Goal: Task Accomplishment & Management: Complete application form

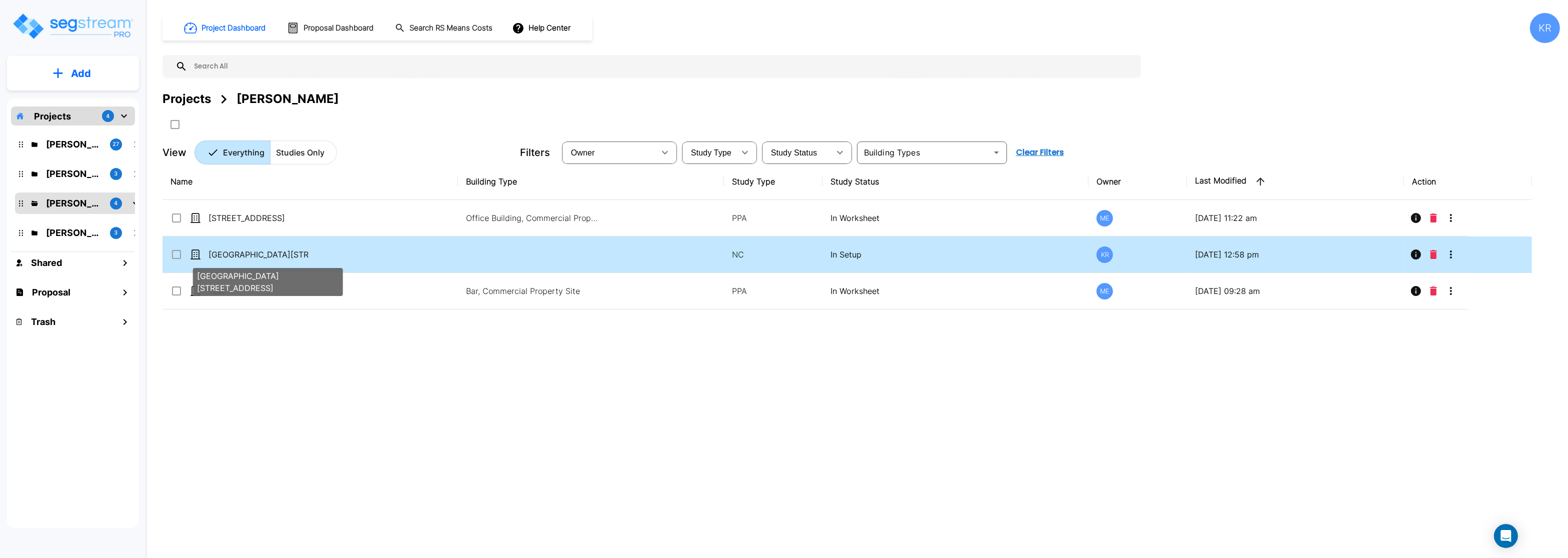
click at [257, 255] on p "[GEOGRAPHIC_DATA][STREET_ADDRESS]" at bounding box center [258, 255] width 100 height 12
checkbox input "true"
click at [257, 255] on p "[GEOGRAPHIC_DATA][STREET_ADDRESS]" at bounding box center [258, 255] width 100 height 12
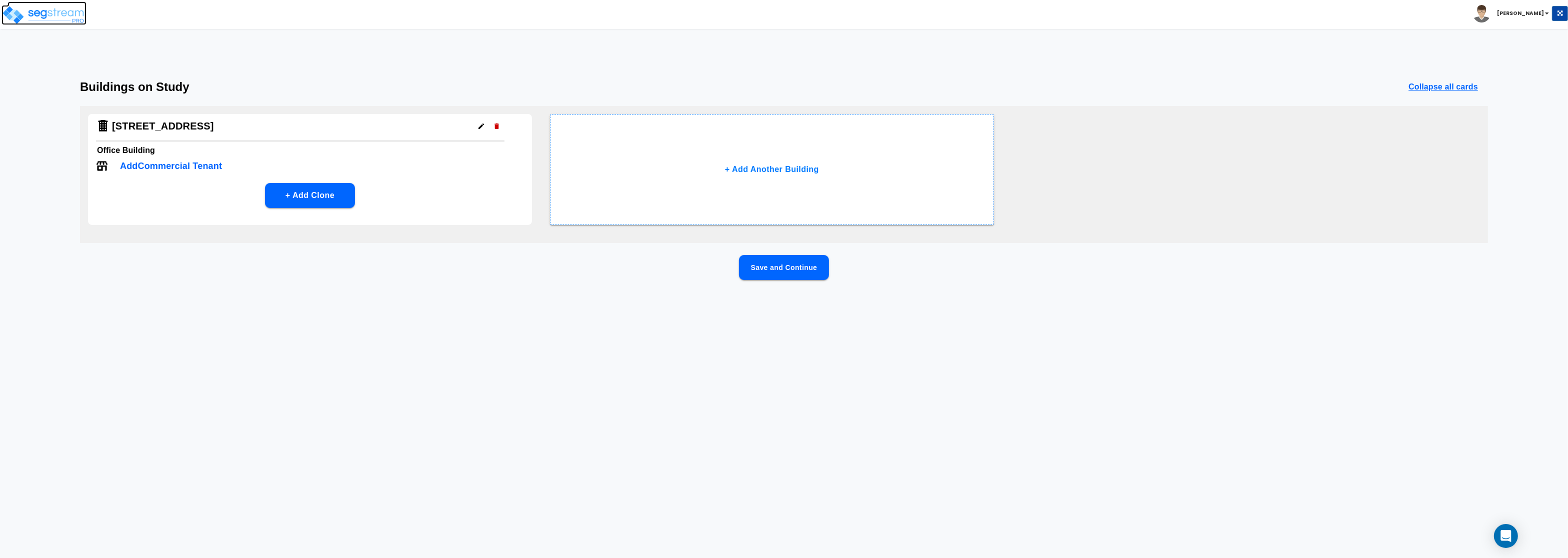
click at [29, 10] on img at bounding box center [44, 15] width 85 height 20
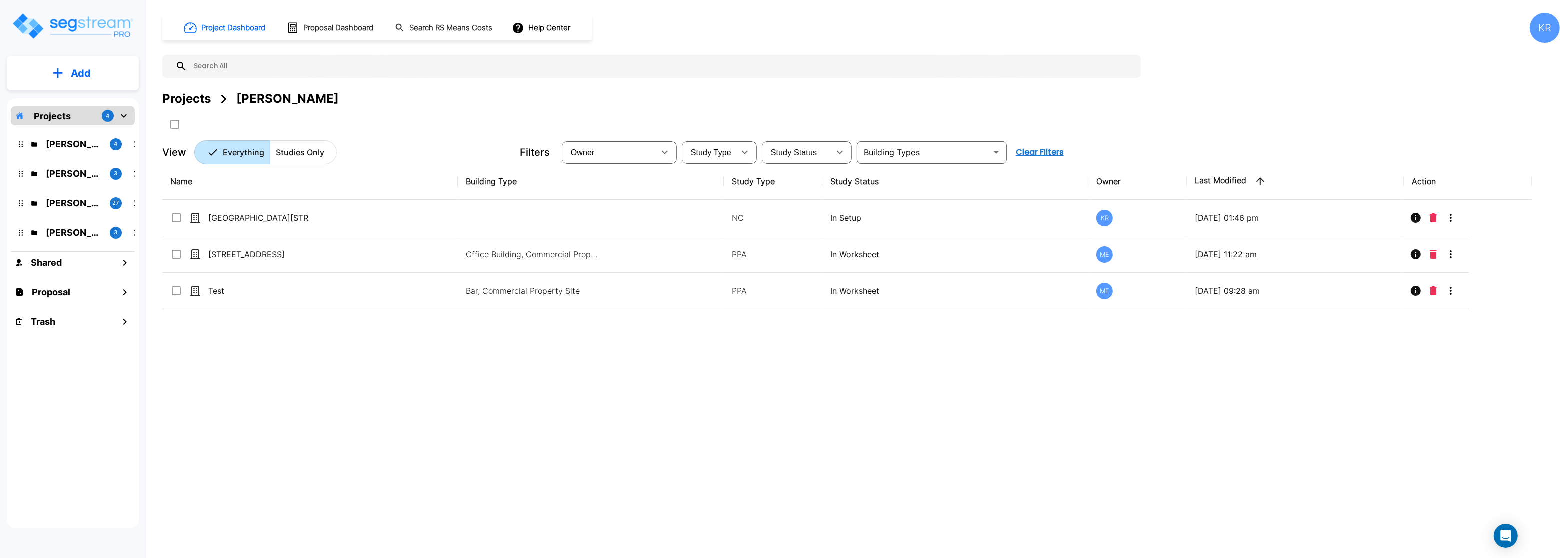
click at [61, 74] on icon "mailbox folders" at bounding box center [58, 73] width 9 height 9
click at [77, 133] on p "Add Study" at bounding box center [79, 129] width 40 height 12
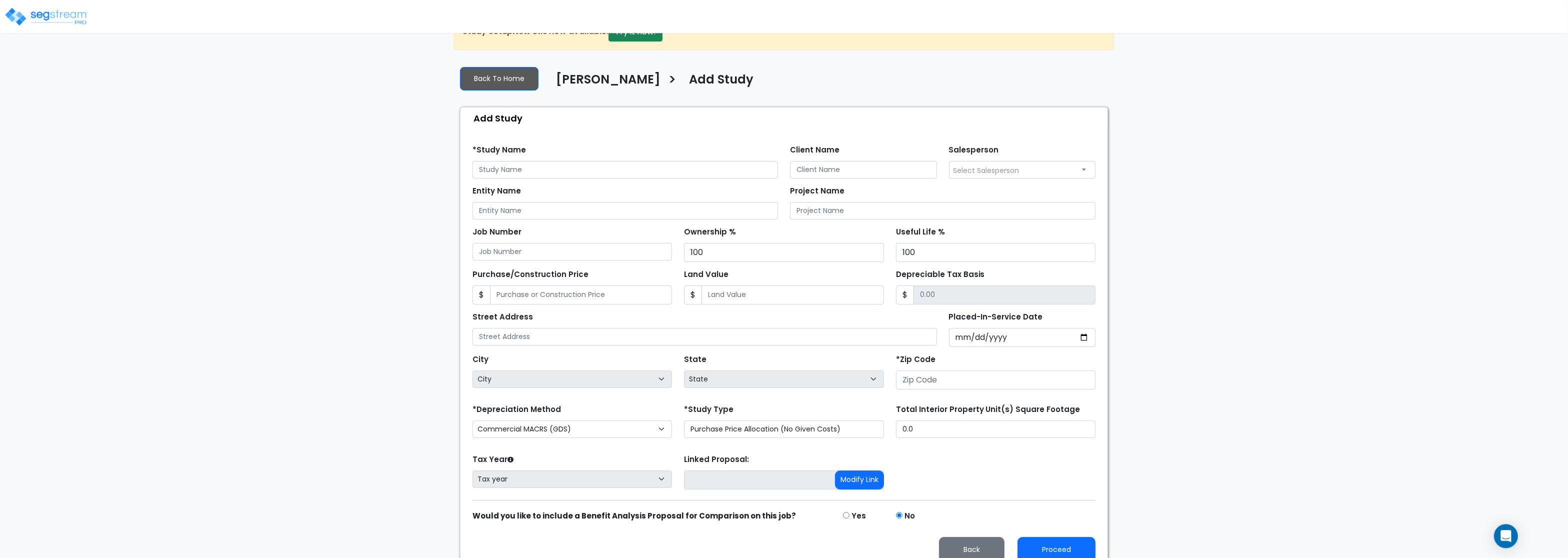
scroll to position [47, 0]
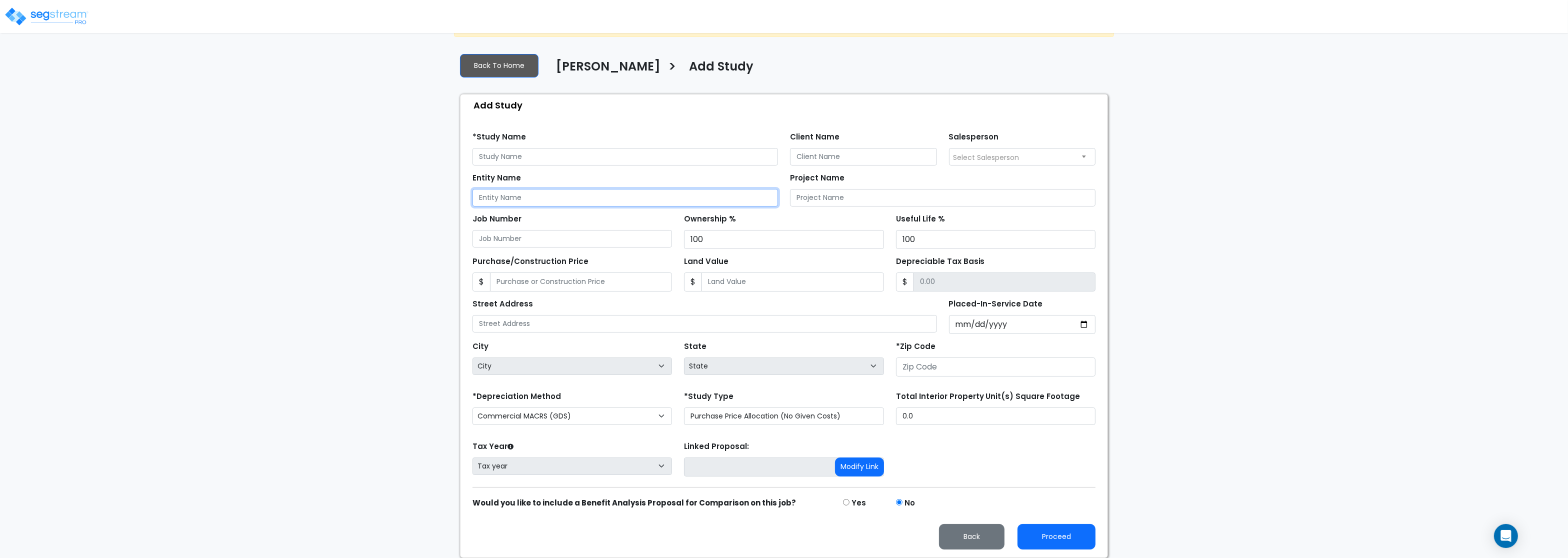
click at [516, 198] on input "Entity Name" at bounding box center [625, 198] width 306 height 18
paste input "Mithun Enterprises LLC"
type input "Mithun Enterprises LLC"
click at [845, 157] on input "Client Name" at bounding box center [863, 157] width 147 height 18
type input "Matt Mithum"
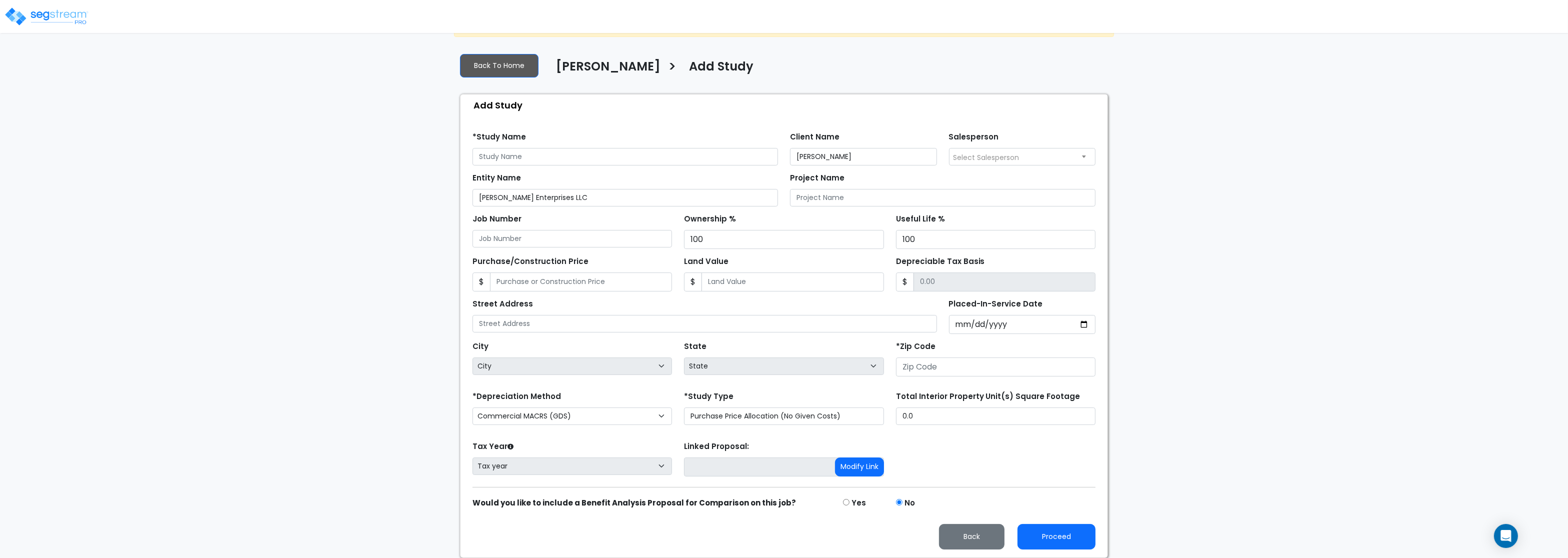
click at [1025, 158] on span "Select Salesperson" at bounding box center [1022, 157] width 146 height 16
select select "245"
click at [519, 148] on input "text" at bounding box center [625, 157] width 306 height 18
paste input "930 and 950 Wayzata Blvd, Wayzata, MN, 55391"
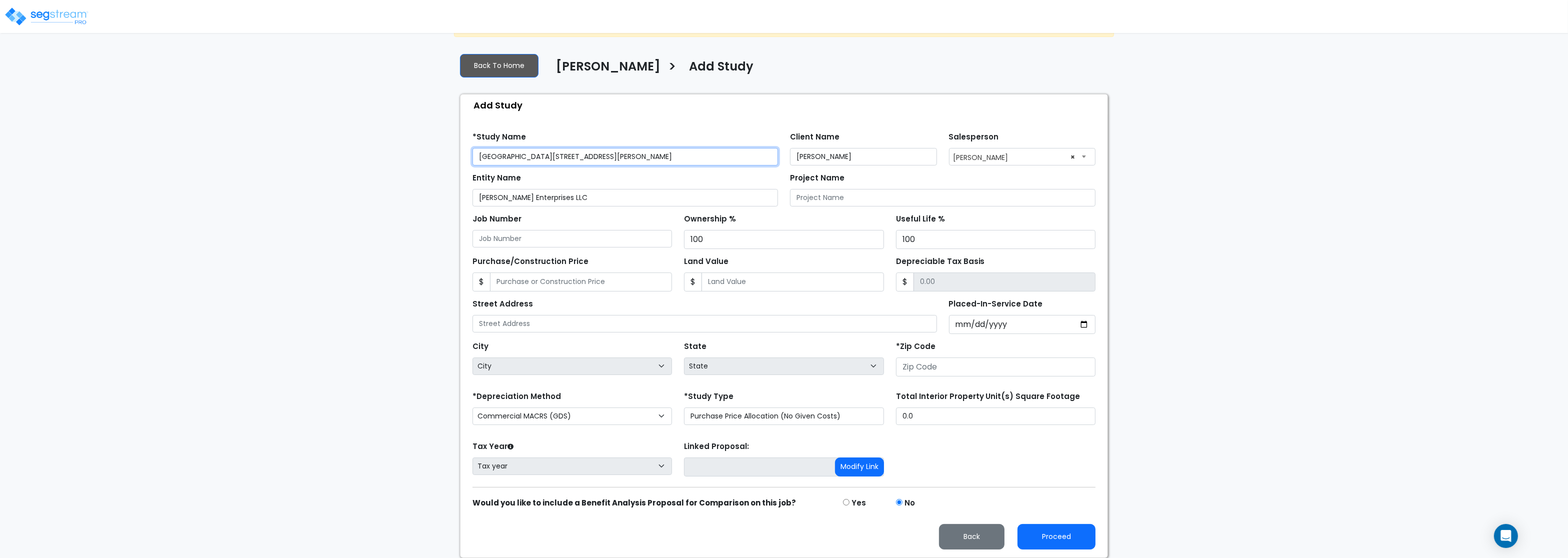
type input "930 and 950 Wayzata Blvd, Wayzata, MN, 55391 - PERRY"
click at [684, 408] on select "Purchase Price Allocation (No Given Costs) New Construction / Reno / TI's (Give…" at bounding box center [784, 416] width 200 height 18
select select "NEW"
click option "New Construction / Reno / TI's (Given Costs)" at bounding box center [0, 0] width 0 height 0
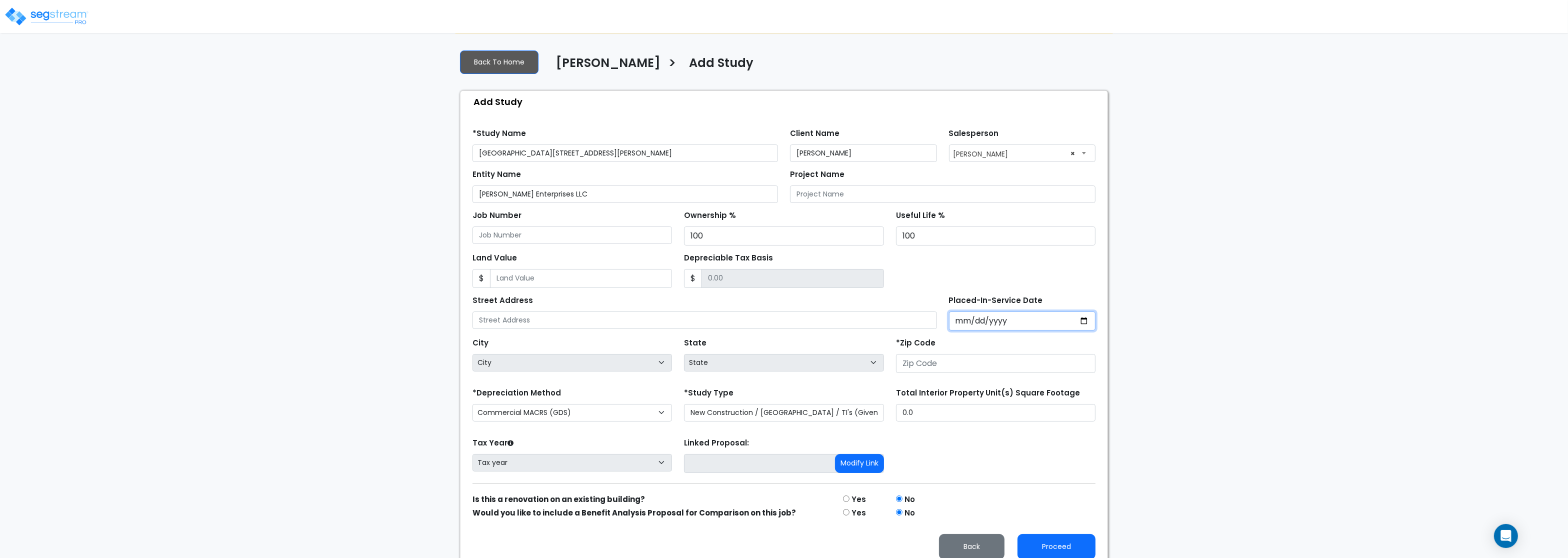
click at [960, 322] on input "Placed-In-Service Date" at bounding box center [1022, 321] width 147 height 19
type input "2024-09-01"
select select "2024"
drag, startPoint x: 525, startPoint y: 155, endPoint x: 449, endPoint y: 150, distance: 76.2
click at [473, 150] on input "930 and 950 Wayzata Blvd, Wayzata, MN, 55391 - PERRY" at bounding box center [625, 153] width 306 height 18
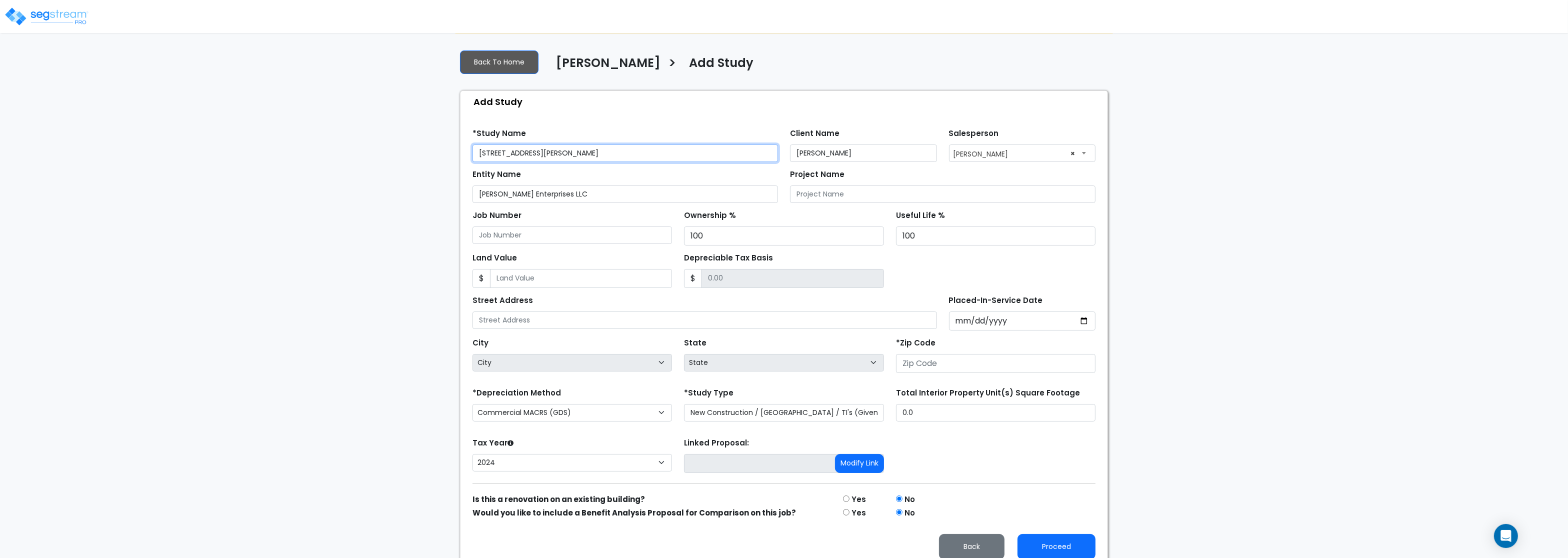
click at [693, 155] on input "900 Wayzata Blvd, Wayzata, MN, 55391 - PERRY" at bounding box center [625, 153] width 306 height 18
type input "[STREET_ADDRESS] LAW"
click at [482, 325] on input "text" at bounding box center [705, 320] width 465 height 18
paste input "930 and 950 Wayzata Blvd, Wayzata, MN, 55391"
type input "930 and 950 Wayzata Blvd, Wayzata, MN, 55391"
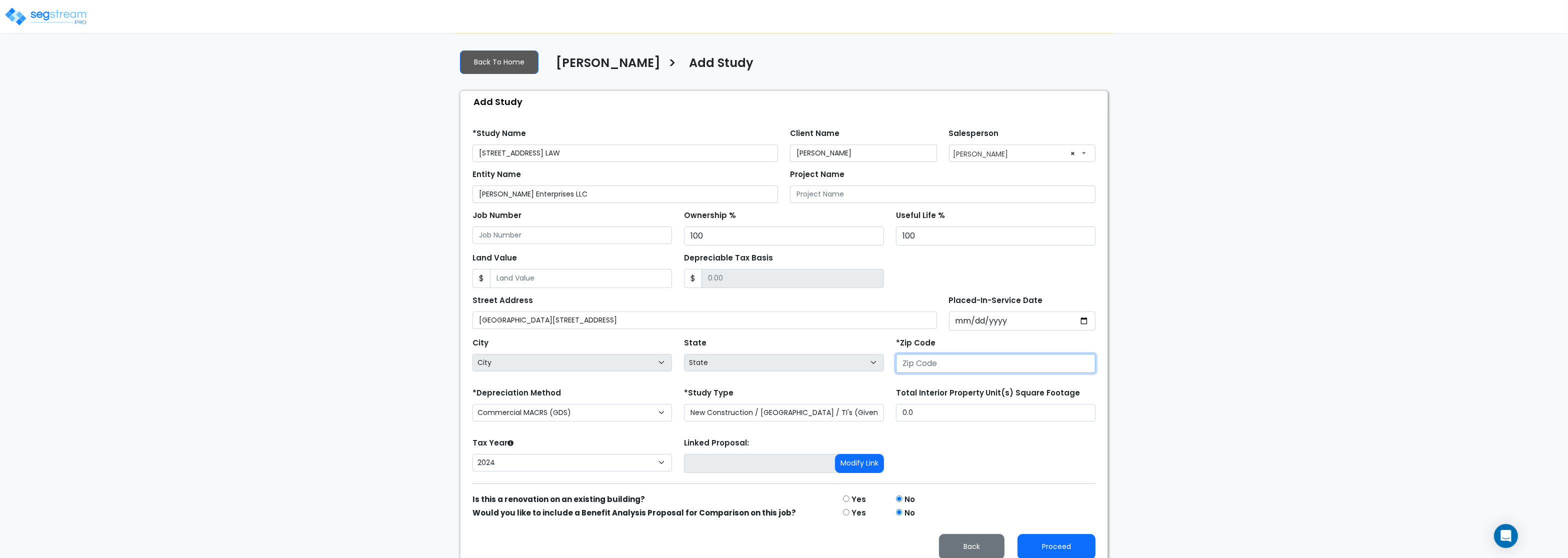
click at [960, 365] on input "number" at bounding box center [995, 363] width 200 height 19
type input "55"
select select "IA"
type input "553"
select select "MN"
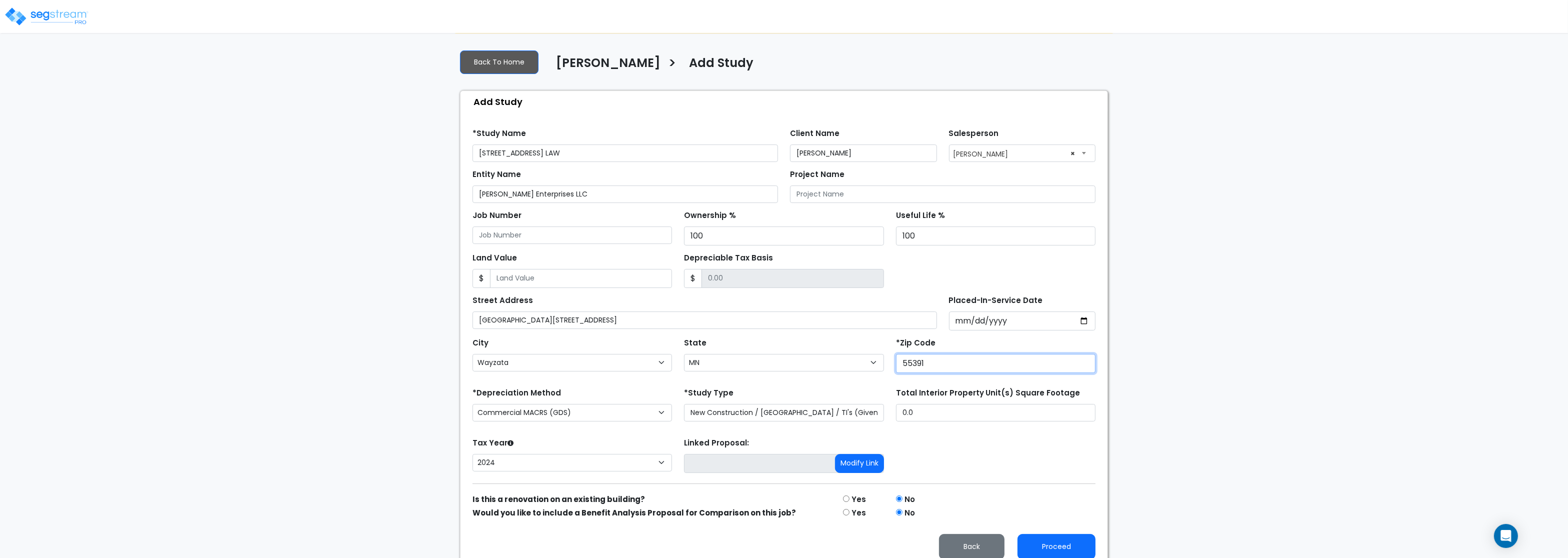
type input "55391"
click at [672, 312] on div "Street Address 930 and 950 Wayzata Blvd, Wayzata, MN, 55391" at bounding box center [705, 311] width 465 height 36
drag, startPoint x: 652, startPoint y: 325, endPoint x: 560, endPoint y: 325, distance: 92.0
click at [560, 325] on input "930 and 950 Wayzata Blvd, Wayzata, MN, 55391" at bounding box center [705, 320] width 465 height 18
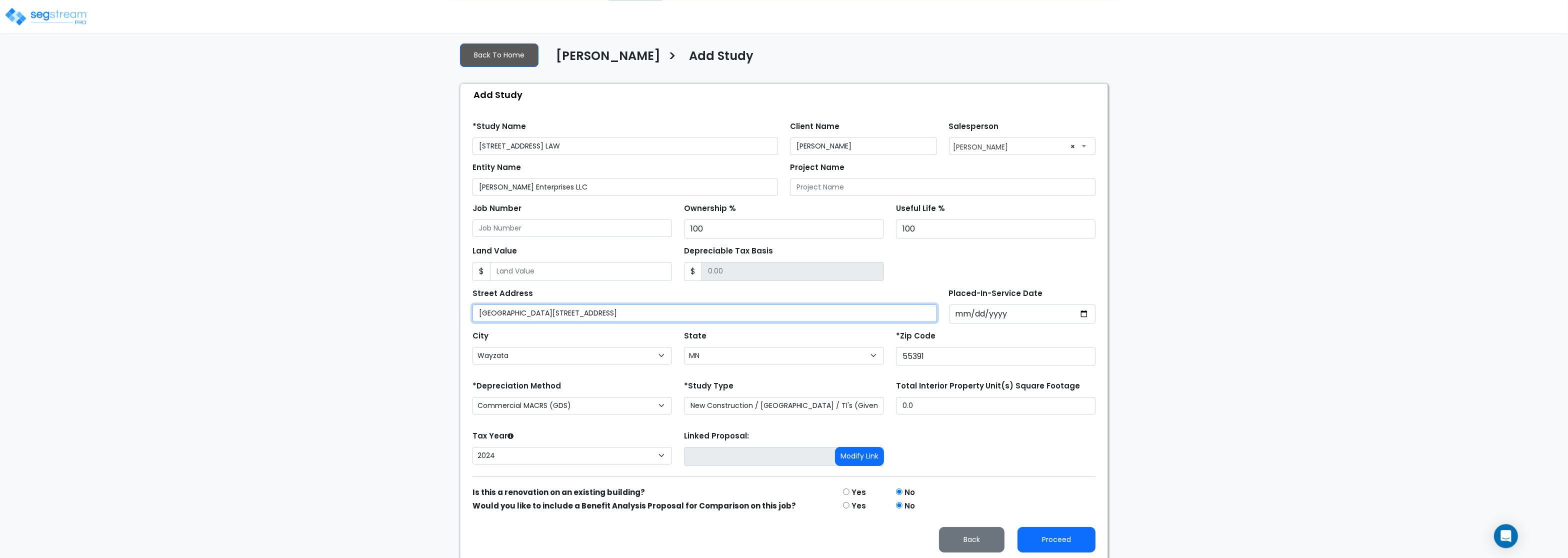
scroll to position [61, 0]
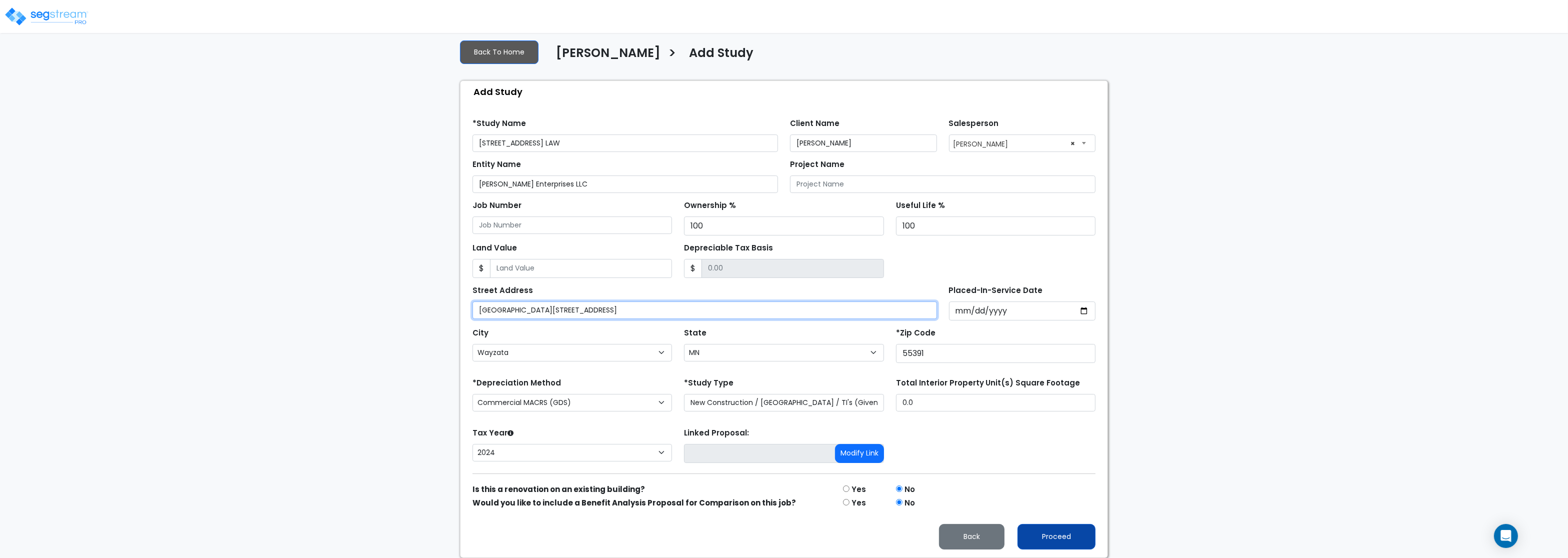
type input "[GEOGRAPHIC_DATA][STREET_ADDRESS]"
click at [1060, 538] on button "Proceed" at bounding box center [1056, 536] width 78 height 26
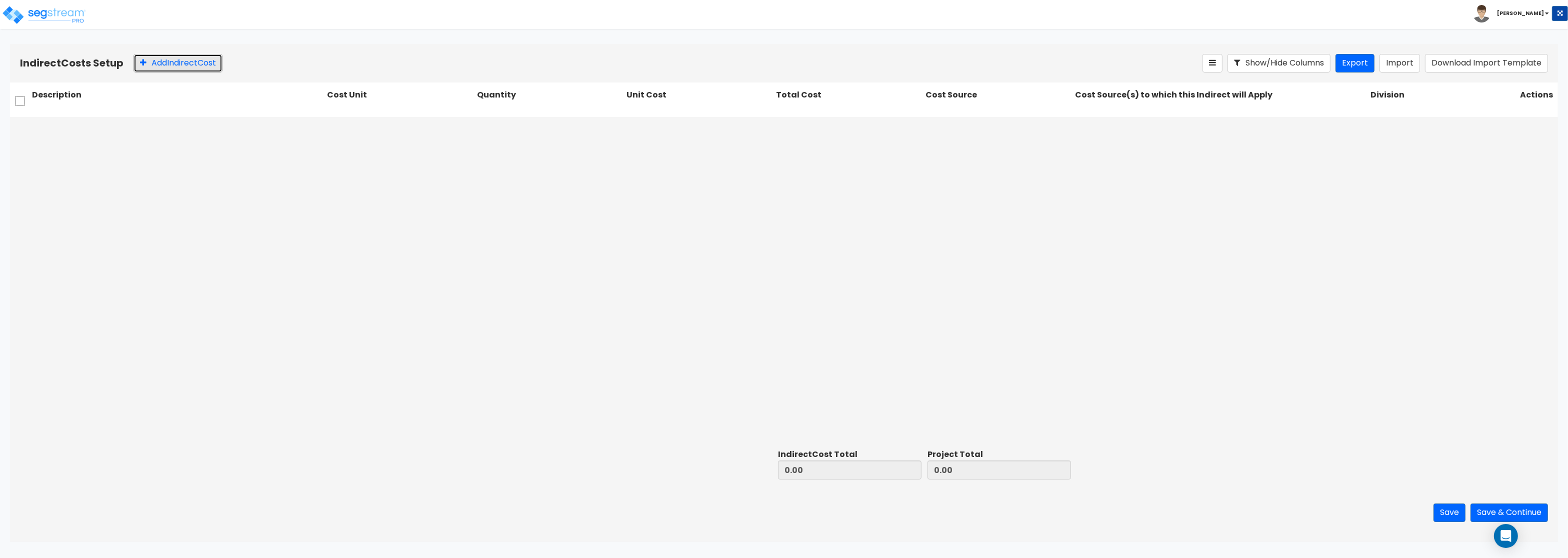
click at [155, 62] on button "Add Indirect Cost" at bounding box center [178, 63] width 89 height 18
click at [147, 127] on input "text" at bounding box center [177, 128] width 291 height 19
type input "Final Clean"
type input "l"
click at [372, 172] on div "LS" at bounding box center [399, 171] width 145 height 18
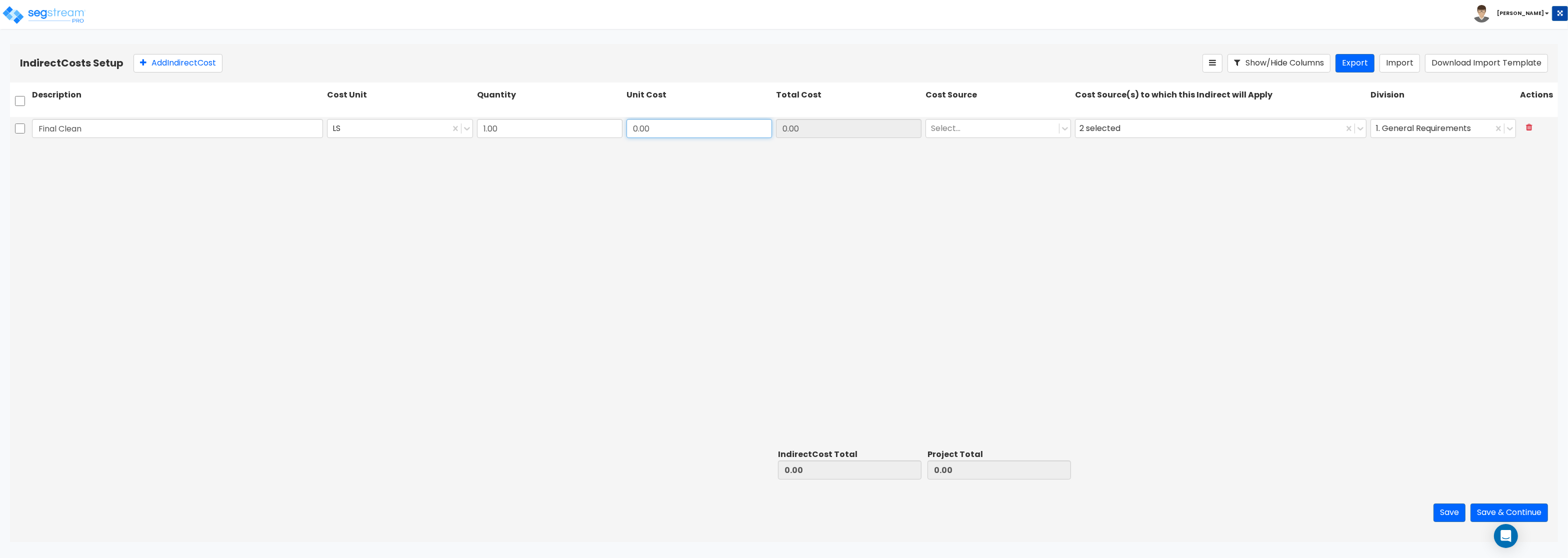
click at [640, 123] on input "0.00" at bounding box center [699, 128] width 145 height 19
type input "500"
type input "500.00"
type input "r"
click at [980, 152] on div "Contractor Cost" at bounding box center [998, 153] width 145 height 18
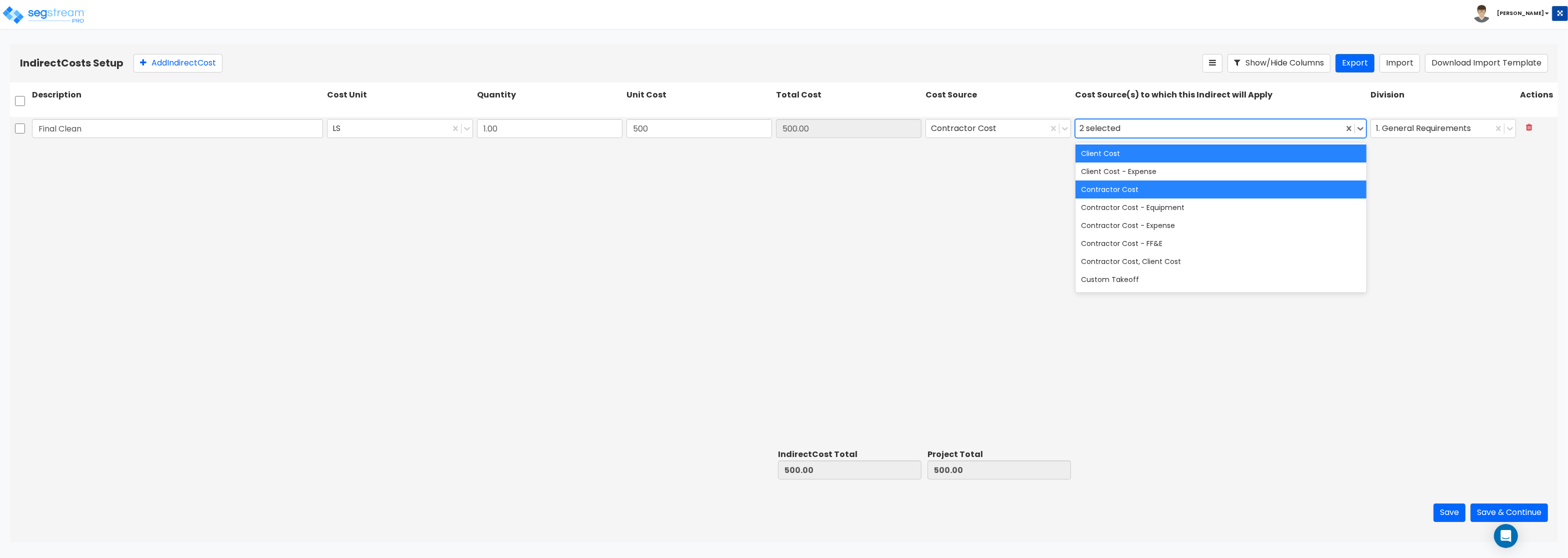
click at [1107, 123] on div "2 selected" at bounding box center [1102, 128] width 45 height 15
click at [1135, 190] on div "Contractor Cost" at bounding box center [1220, 189] width 291 height 18
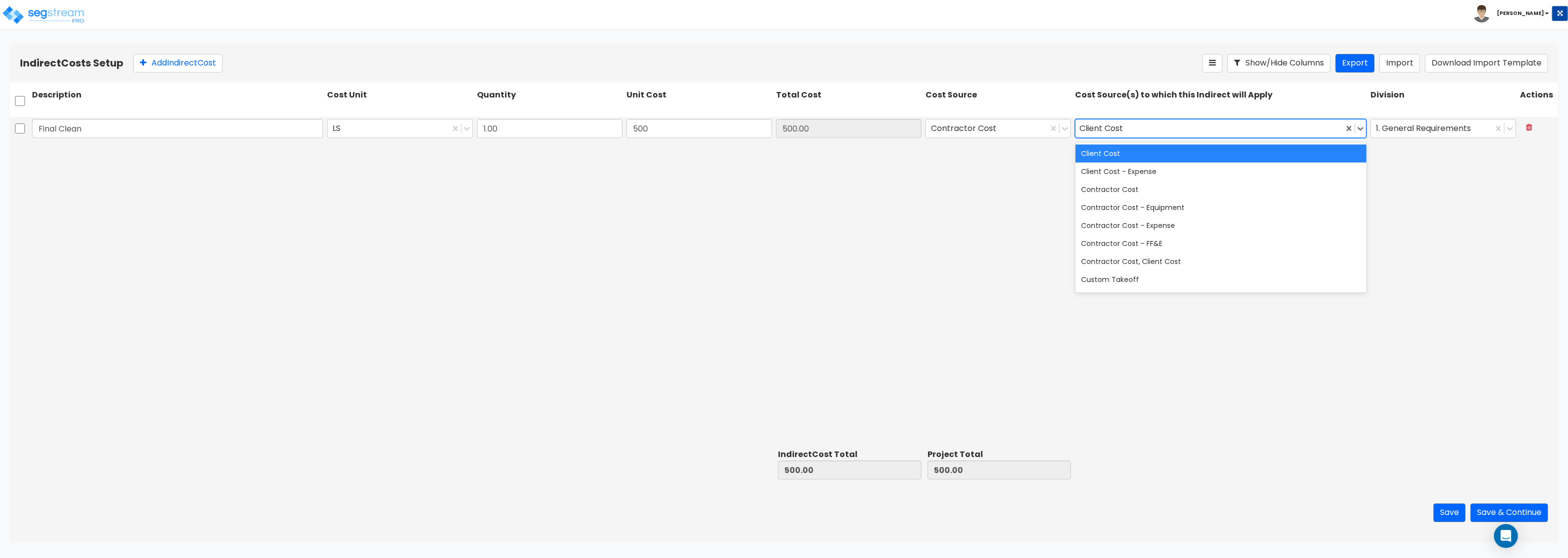
click at [1117, 152] on div "Client Cost" at bounding box center [1220, 153] width 291 height 18
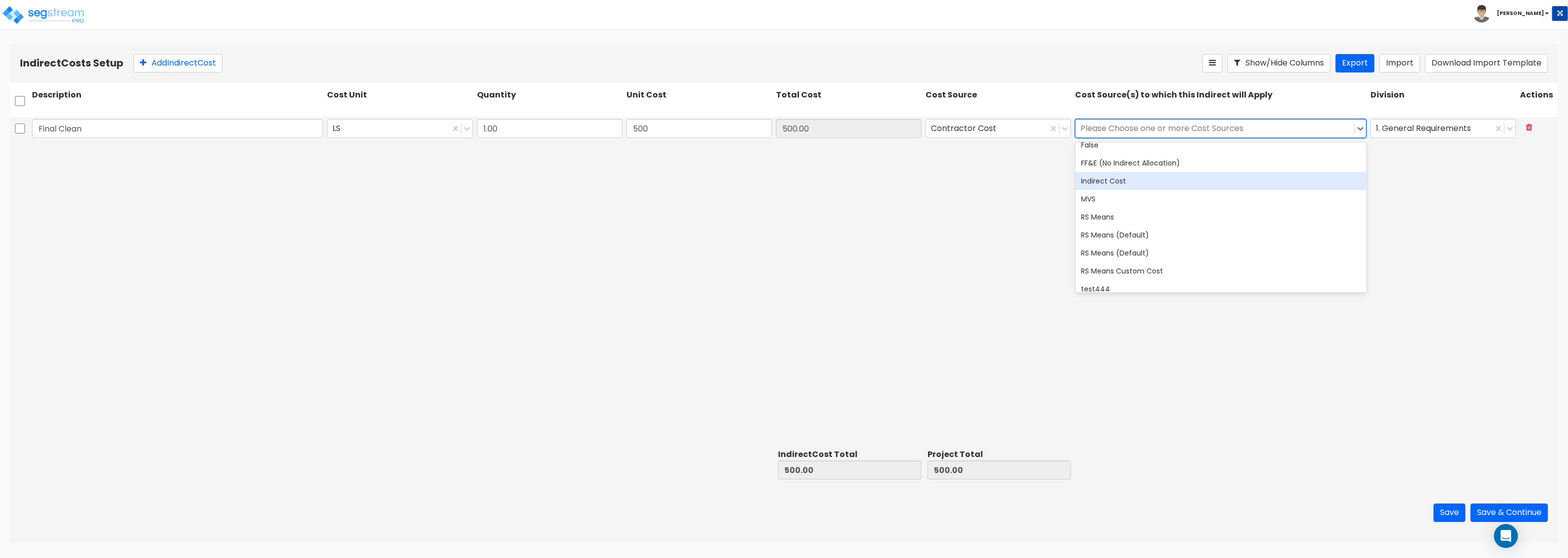
scroll to position [214, 0]
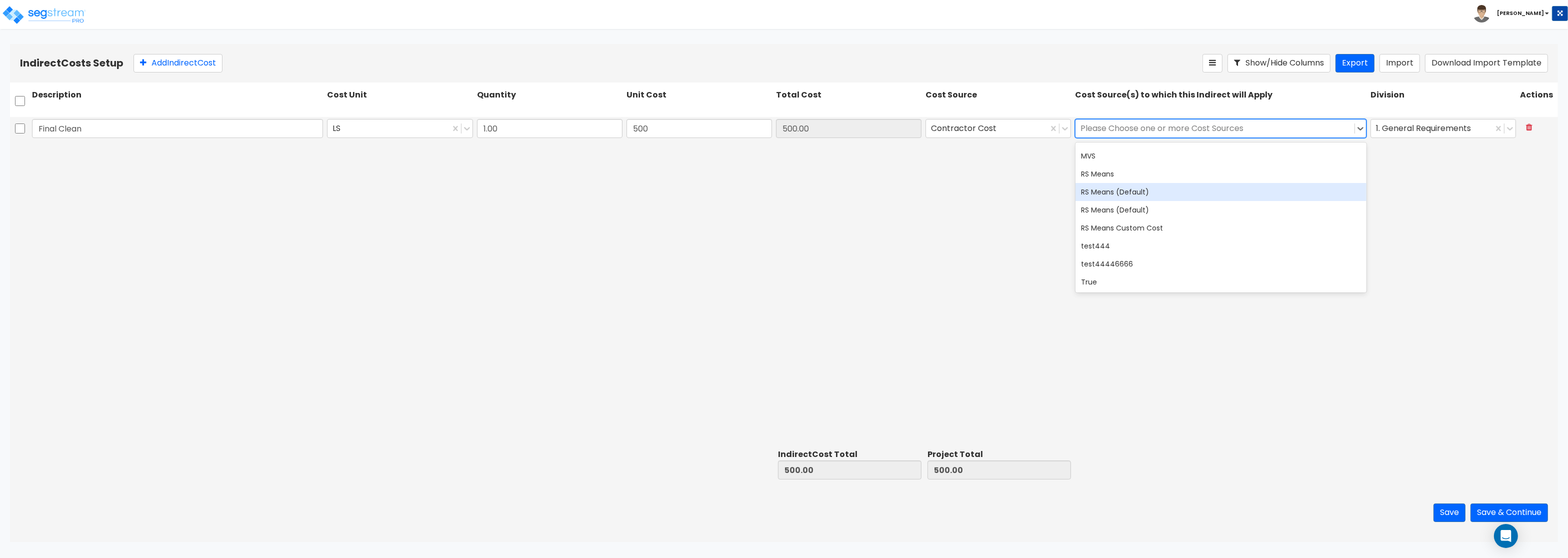
click at [1132, 193] on div "RS Means (Default)" at bounding box center [1220, 192] width 291 height 18
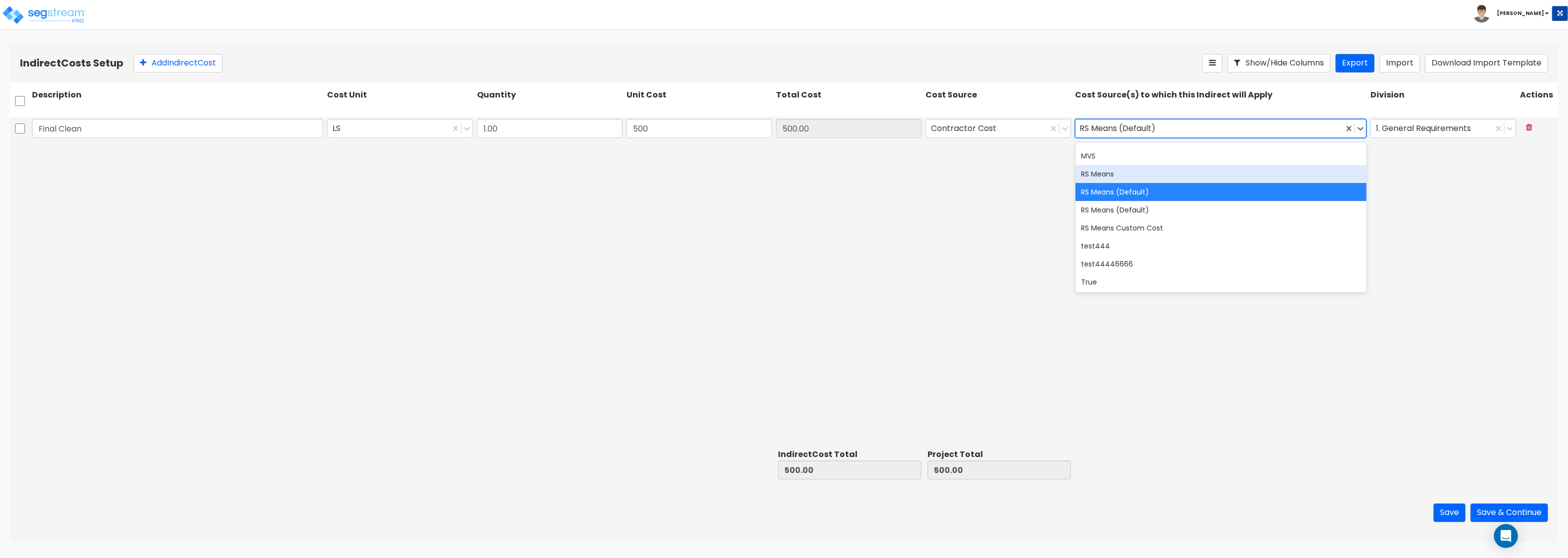
click at [1117, 171] on div "RS Means" at bounding box center [1220, 174] width 291 height 18
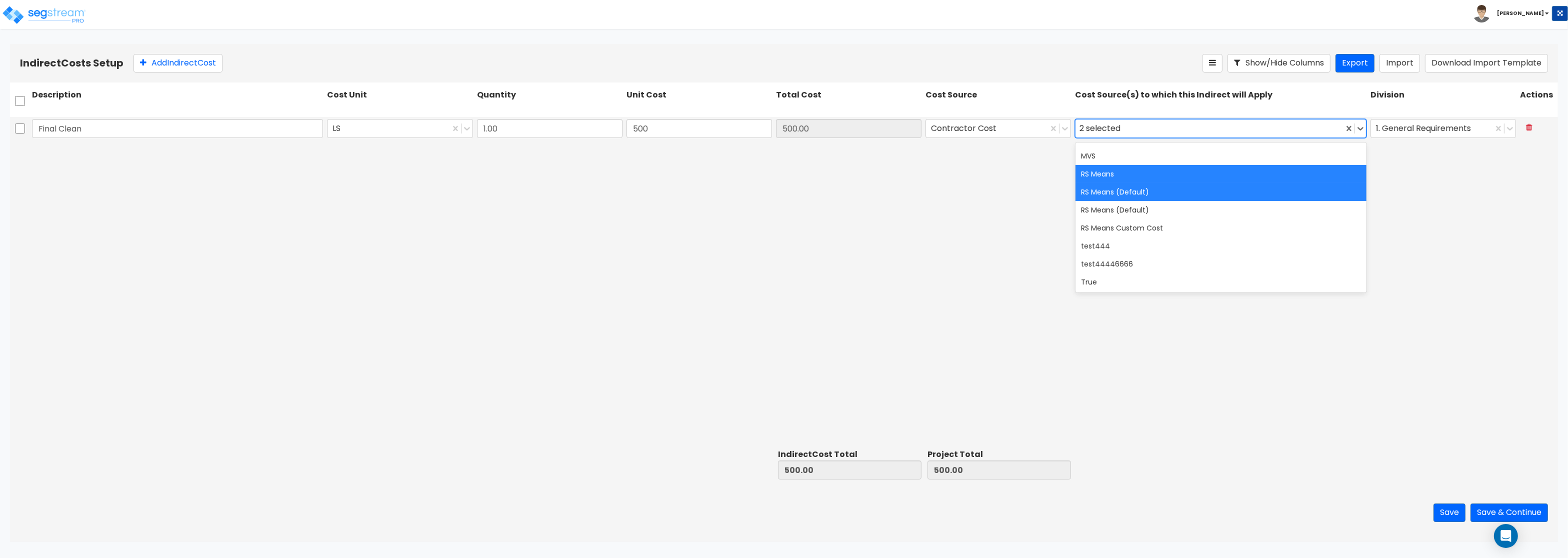
click at [1117, 194] on div "RS Means (Default)" at bounding box center [1220, 192] width 291 height 18
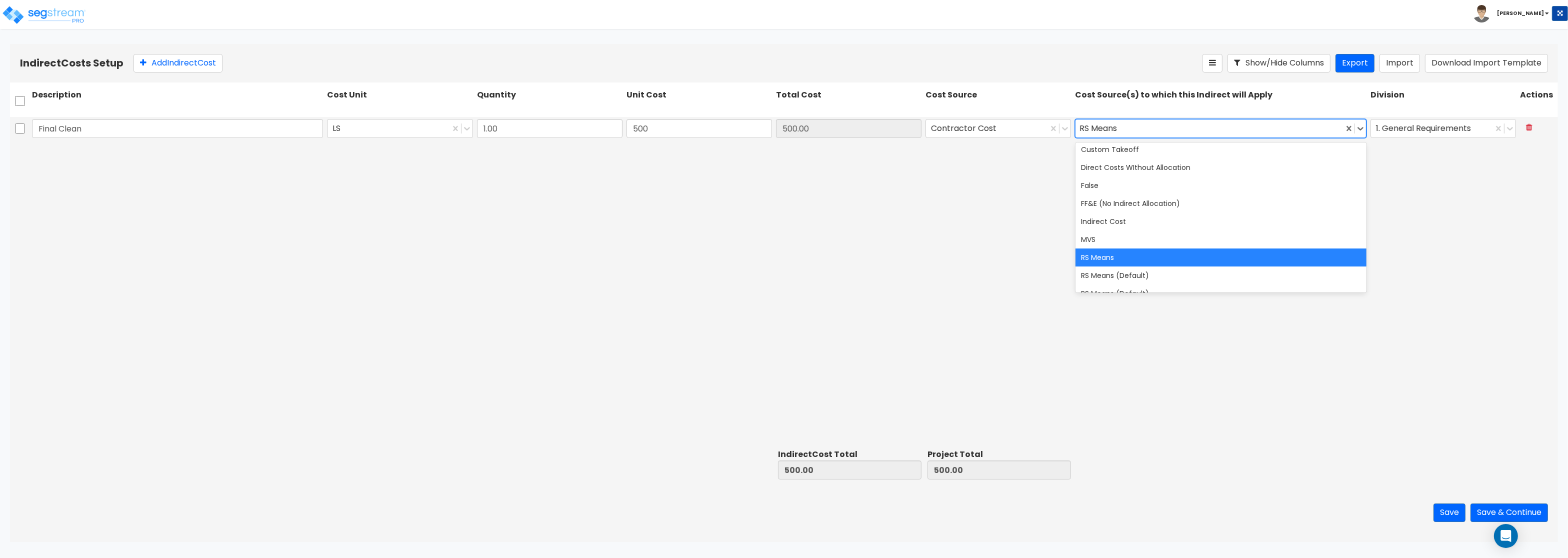
scroll to position [0, 0]
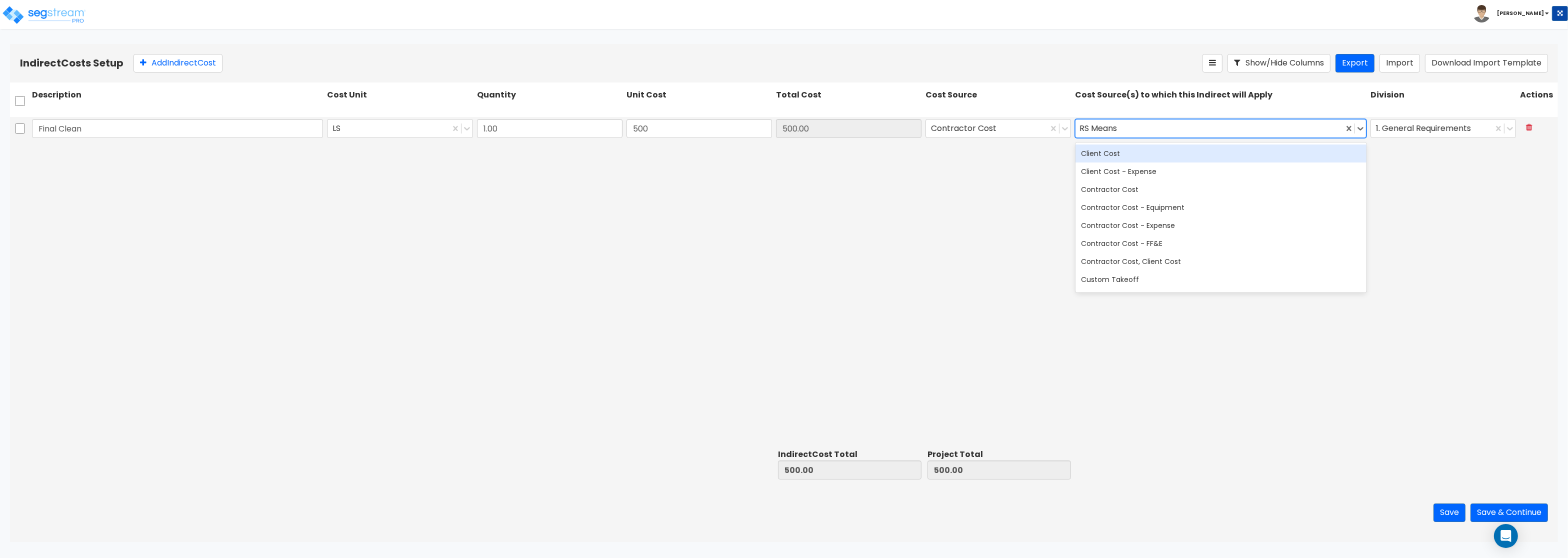
click at [1109, 149] on div "Client Cost" at bounding box center [1220, 153] width 291 height 18
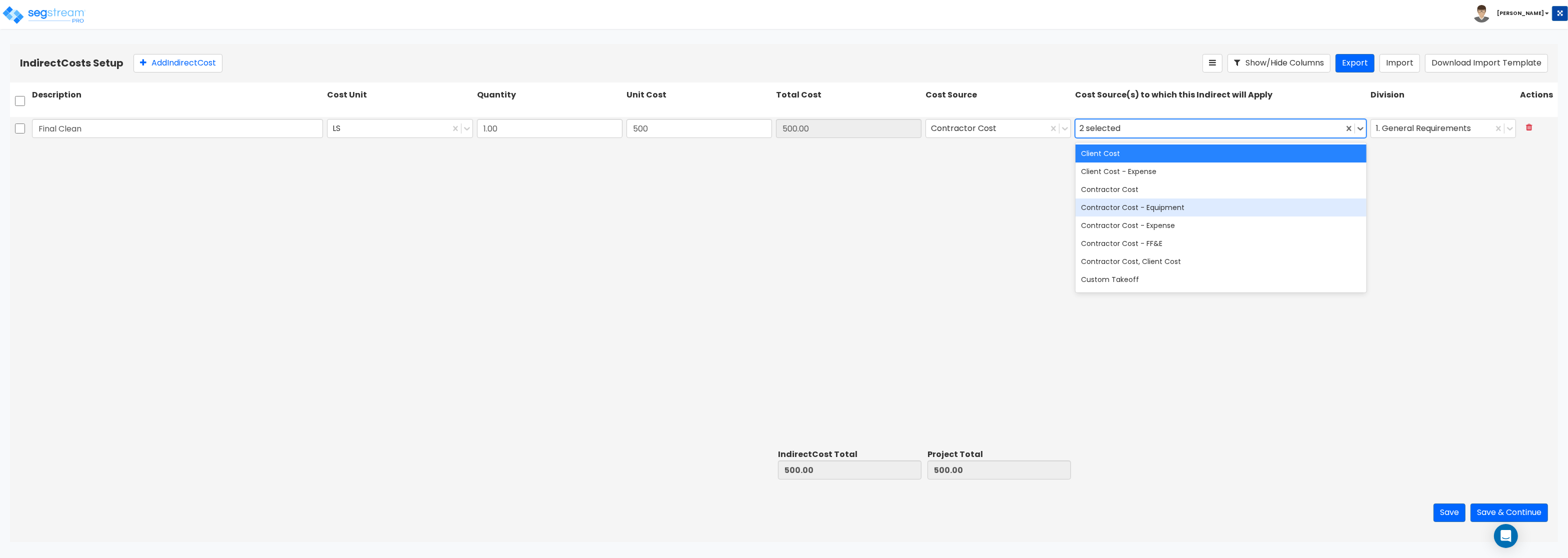
click at [1106, 187] on div "Contractor Cost" at bounding box center [1220, 189] width 291 height 18
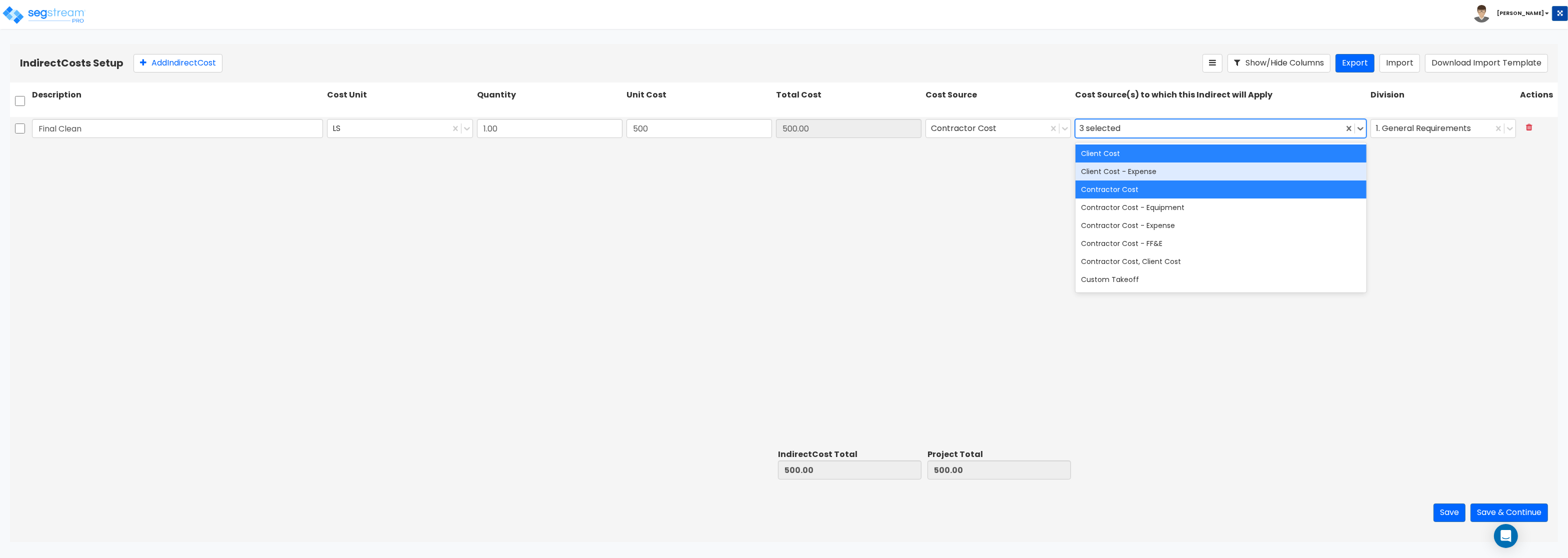
click at [1106, 155] on div "Client Cost" at bounding box center [1220, 153] width 291 height 18
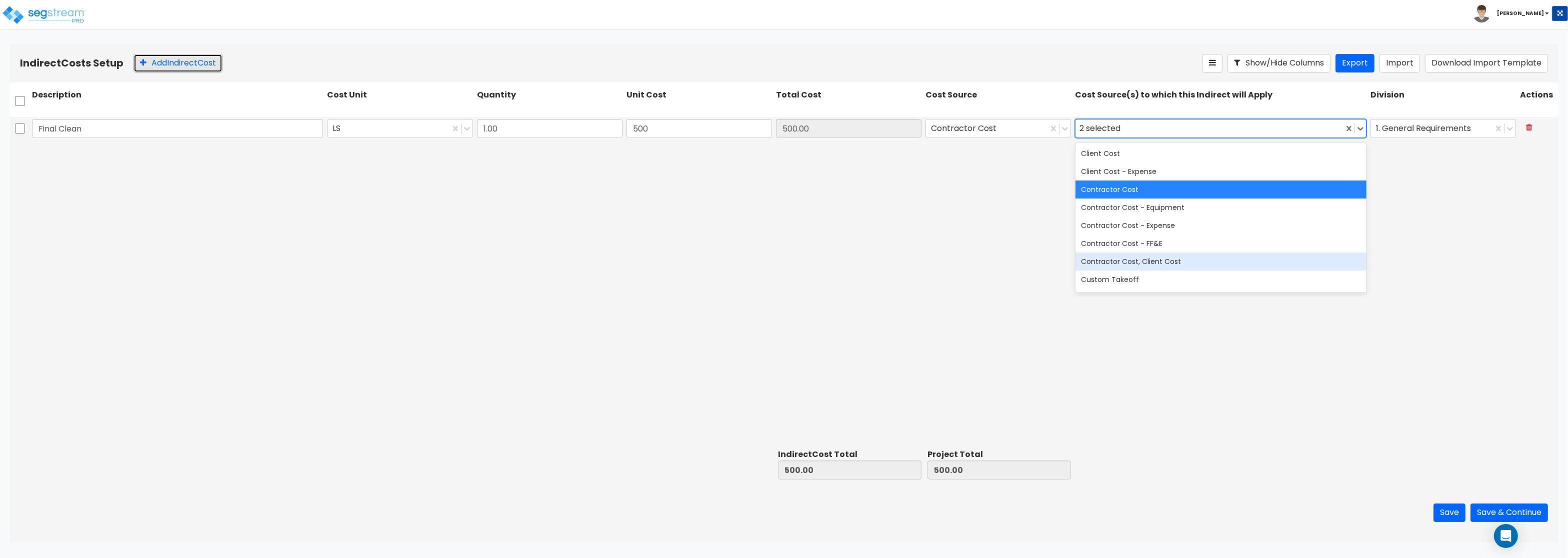
click at [179, 63] on button "Add Indirect Cost" at bounding box center [178, 63] width 89 height 18
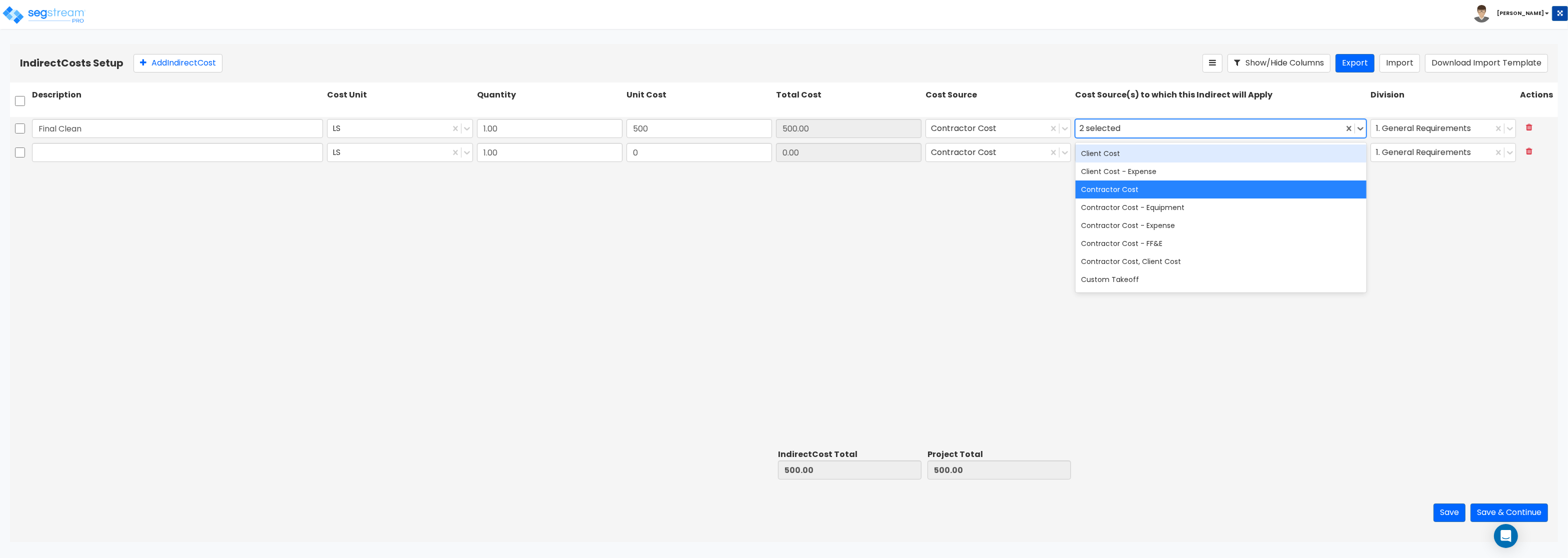
click at [1169, 129] on div "2 selected" at bounding box center [1208, 129] width 268 height 18
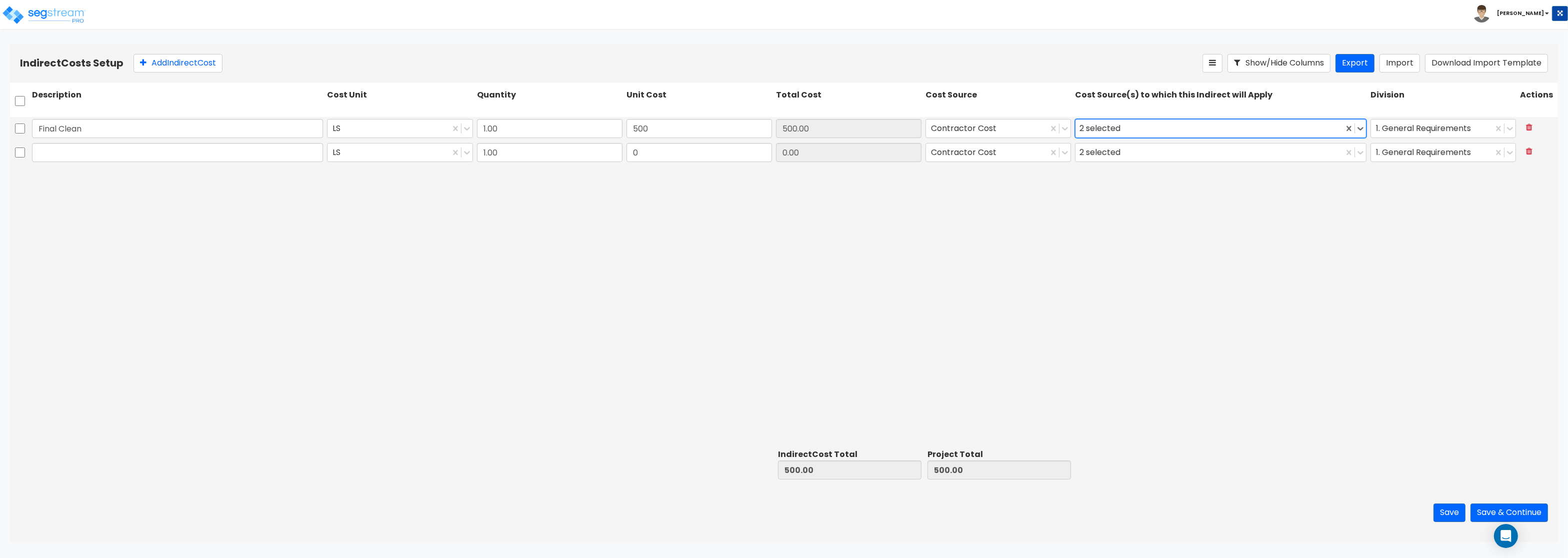
click at [1169, 129] on div "2 selected" at bounding box center [1208, 129] width 268 height 18
click at [155, 152] on input "text" at bounding box center [177, 152] width 291 height 19
type input "General Conditions"
type input "5,670"
type input "5,670.00"
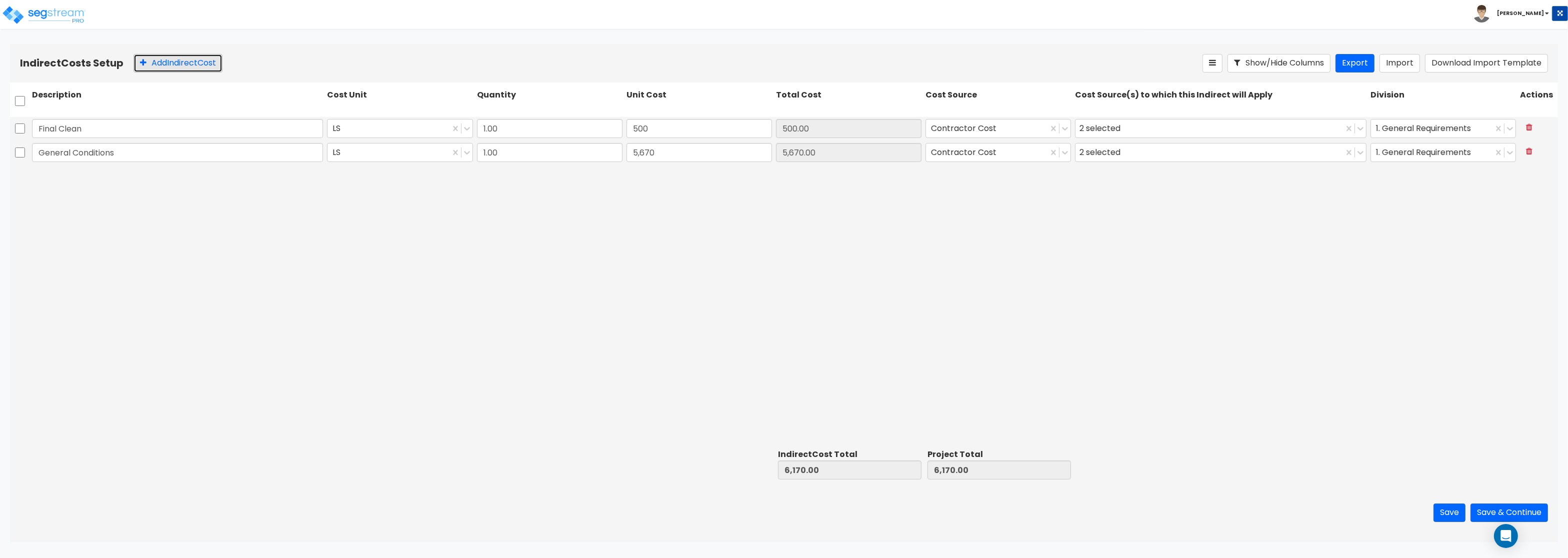
click at [160, 58] on button "Add Indirect Cost" at bounding box center [178, 63] width 89 height 18
click at [90, 176] on input "text" at bounding box center [177, 177] width 291 height 19
type input "Insurance"
click at [651, 180] on input "0" at bounding box center [699, 177] width 145 height 19
type input "978"
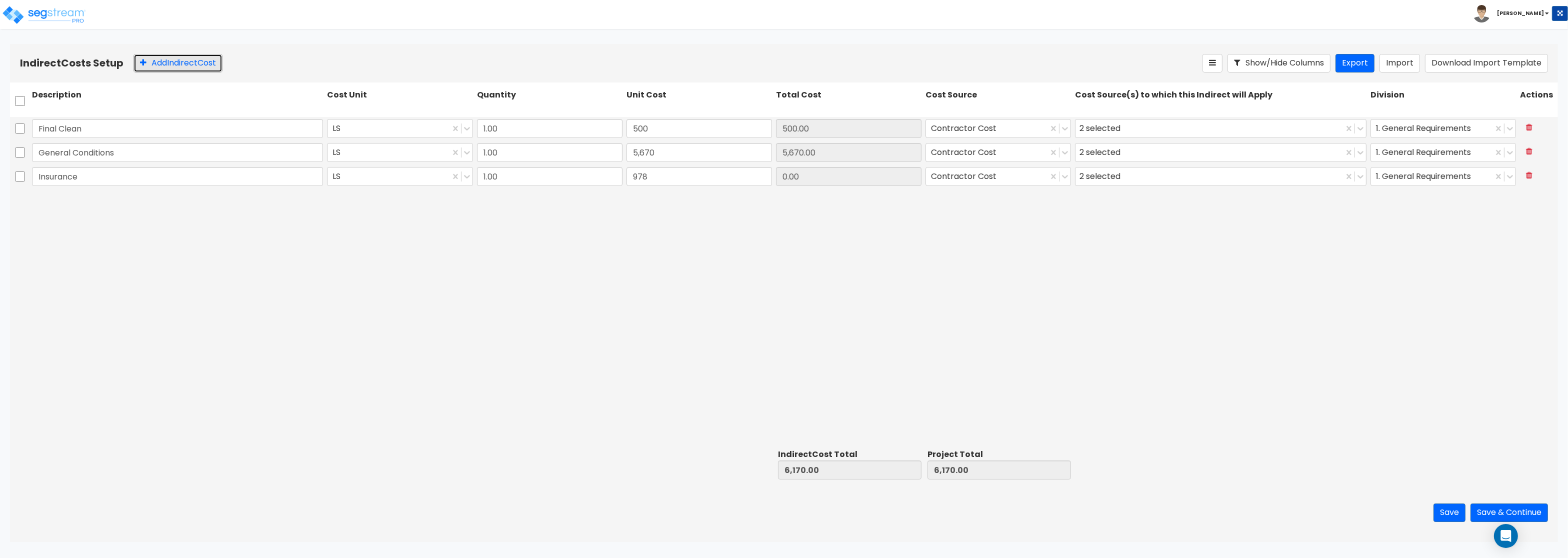
type input "978.00"
click at [196, 68] on button "Add Indirect Cost" at bounding box center [178, 63] width 89 height 18
type input "Permit"
type input "2,497"
type input "2,497.00"
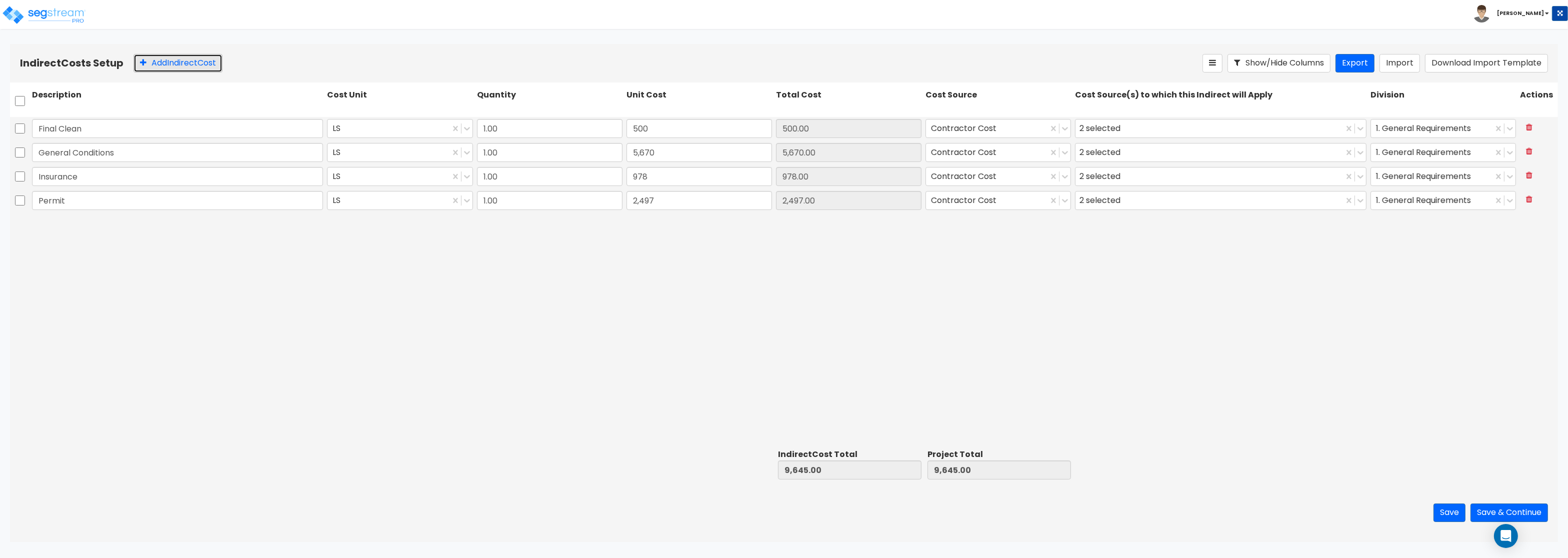
click at [212, 66] on button "Add Indirect Cost" at bounding box center [178, 63] width 89 height 18
click at [93, 223] on input "text" at bounding box center [177, 225] width 291 height 19
type input "Contractor Fee"
type input "5,065"
type input "5,065.00"
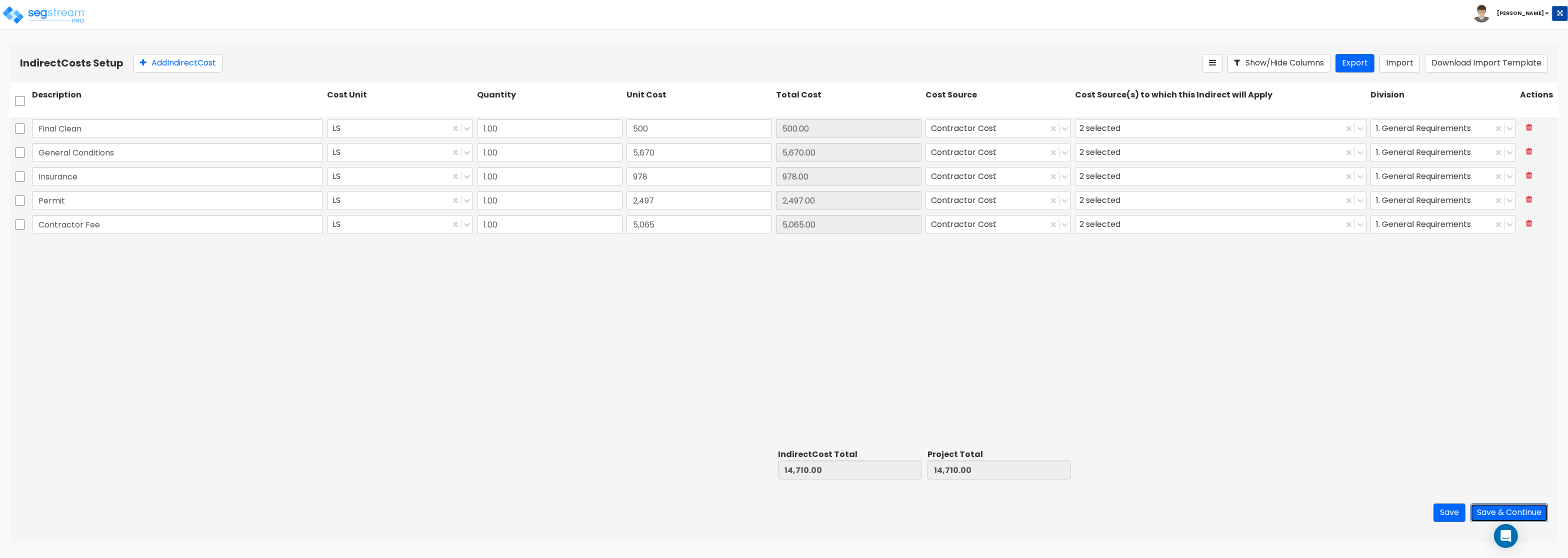
click at [1480, 511] on button "Save & Continue" at bounding box center [1509, 512] width 77 height 18
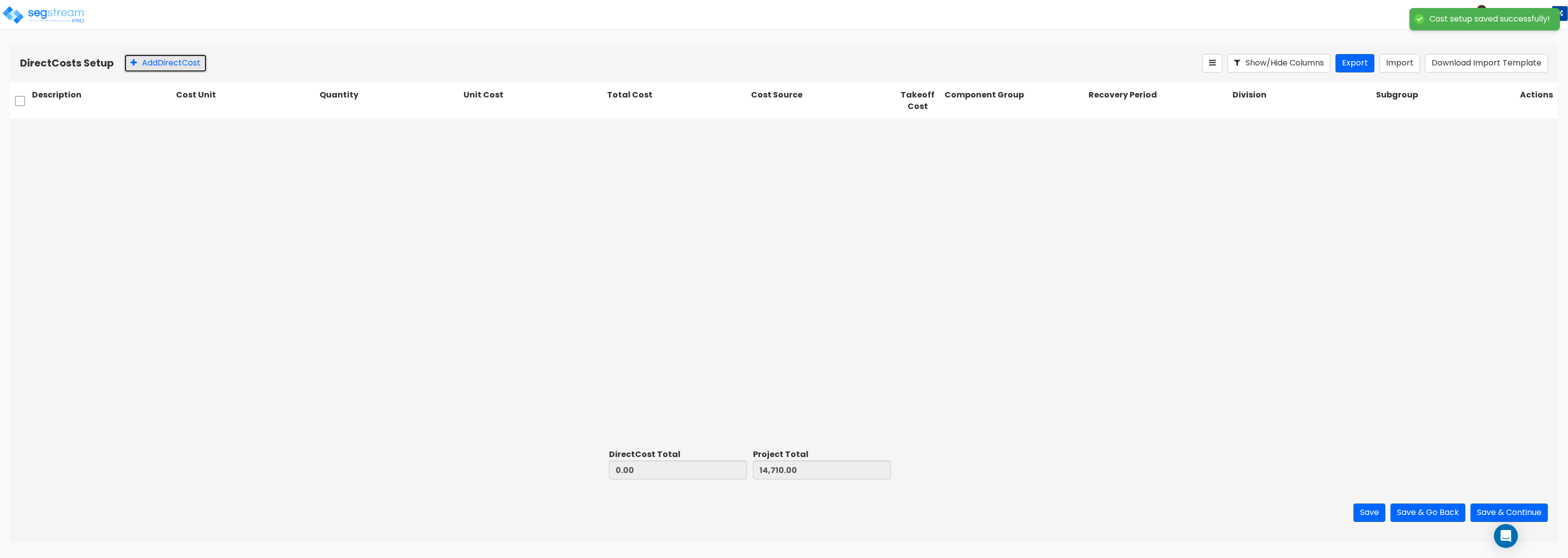
click at [161, 58] on button "Add Direct Cost" at bounding box center [166, 63] width 83 height 18
drag, startPoint x: 85, startPoint y: 136, endPoint x: 85, endPoint y: 130, distance: 6.0
click at [85, 130] on input "text" at bounding box center [102, 130] width 141 height 19
type input "Carpentry"
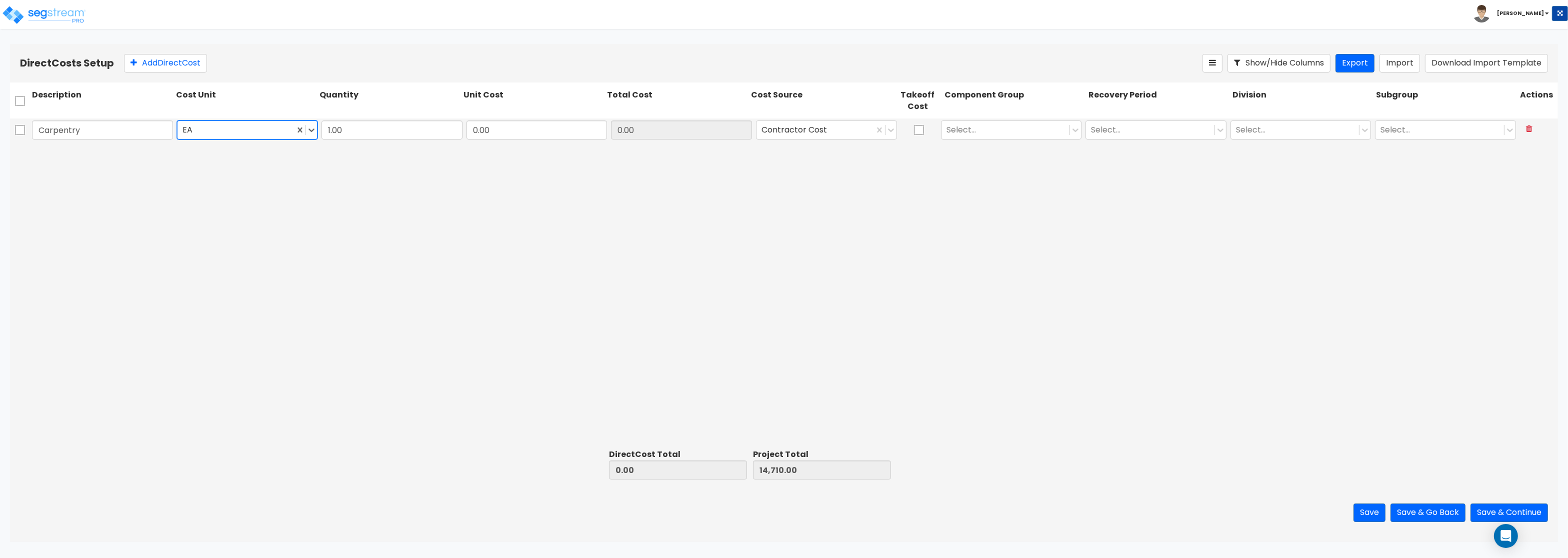
type input "l"
click at [209, 167] on div "LS" at bounding box center [247, 173] width 141 height 18
click at [493, 131] on input "0.00" at bounding box center [537, 130] width 141 height 19
type input "500"
type input "500.00"
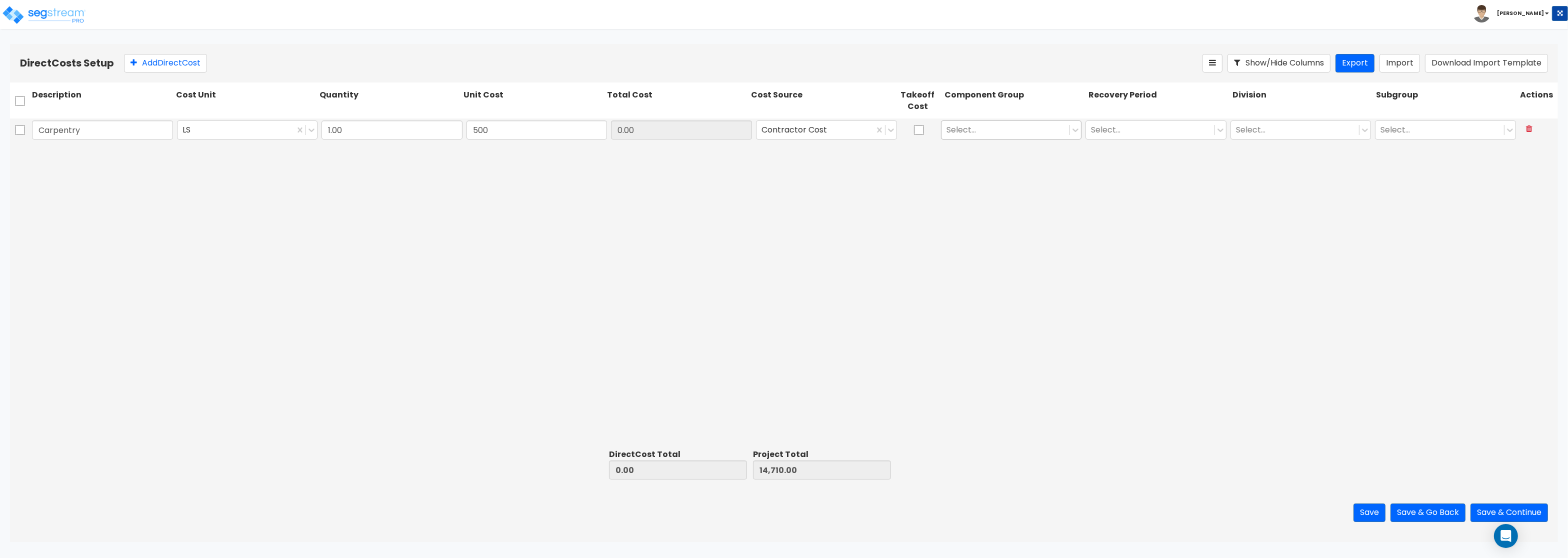
type input "15,210.00"
type input "500.00"
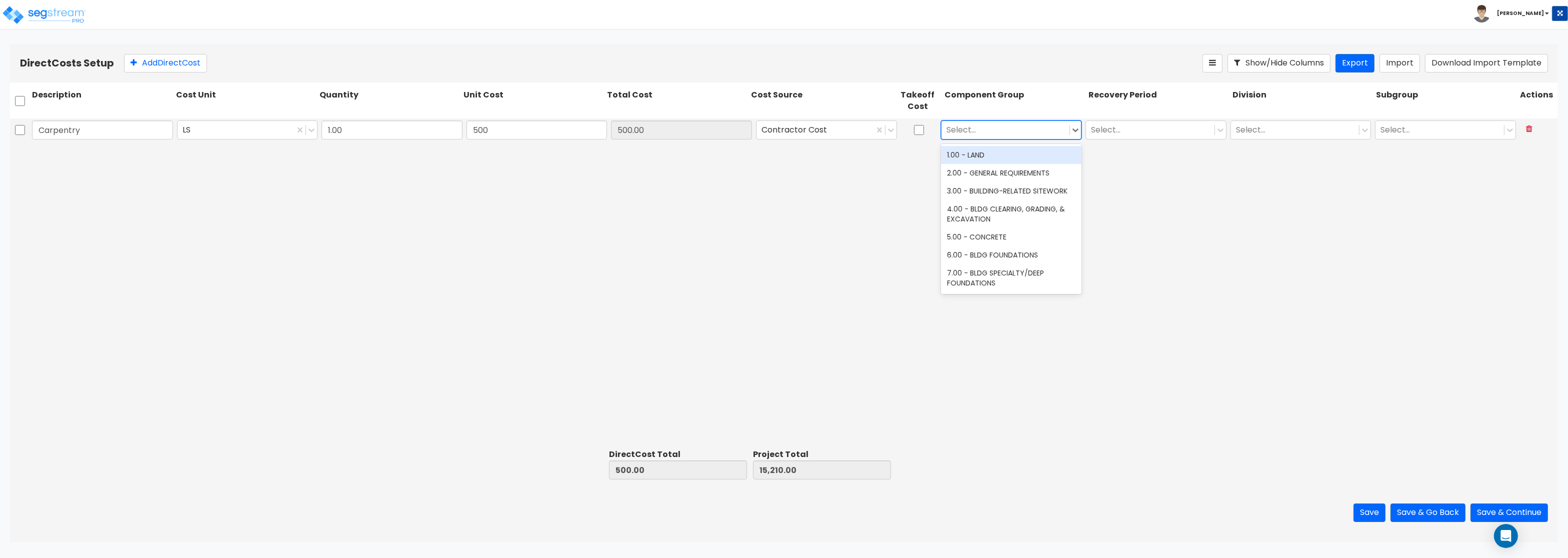
click at [993, 131] on div at bounding box center [1006, 130] width 118 height 14
click at [1021, 276] on div "12.00 - WOOD & PLASTICS" at bounding box center [1011, 273] width 141 height 18
click at [1168, 128] on div at bounding box center [1150, 130] width 118 height 14
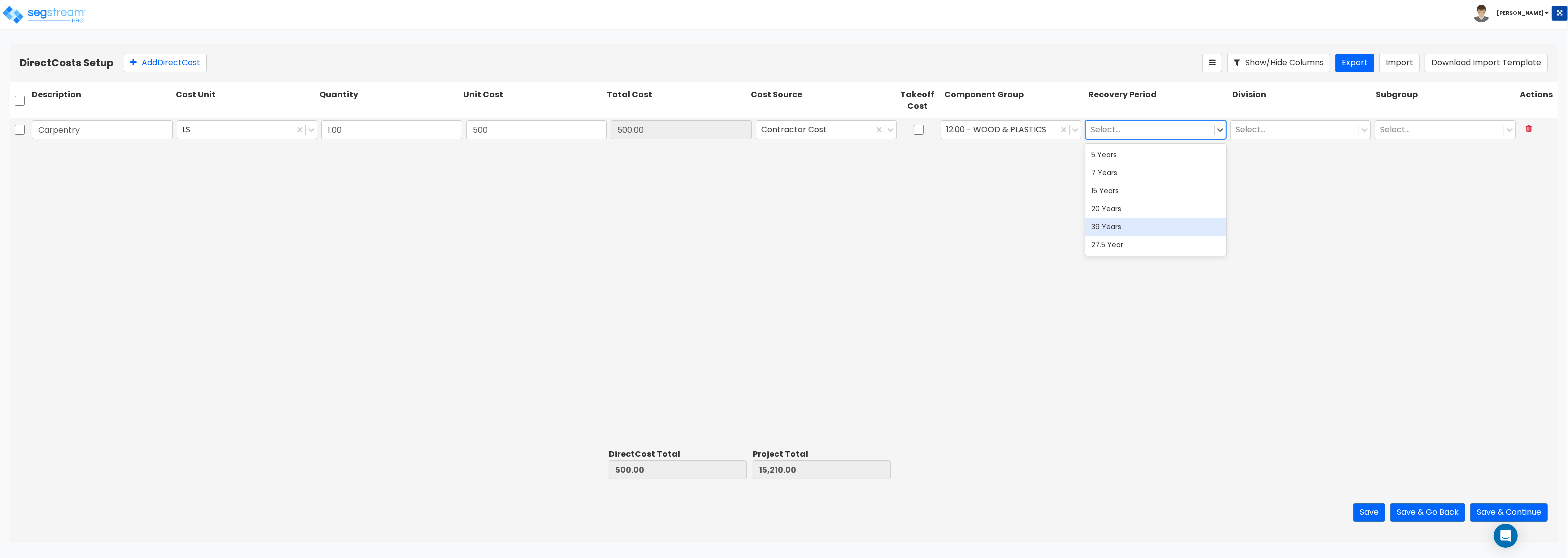
click at [1130, 228] on div "39 Years" at bounding box center [1155, 227] width 141 height 18
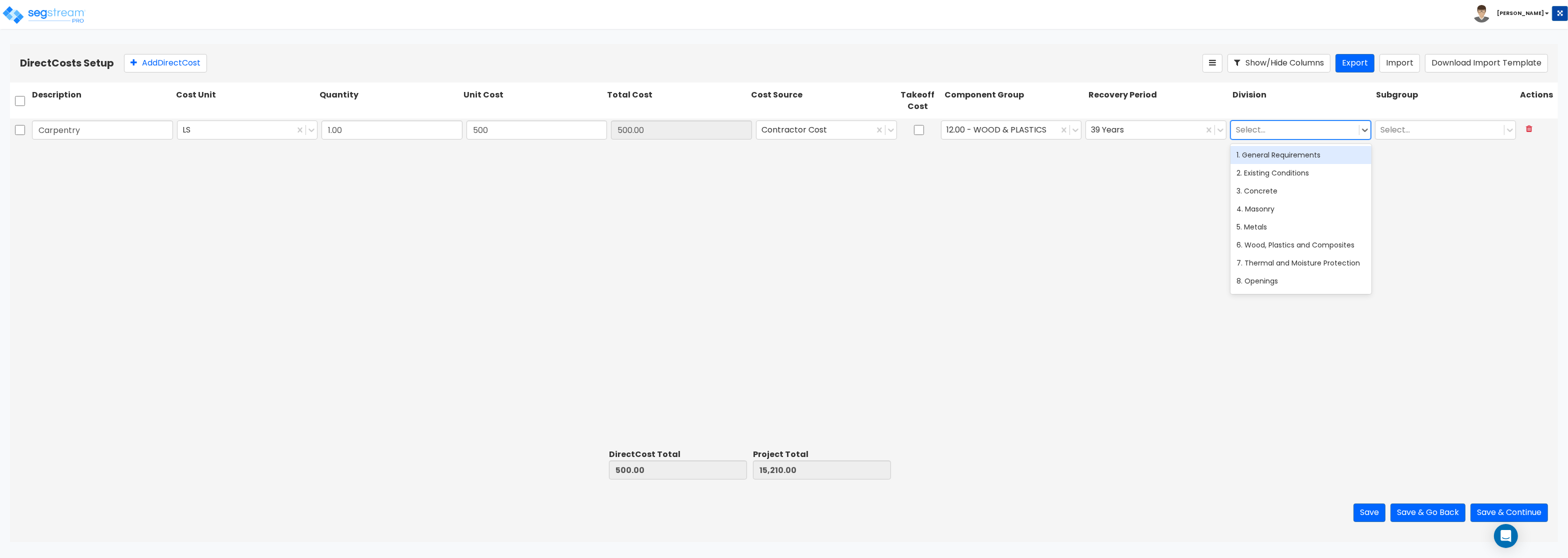
click at [1260, 125] on div at bounding box center [1295, 130] width 118 height 14
click at [1273, 247] on div "6. Wood, Plastics and Composites" at bounding box center [1300, 245] width 141 height 18
click at [155, 60] on button "Add Direct Cost" at bounding box center [166, 63] width 83 height 18
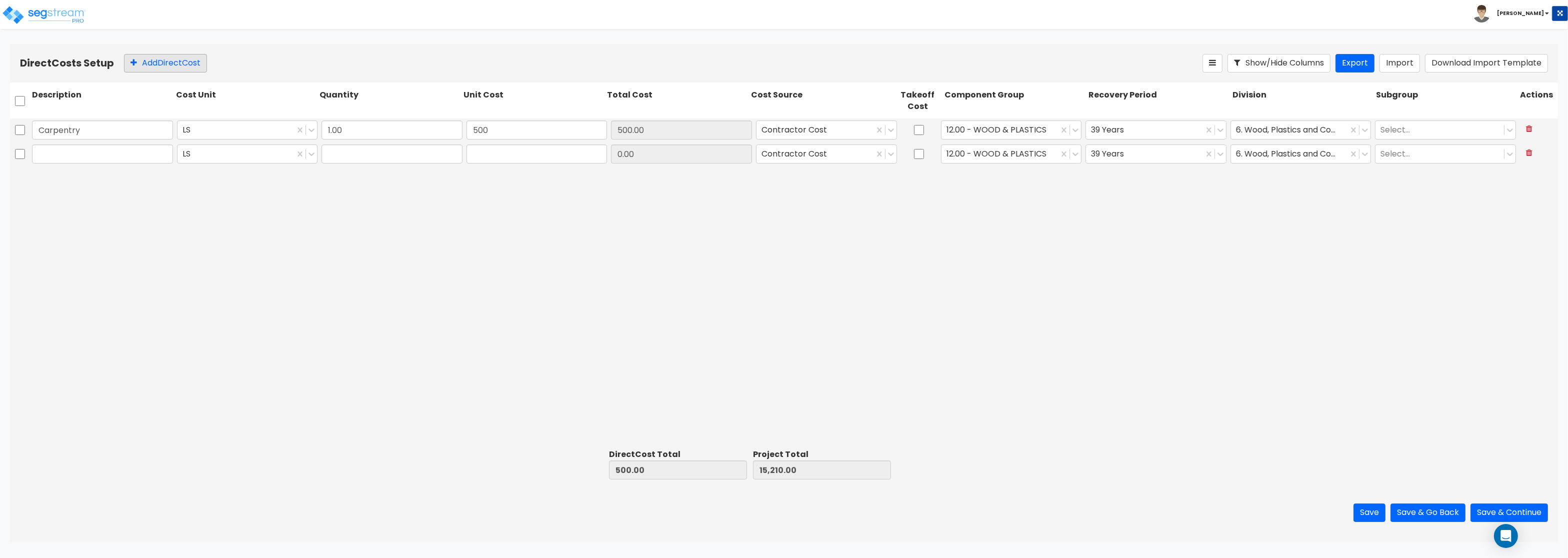
type input "1.00"
type input "0"
click at [88, 154] on input "Doors and Hrdware" at bounding box center [102, 154] width 141 height 19
type input "Doors and Hardware"
click at [489, 148] on input "0" at bounding box center [537, 154] width 141 height 19
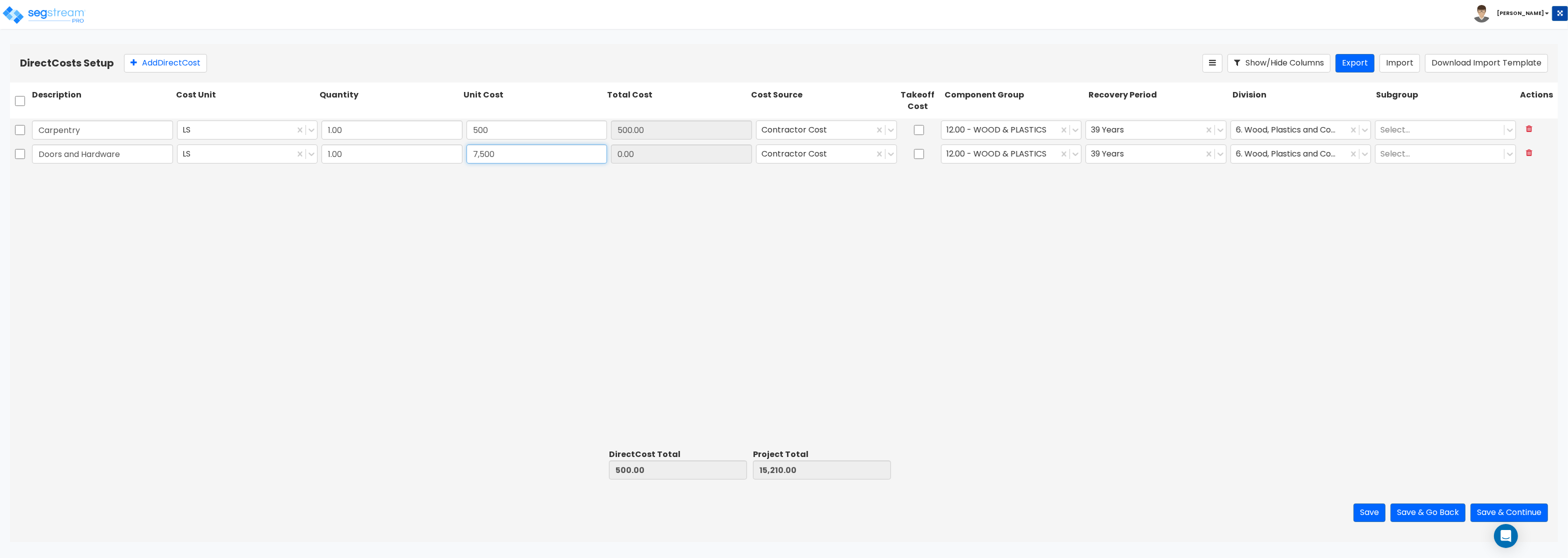
type input "7,500"
type input "8,000.00"
type input "22,710.00"
type input "7,500.00"
click at [1009, 158] on div at bounding box center [1000, 154] width 107 height 14
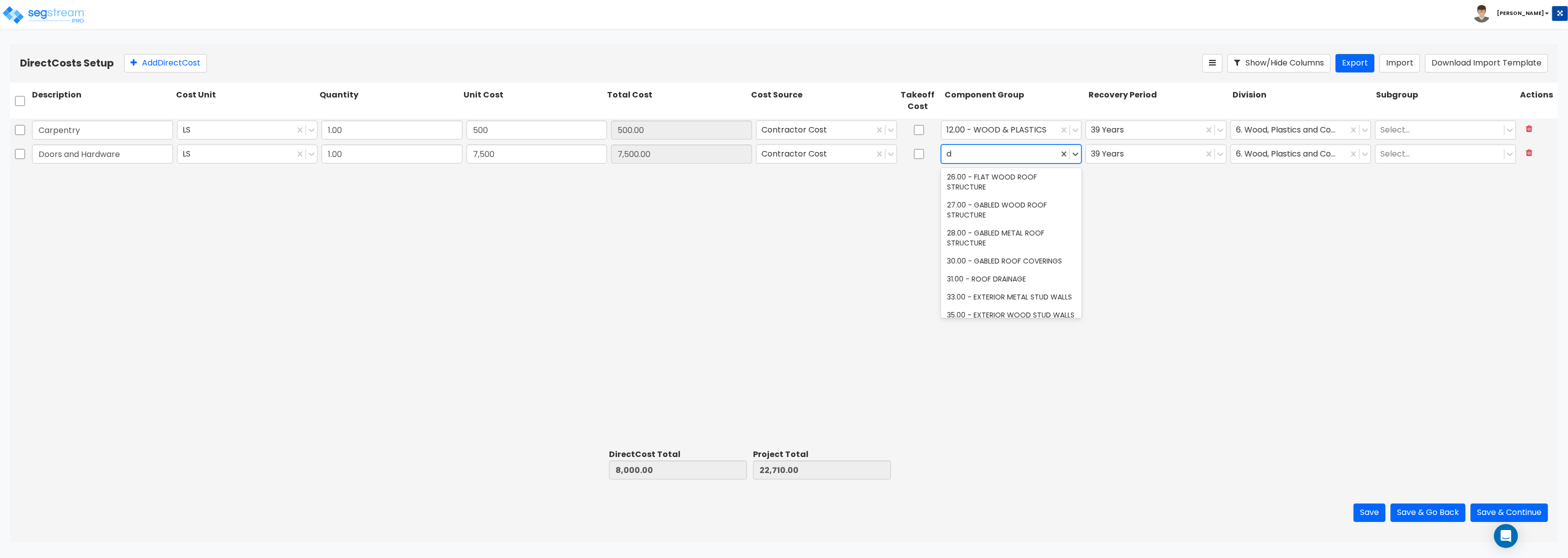
scroll to position [186, 0]
type input "doo"
click at [1014, 169] on div "40.00 - DOORS & WINDOWS" at bounding box center [1011, 173] width 141 height 18
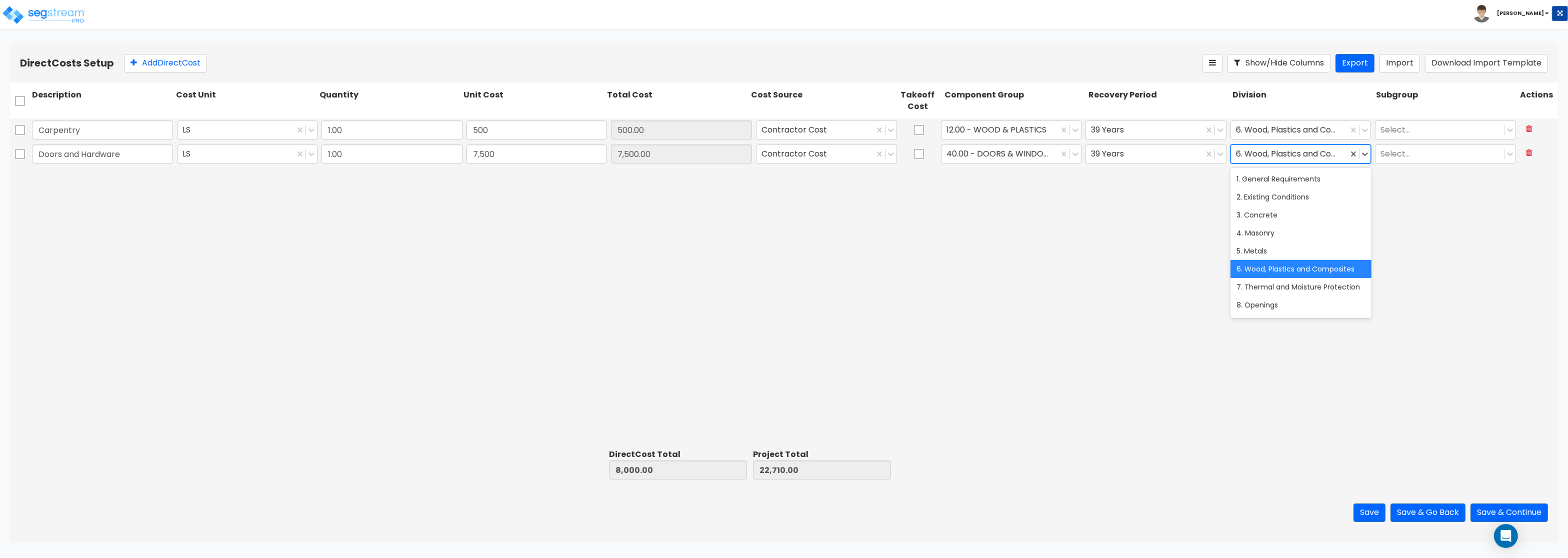
click at [1292, 154] on div at bounding box center [1289, 154] width 107 height 14
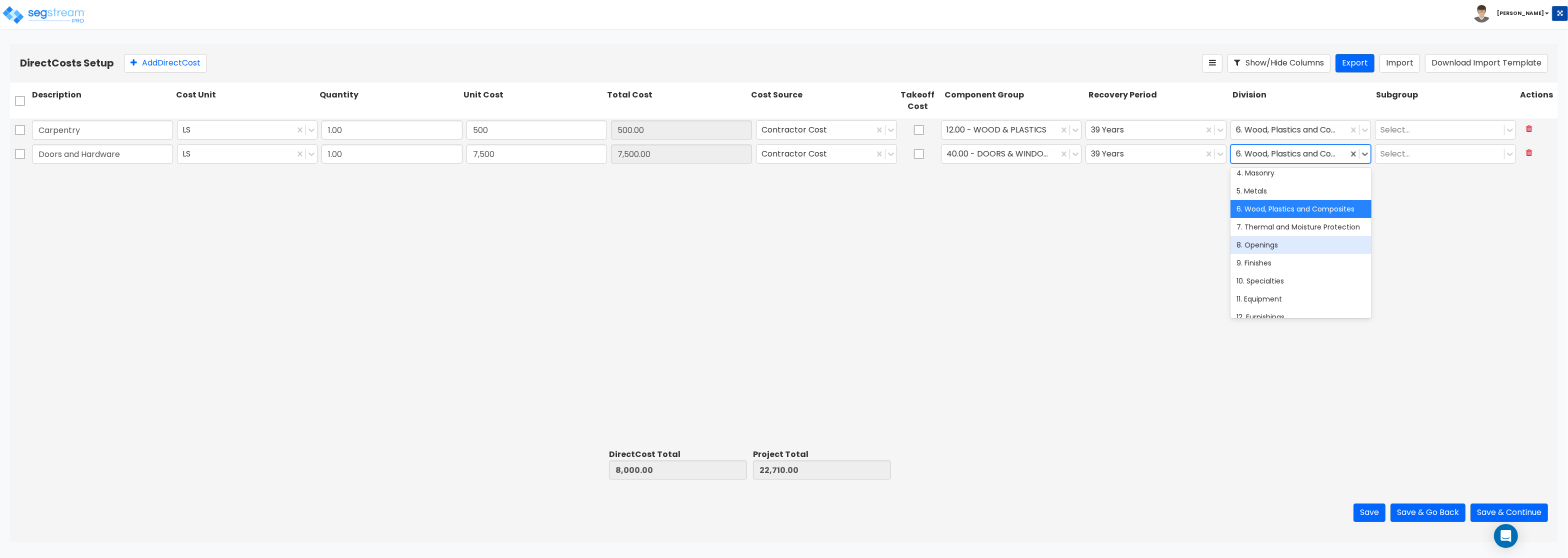
scroll to position [0, 0]
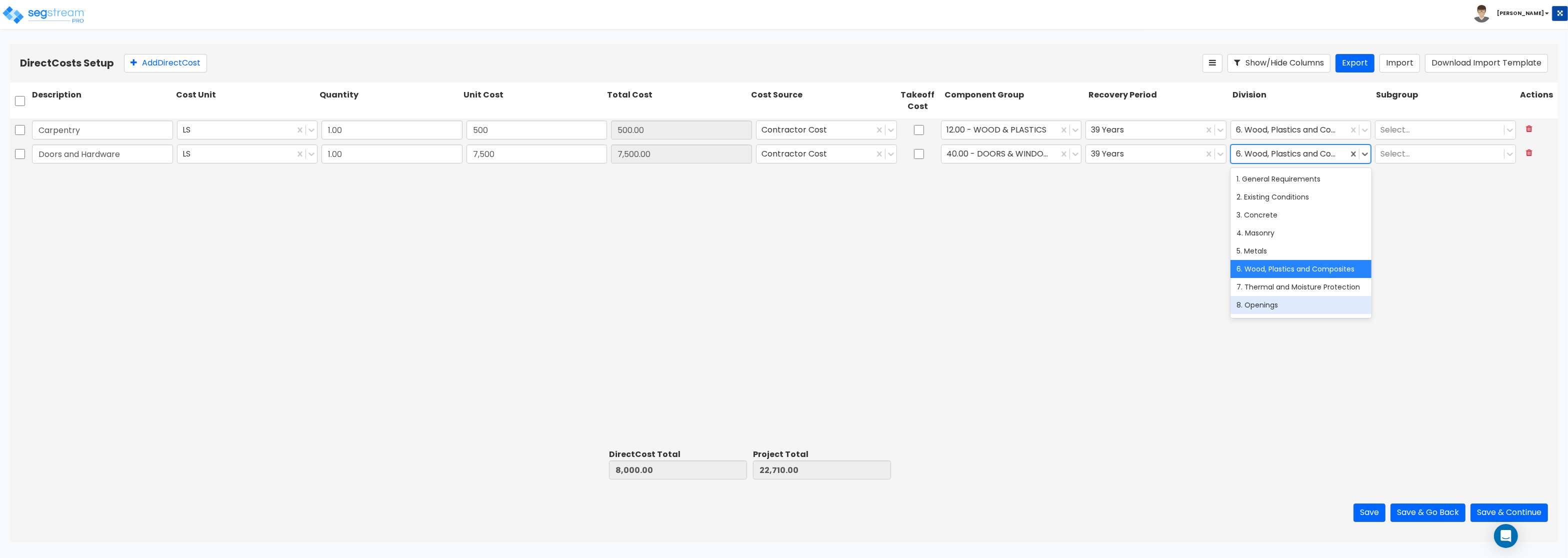
click at [1269, 298] on div "8. Openings" at bounding box center [1300, 305] width 141 height 18
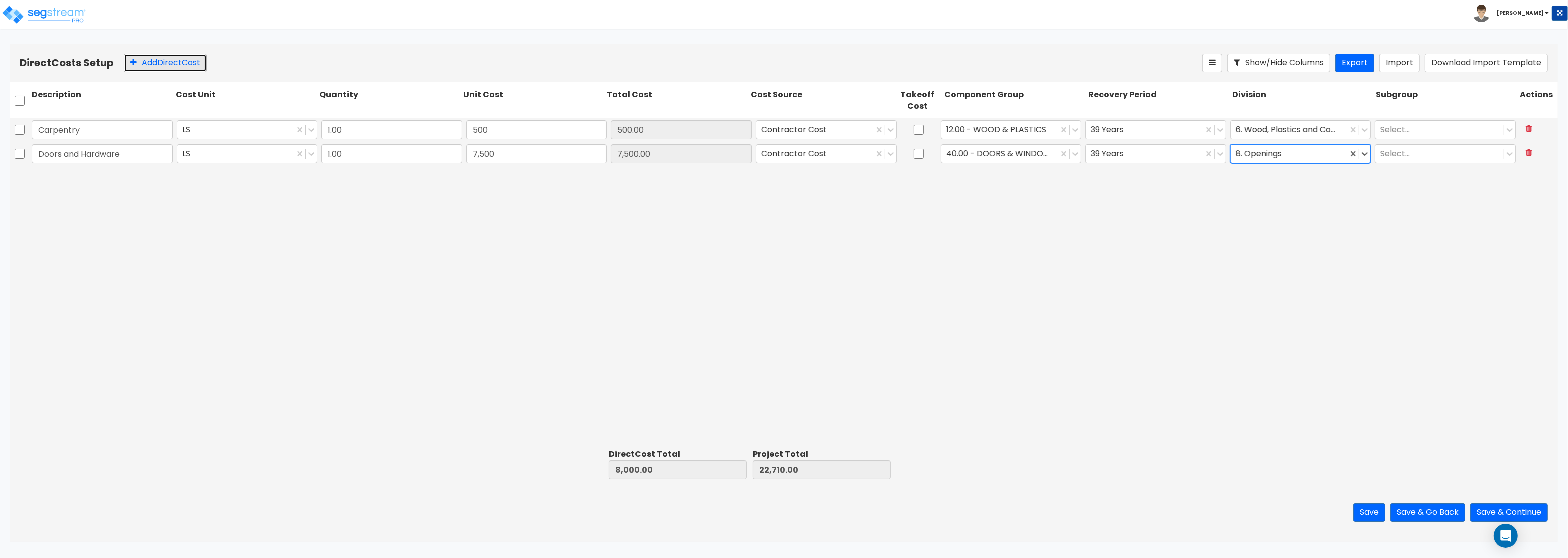
click at [162, 61] on button "Add Direct Cost" at bounding box center [166, 63] width 83 height 18
type input "Drywall"
type input "20,495"
type input "28,495.00"
type input "43,205.00"
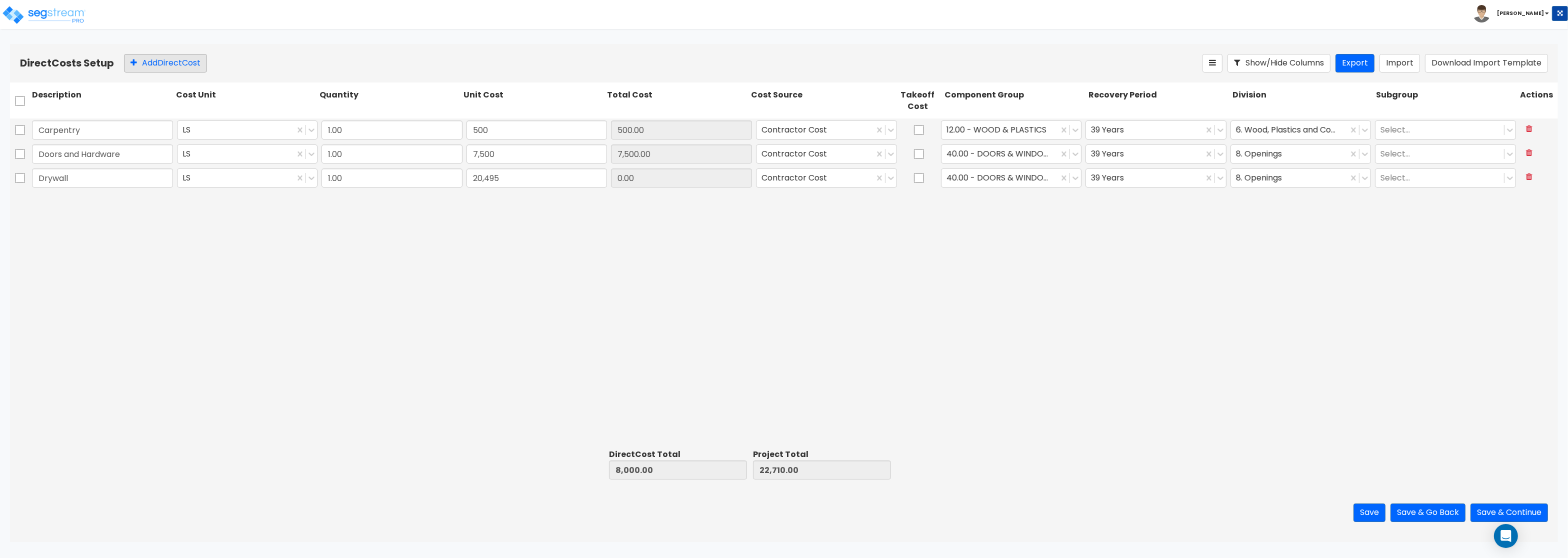
type input "20,495.00"
click at [915, 133] on input "checkbox" at bounding box center [919, 130] width 10 height 19
checkbox input "true"
click at [917, 154] on input "checkbox" at bounding box center [919, 154] width 10 height 19
checkbox input "true"
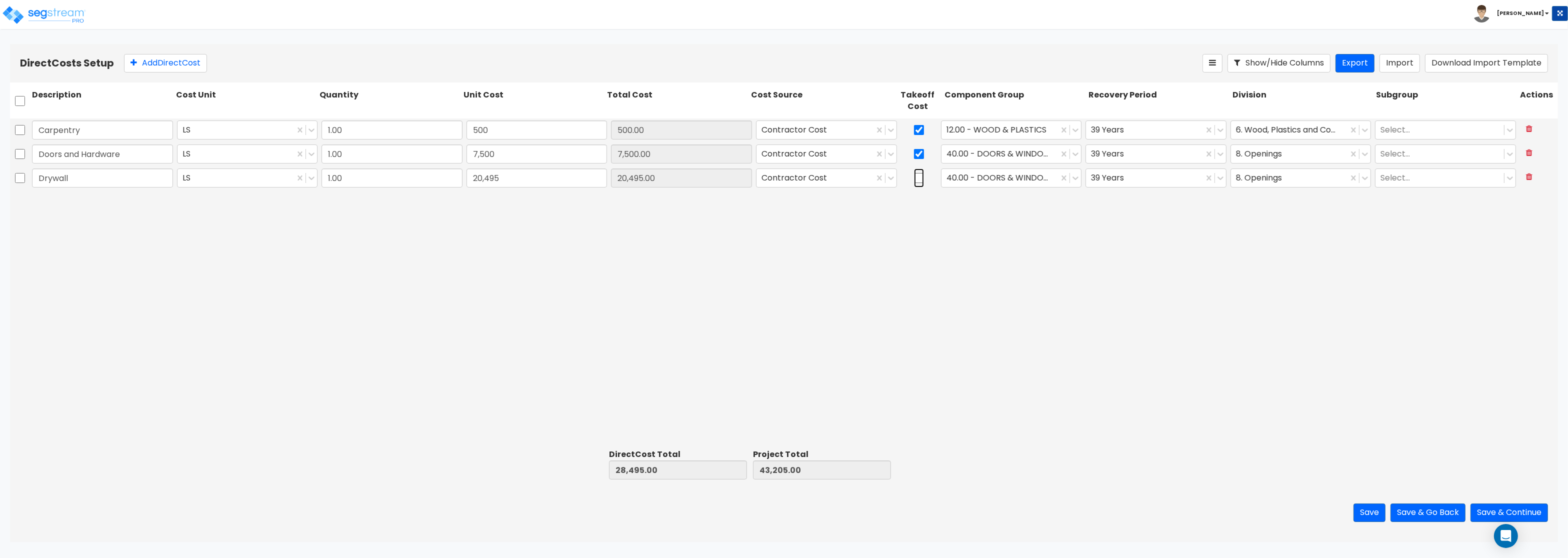
click at [919, 177] on input "checkbox" at bounding box center [919, 178] width 10 height 19
checkbox input "true"
click at [988, 182] on div at bounding box center [1000, 178] width 107 height 14
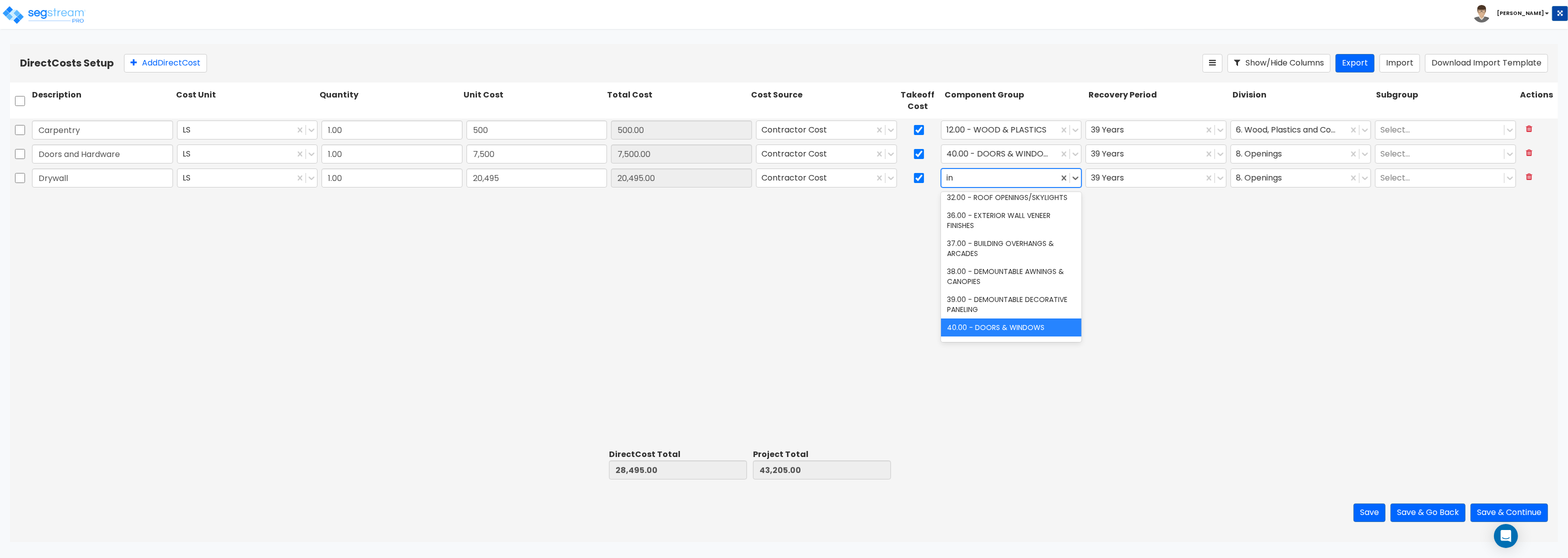
type input "i"
type input "wall"
click at [996, 289] on div "47.00 - INTERIOR DRYWALL PARTITIONS" at bounding box center [1011, 284] width 141 height 28
click at [1246, 180] on div at bounding box center [1289, 178] width 107 height 14
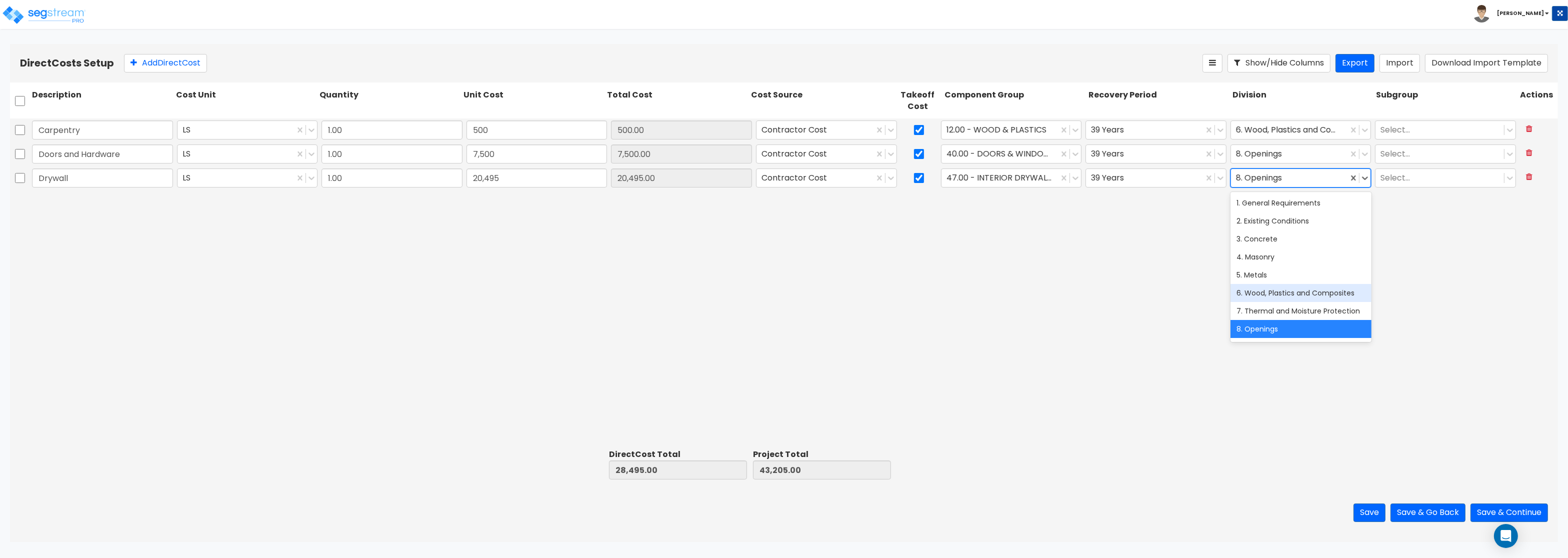
click at [1282, 301] on div "6. Wood, Plastics and Composites" at bounding box center [1300, 292] width 141 height 18
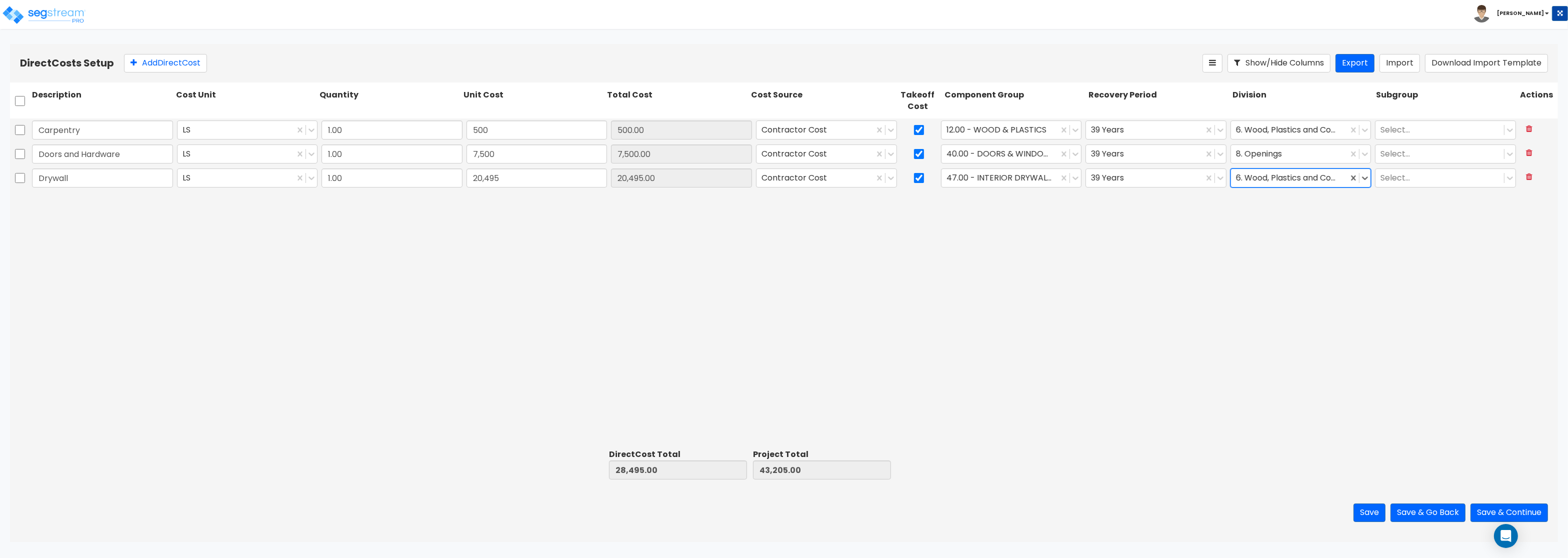
click at [1290, 182] on div at bounding box center [1289, 178] width 107 height 14
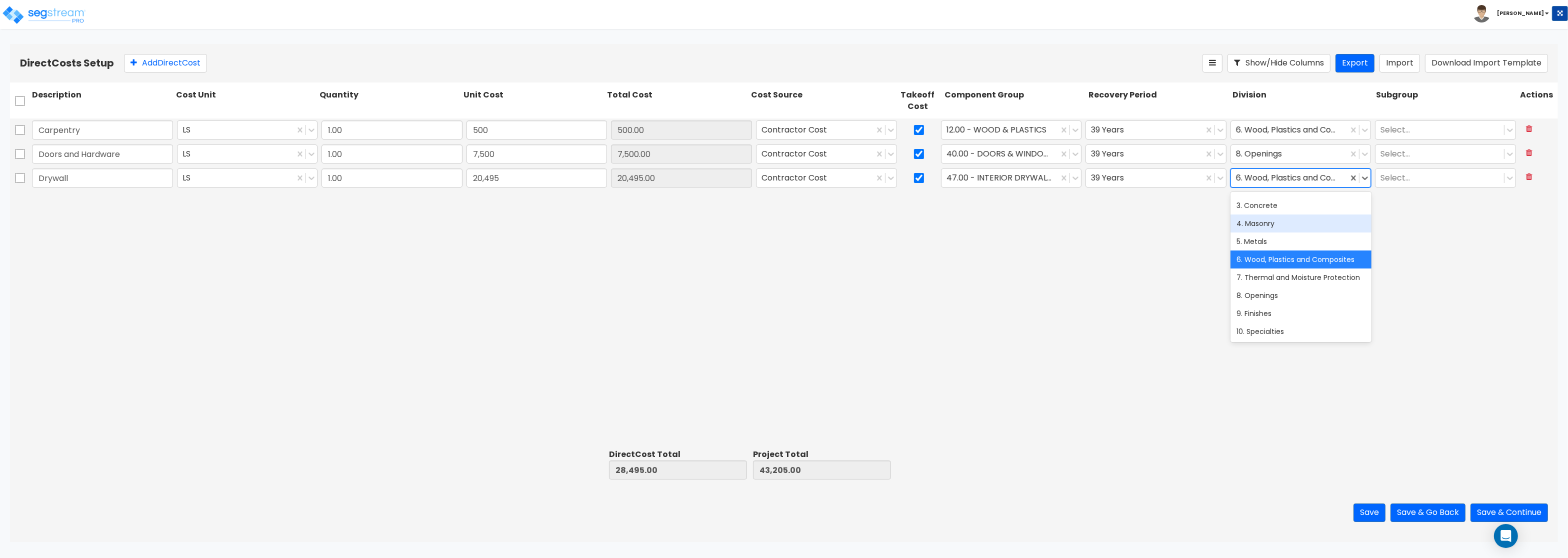
scroll to position [60, 0]
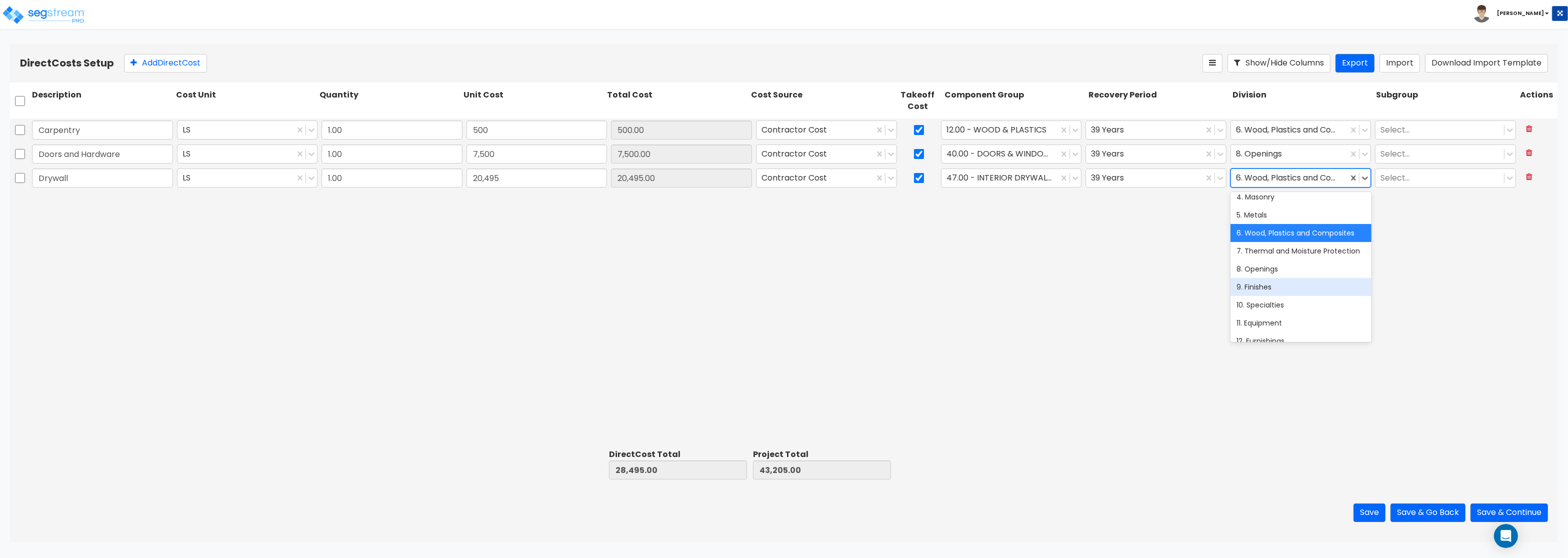
click at [1272, 284] on div "9. Finishes" at bounding box center [1300, 287] width 141 height 18
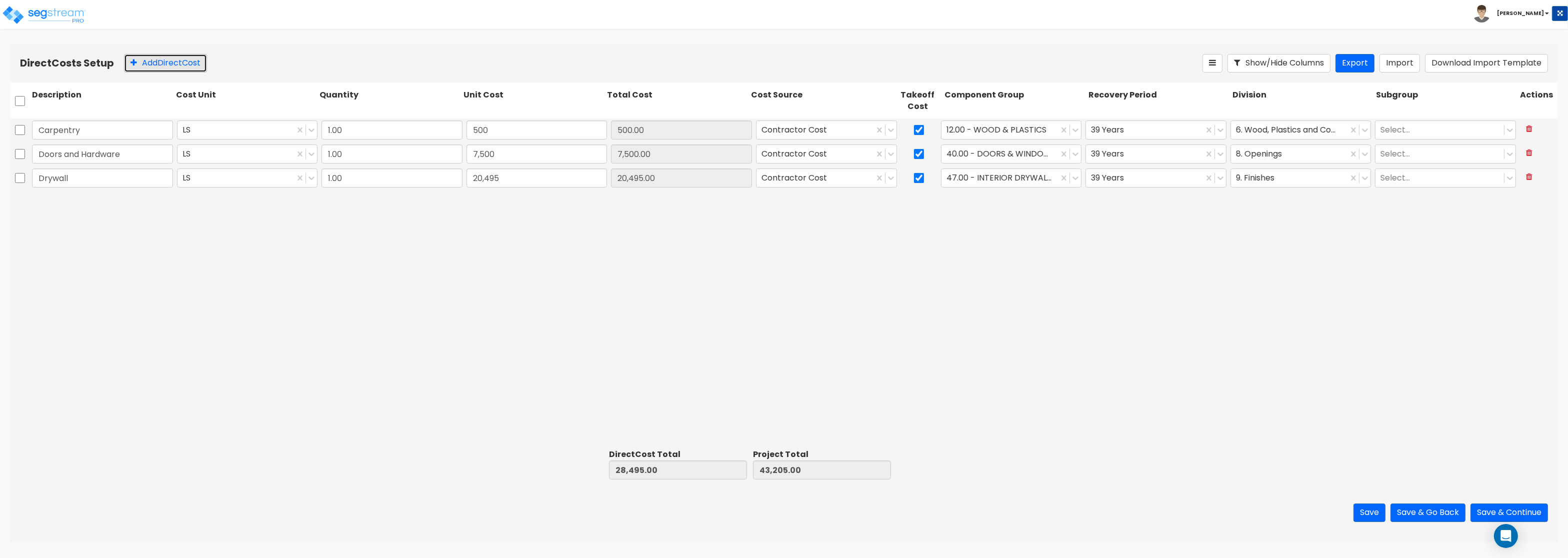
click at [142, 64] on button "Add Direct Cost" at bounding box center [166, 63] width 83 height 18
type input "Acoustical Ceiling"
type input "5,450"
type input "33,945.00"
type input "48,655.00"
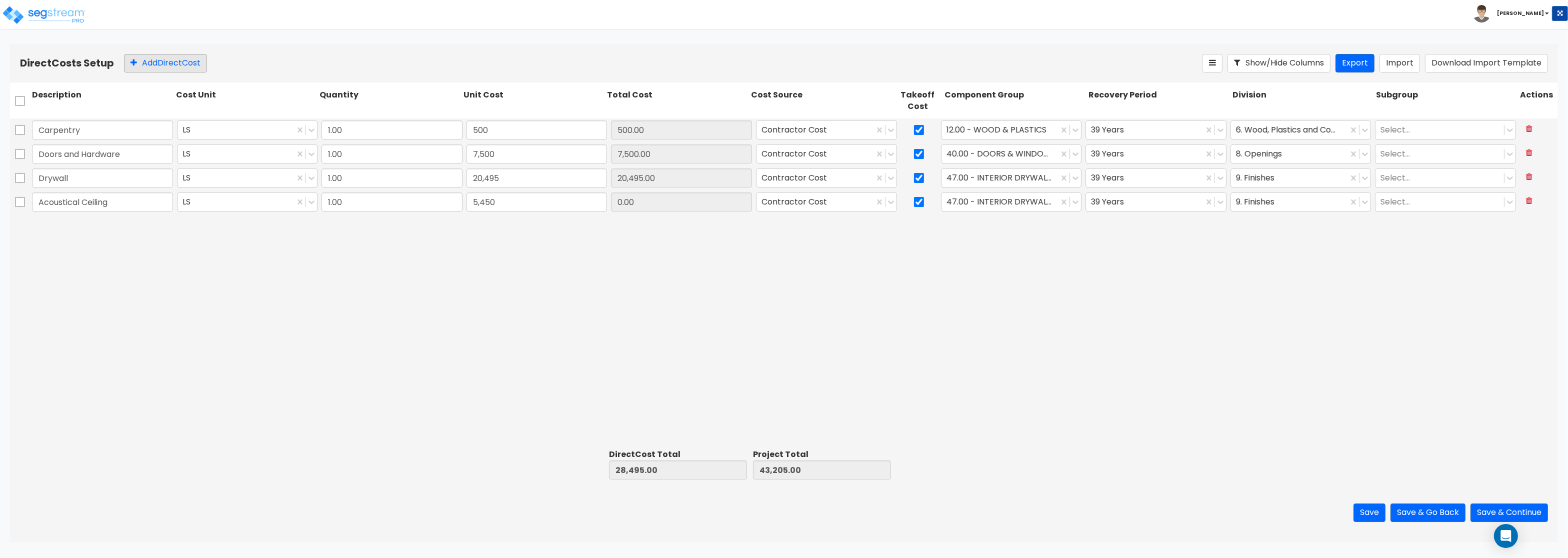
type input "5,450.00"
click at [985, 206] on div at bounding box center [1000, 202] width 107 height 14
type input "a"
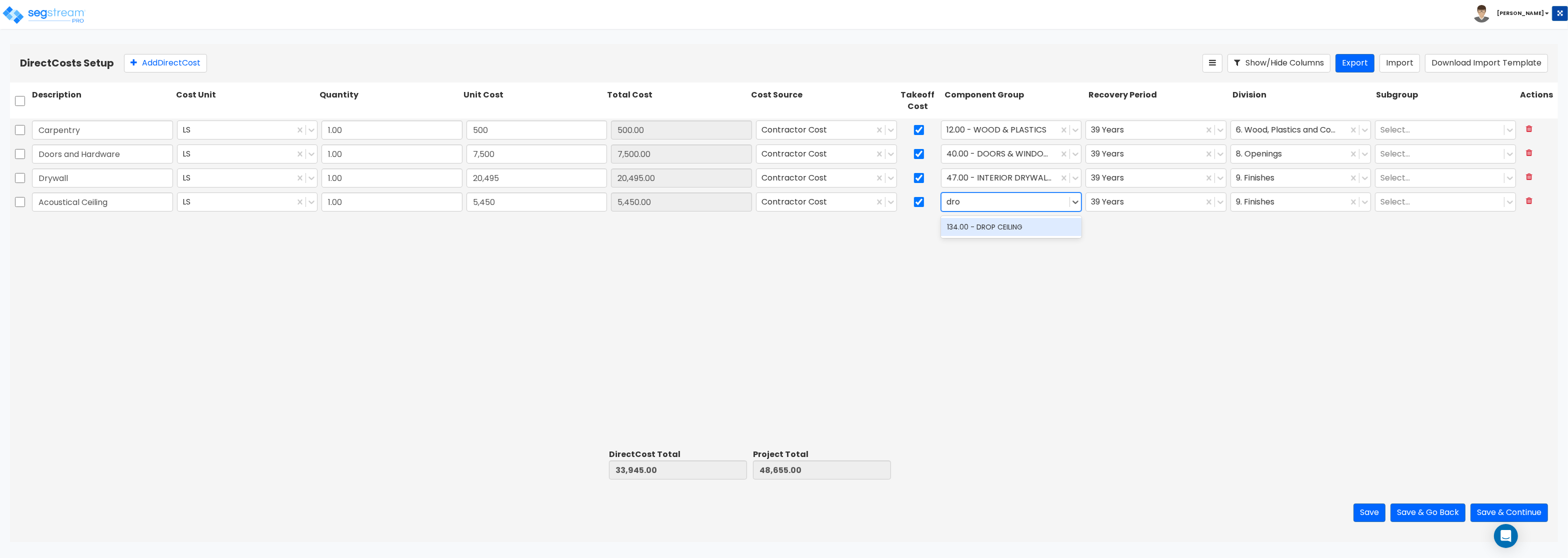
type input "drop"
click at [995, 227] on div "134.00 - DROP CEILING" at bounding box center [1011, 227] width 141 height 18
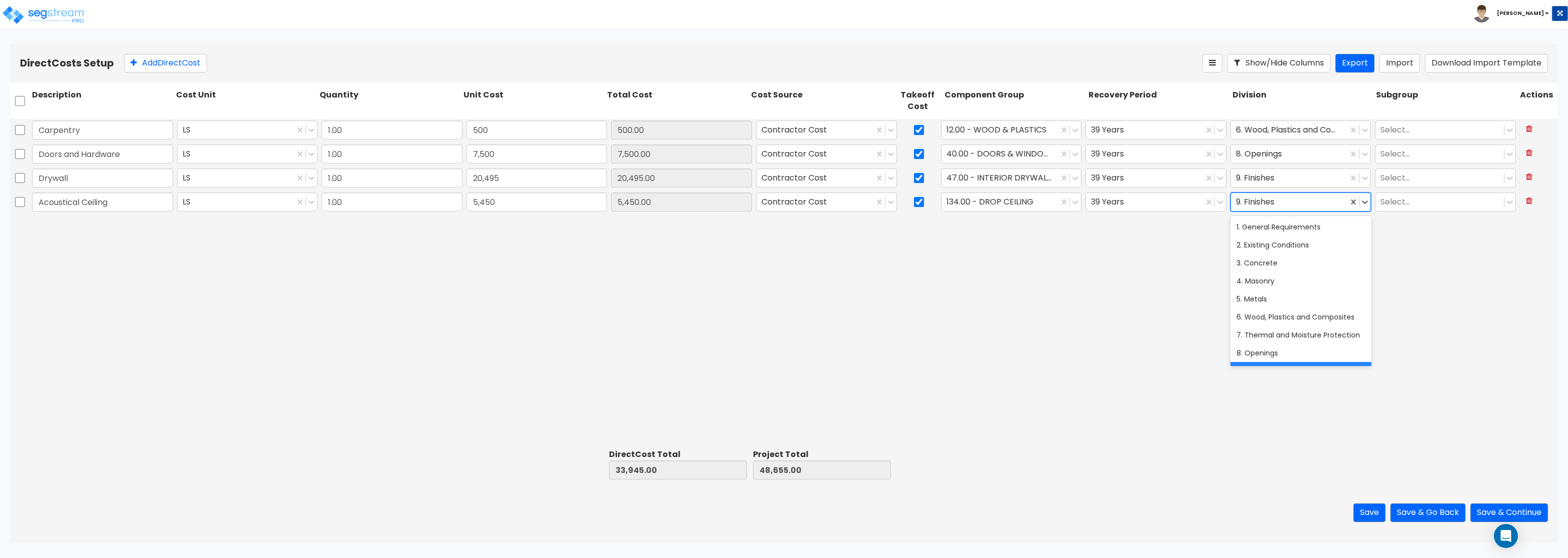
click at [1265, 205] on div at bounding box center [1289, 202] width 107 height 14
click at [172, 62] on button "Add Direct Cost" at bounding box center [166, 63] width 83 height 18
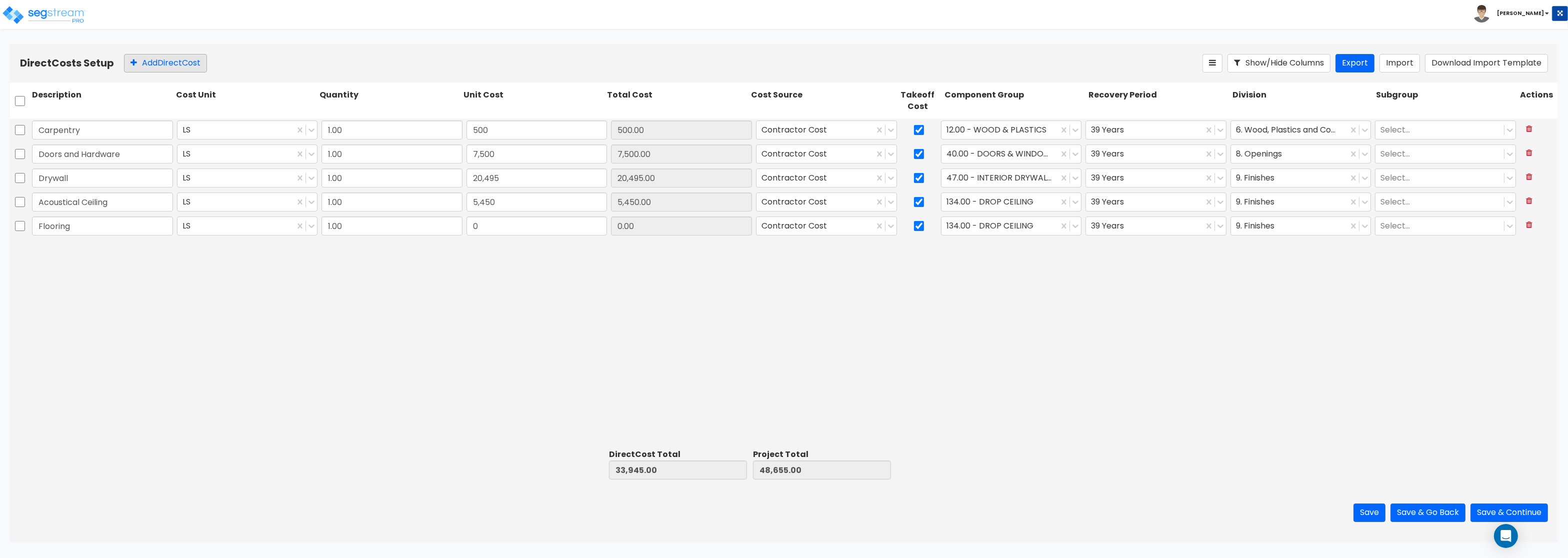
type input "Flooring"
click at [477, 225] on input "8,500" at bounding box center [537, 226] width 141 height 19
type input "6,500"
type input "40,445.00"
type input "55,155.00"
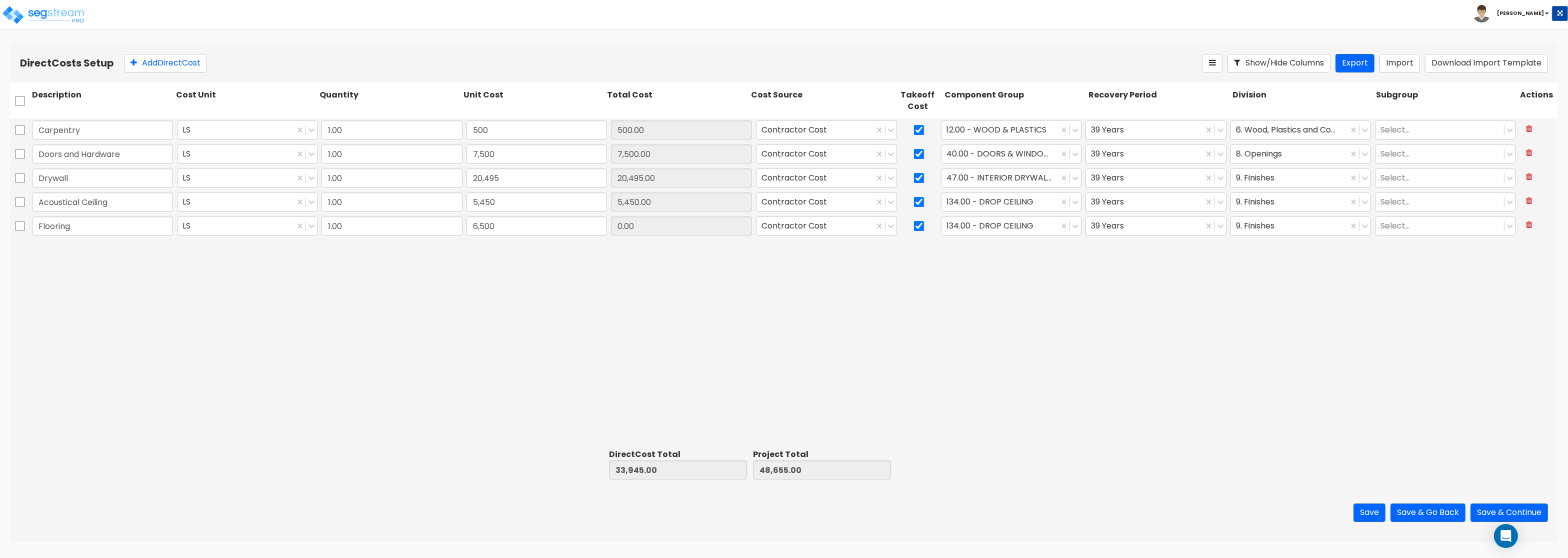
type input "6,500.00"
click at [988, 227] on div at bounding box center [1000, 226] width 107 height 14
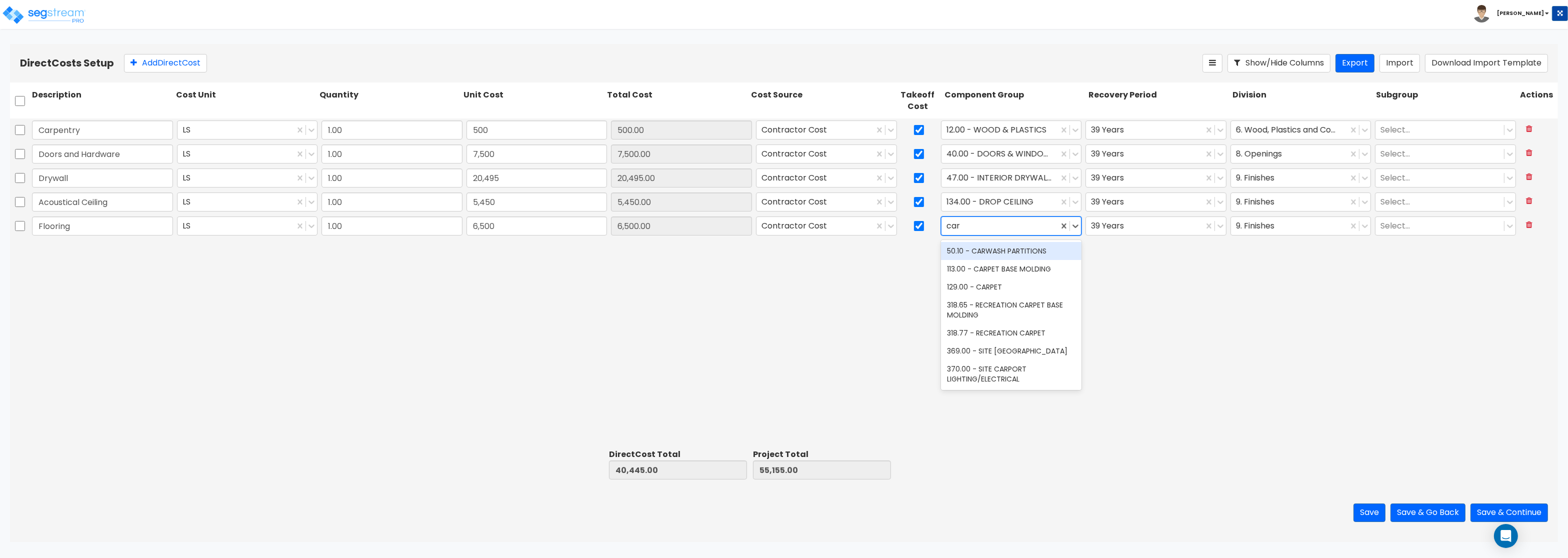
type input "carp"
click at [1009, 274] on div "129.00 - CARPET" at bounding box center [1011, 268] width 141 height 18
click at [1169, 227] on div at bounding box center [1144, 226] width 107 height 14
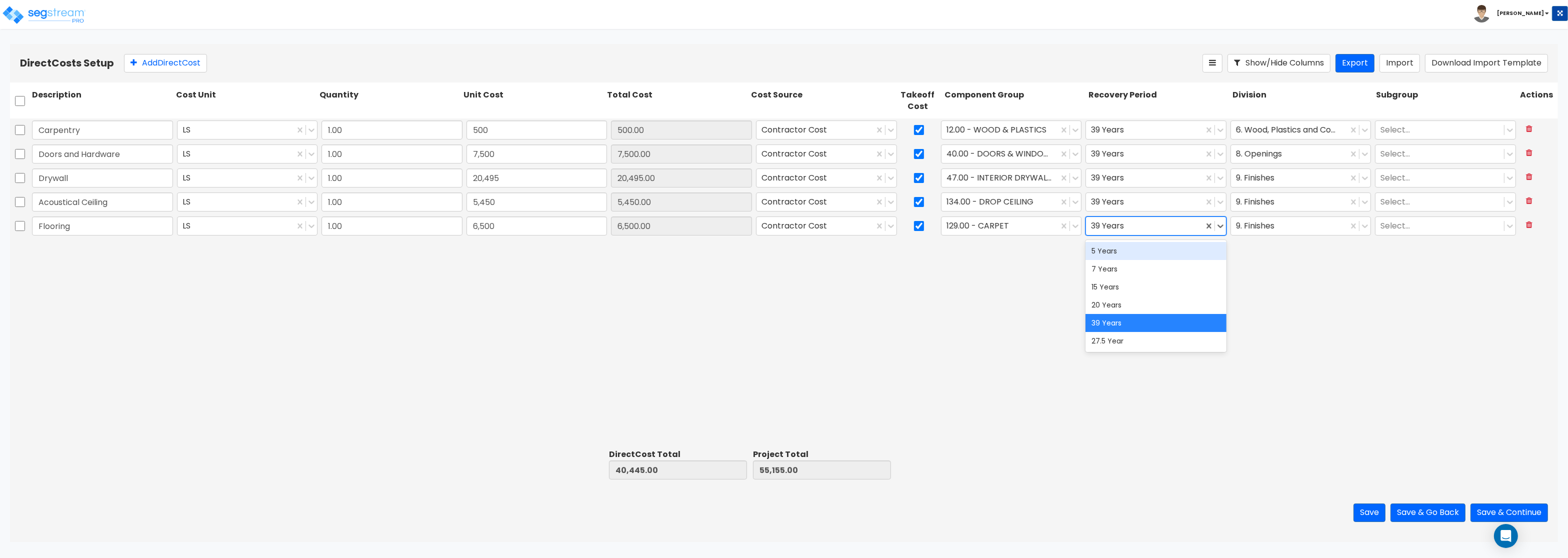
click at [1122, 253] on div "5 Years" at bounding box center [1155, 251] width 141 height 18
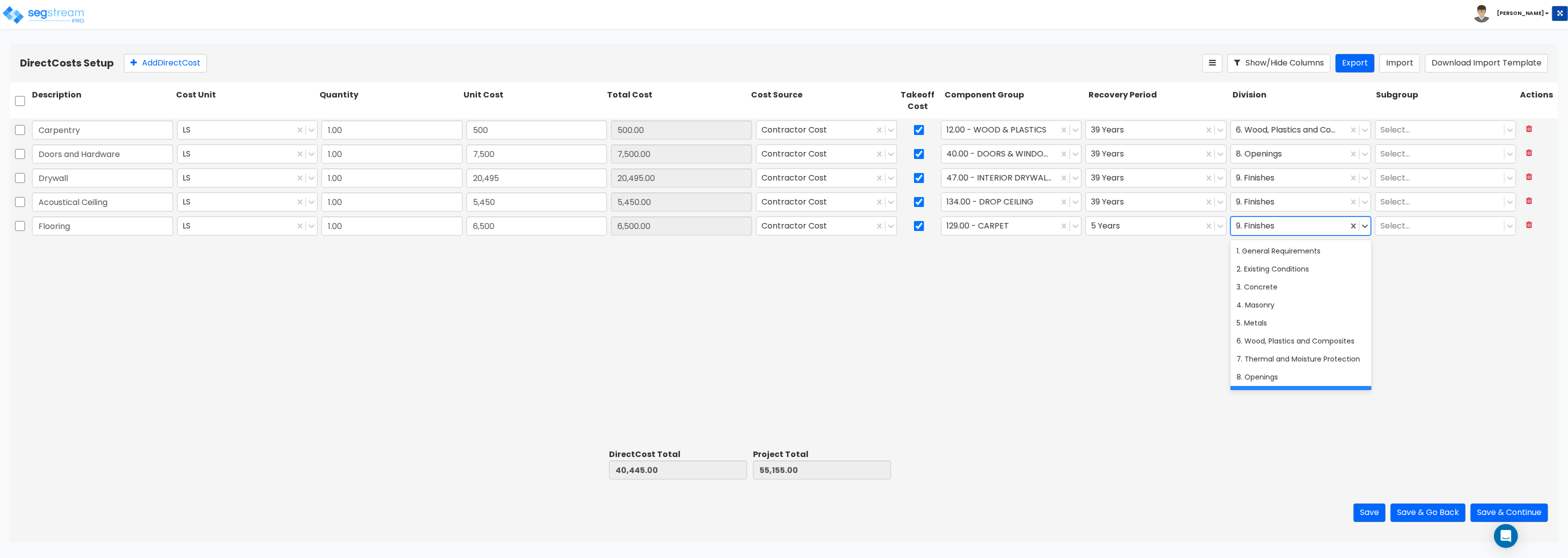
click at [1290, 225] on div at bounding box center [1289, 226] width 107 height 14
click at [150, 59] on button "Add Direct Cost" at bounding box center [166, 63] width 83 height 18
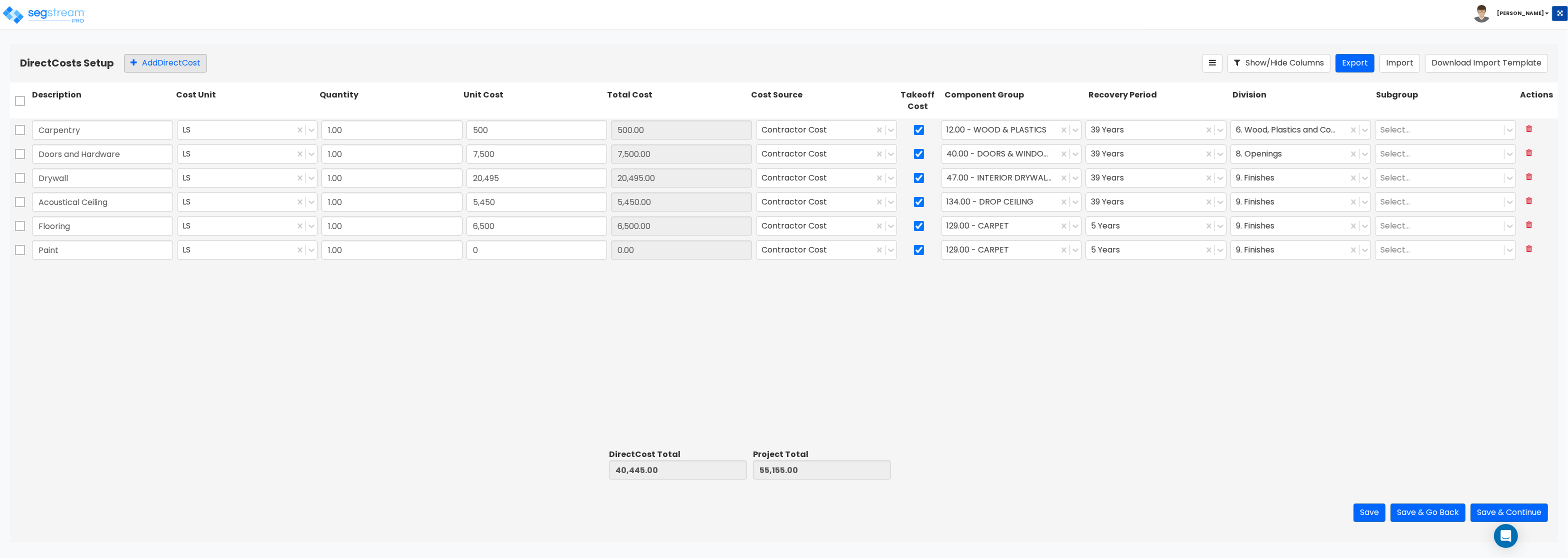
type input "Paint"
type input "3,780"
type input "44,225.00"
type input "58,935.00"
type input "3,780.00"
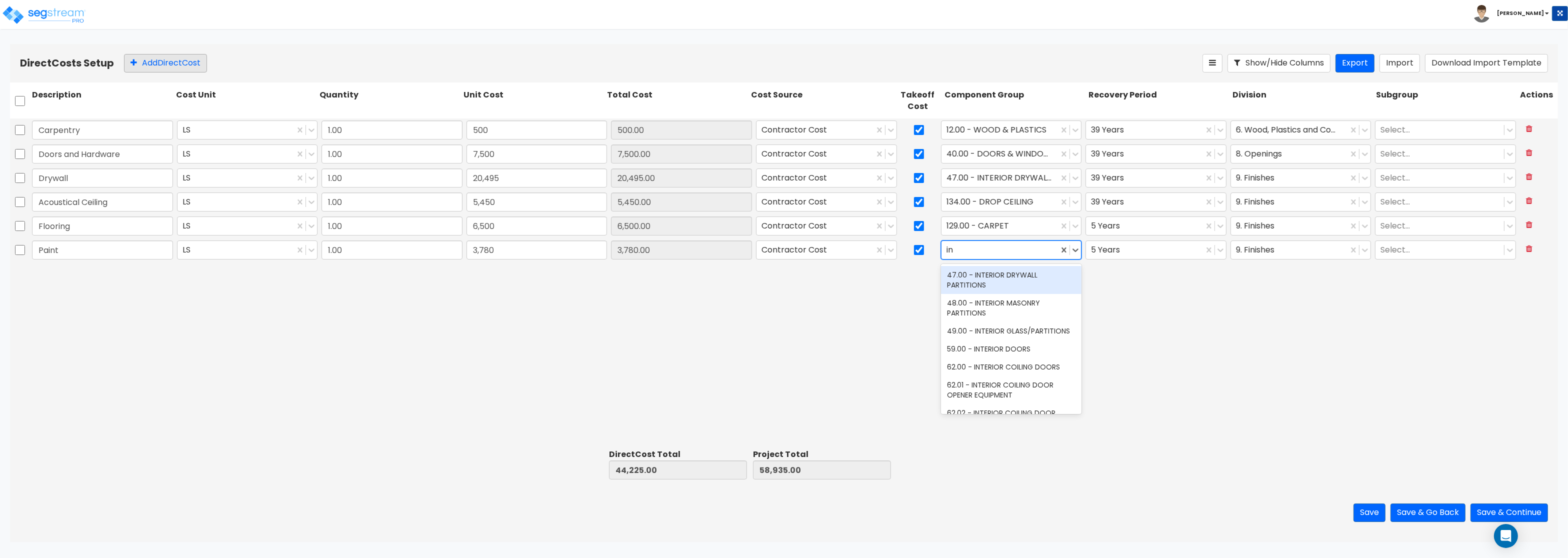
type input "int"
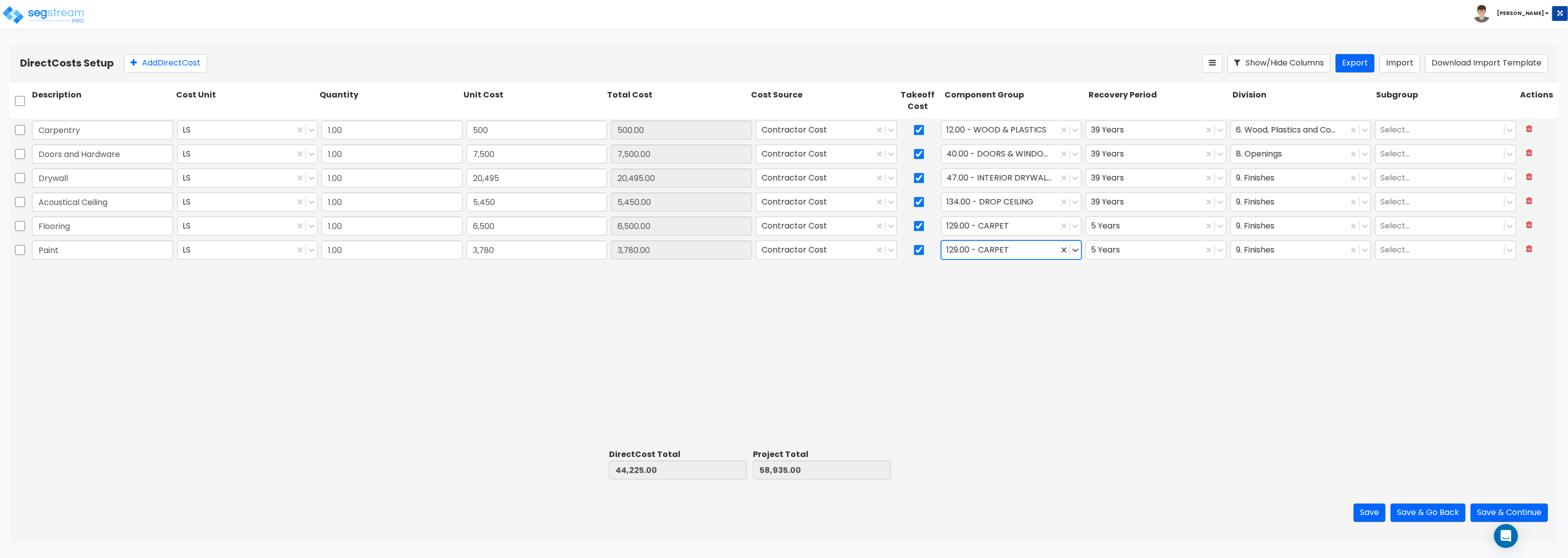
drag, startPoint x: 966, startPoint y: 249, endPoint x: 912, endPoint y: 241, distance: 54.6
click at [912, 241] on div "Paint LS 1.00 3,780 3,780.00 Contractor Cost 129.00 - CARPET 5 Years 9. Finishe…" at bounding box center [784, 250] width 1548 height 23
type input "pain"
click at [966, 295] on div "112.00 - INTERIOR PAINT" at bounding box center [1011, 292] width 141 height 18
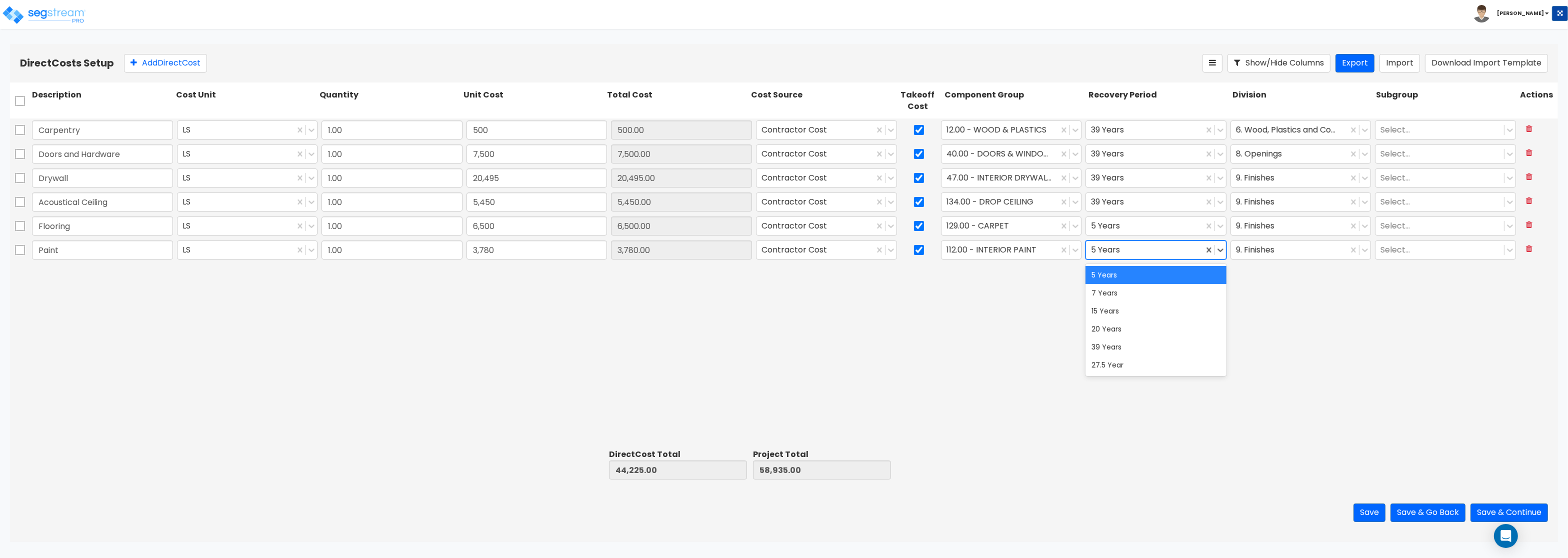
click at [1123, 254] on div at bounding box center [1144, 250] width 107 height 14
click at [1127, 352] on div "39 Years" at bounding box center [1155, 346] width 141 height 18
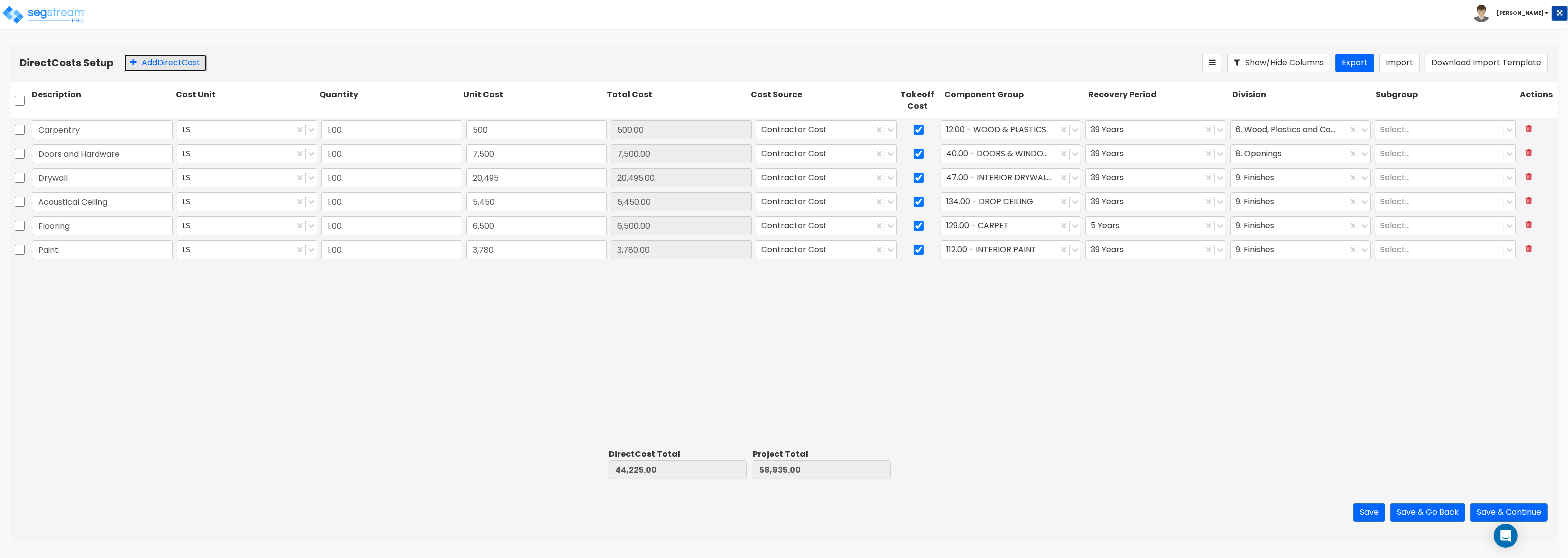
click at [160, 66] on button "Add Direct Cost" at bounding box center [166, 63] width 83 height 18
type input "Roller Shades"
click at [488, 280] on input "0" at bounding box center [537, 274] width 141 height 19
type input "1,966"
type input "46,191.00"
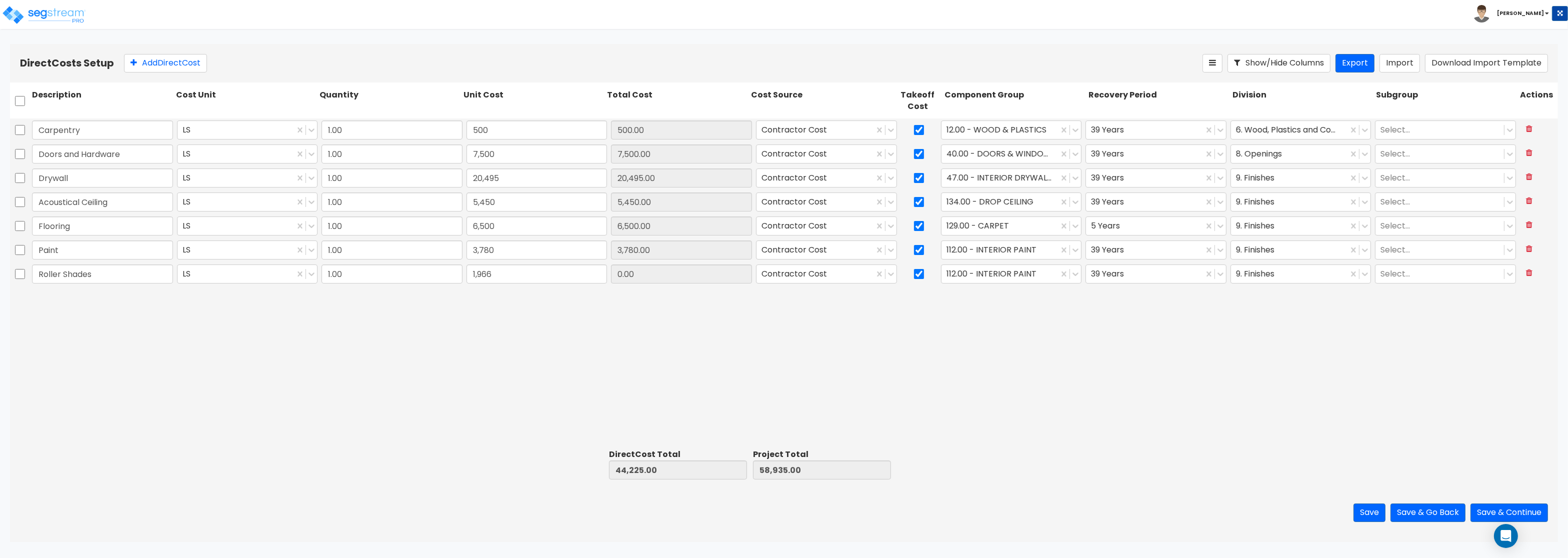
type input "60,901.00"
type input "1,966.00"
click at [966, 275] on div at bounding box center [1000, 274] width 107 height 14
type input "b"
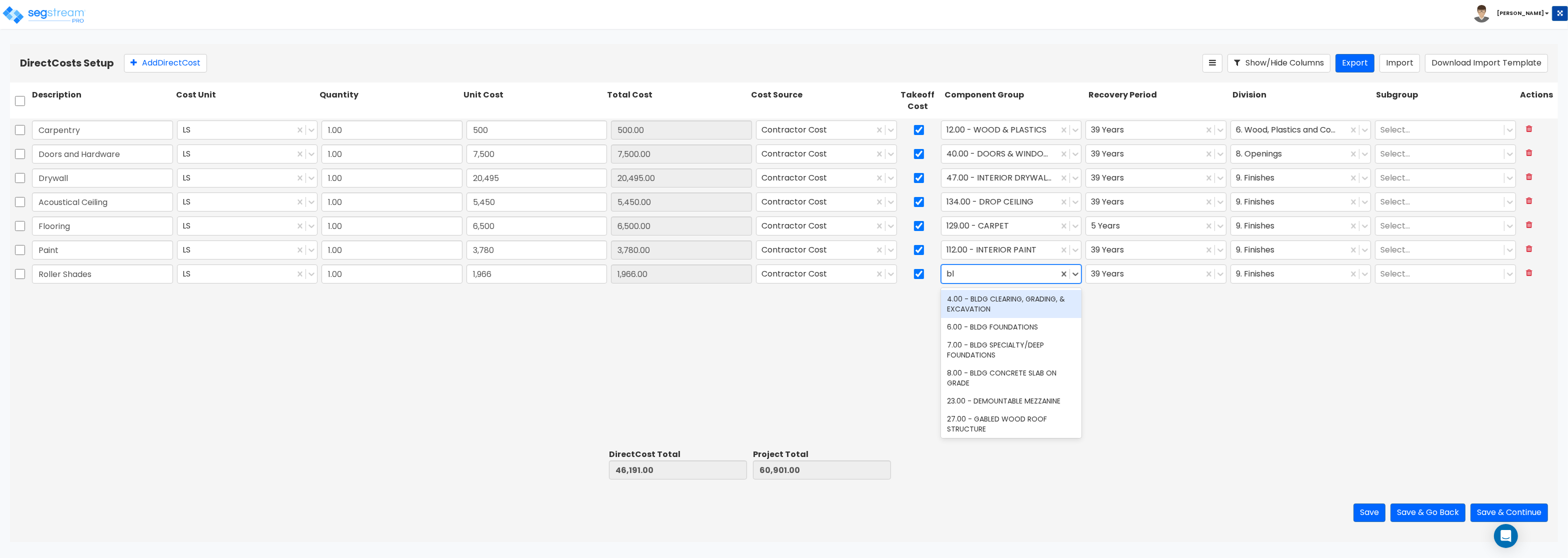
type input "b"
click at [1133, 273] on div at bounding box center [1144, 274] width 107 height 14
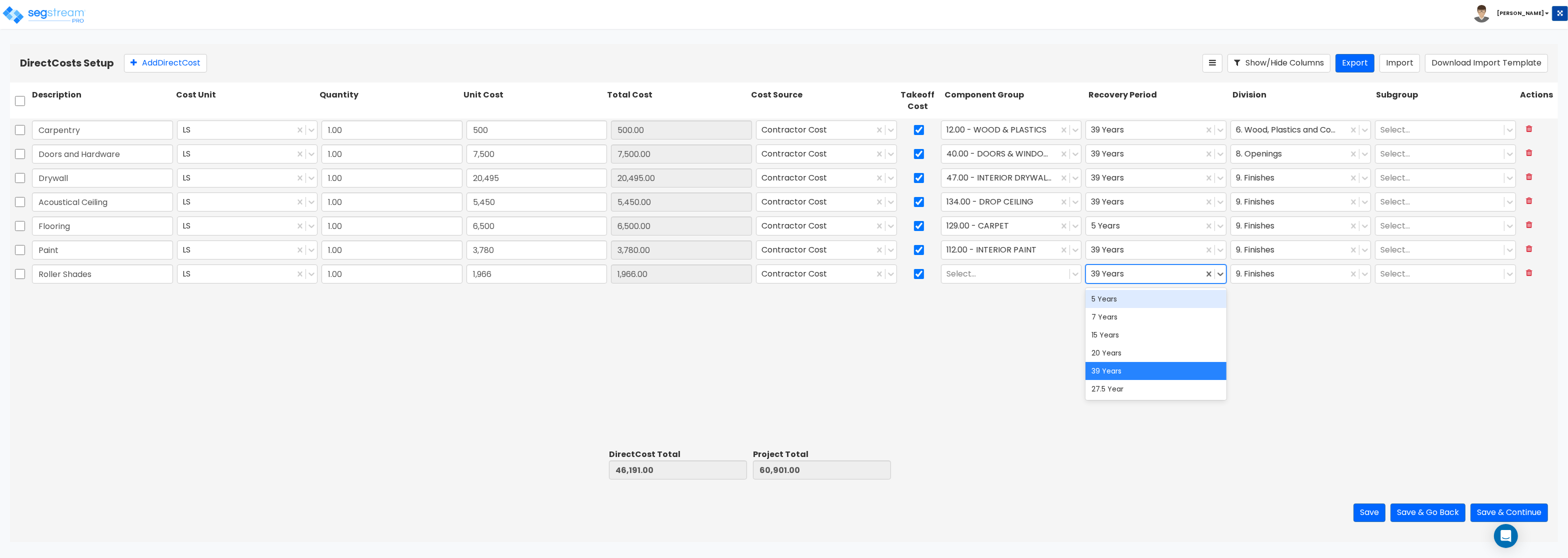
click at [1123, 298] on div "5 Years" at bounding box center [1155, 299] width 141 height 18
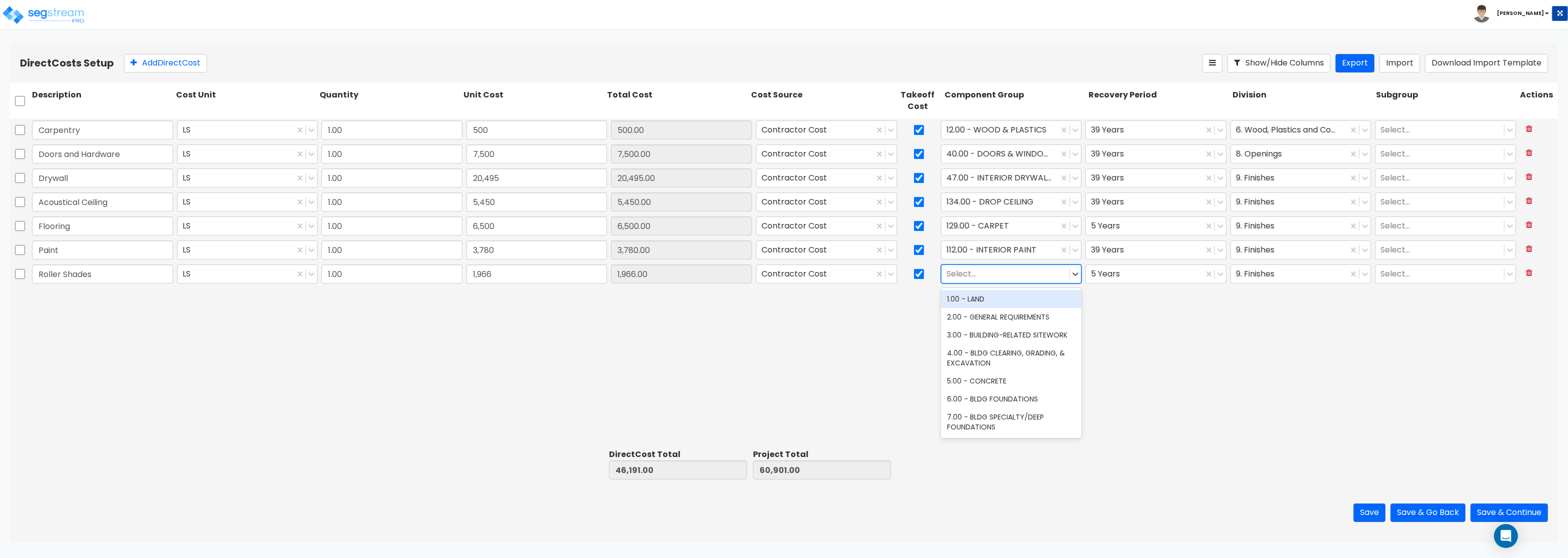
click at [1001, 272] on div at bounding box center [1006, 274] width 118 height 14
type input "b"
type input "d"
type input "furn"
click at [1036, 303] on div "242.00 - FURNITURE, FIXTURES, & EQUIPMENT" at bounding box center [1011, 304] width 141 height 28
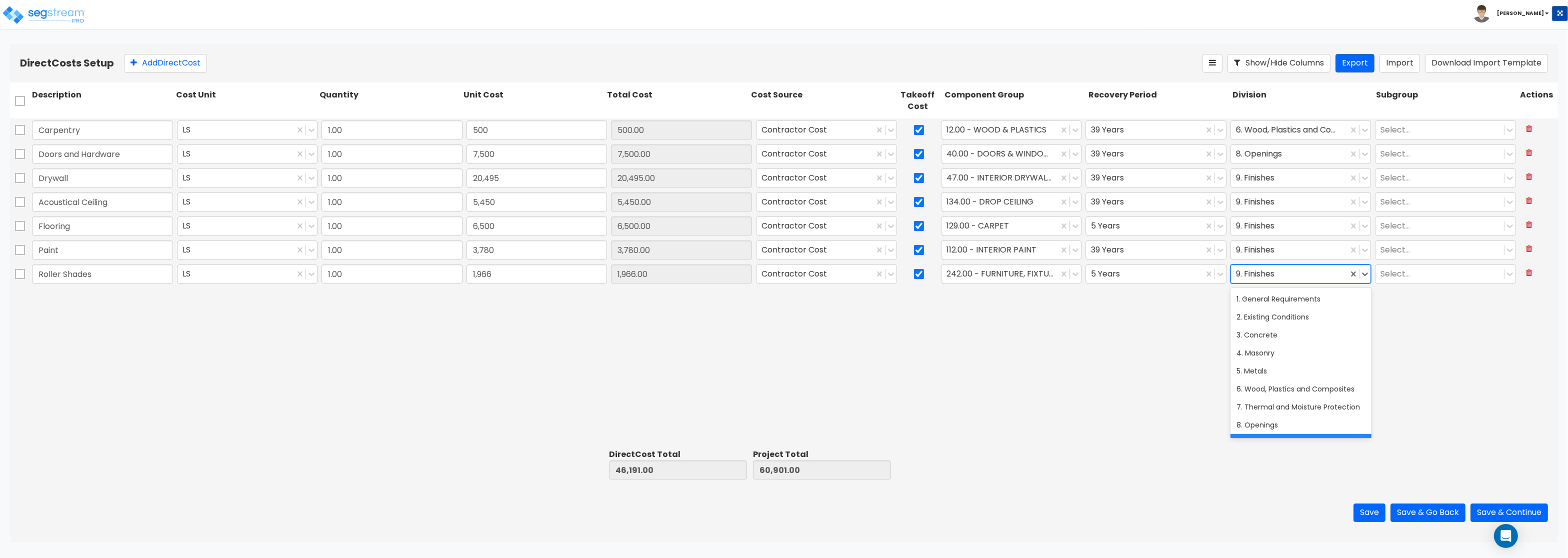
click at [1247, 276] on div at bounding box center [1289, 274] width 107 height 14
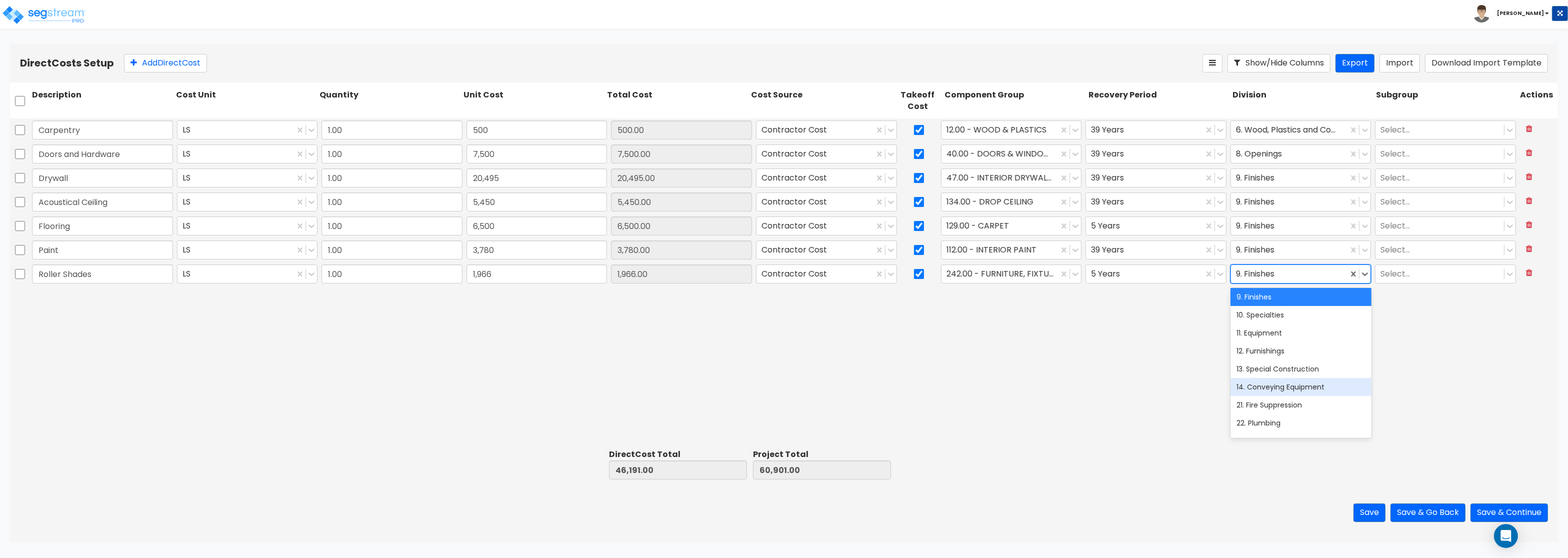
scroll to position [120, 0]
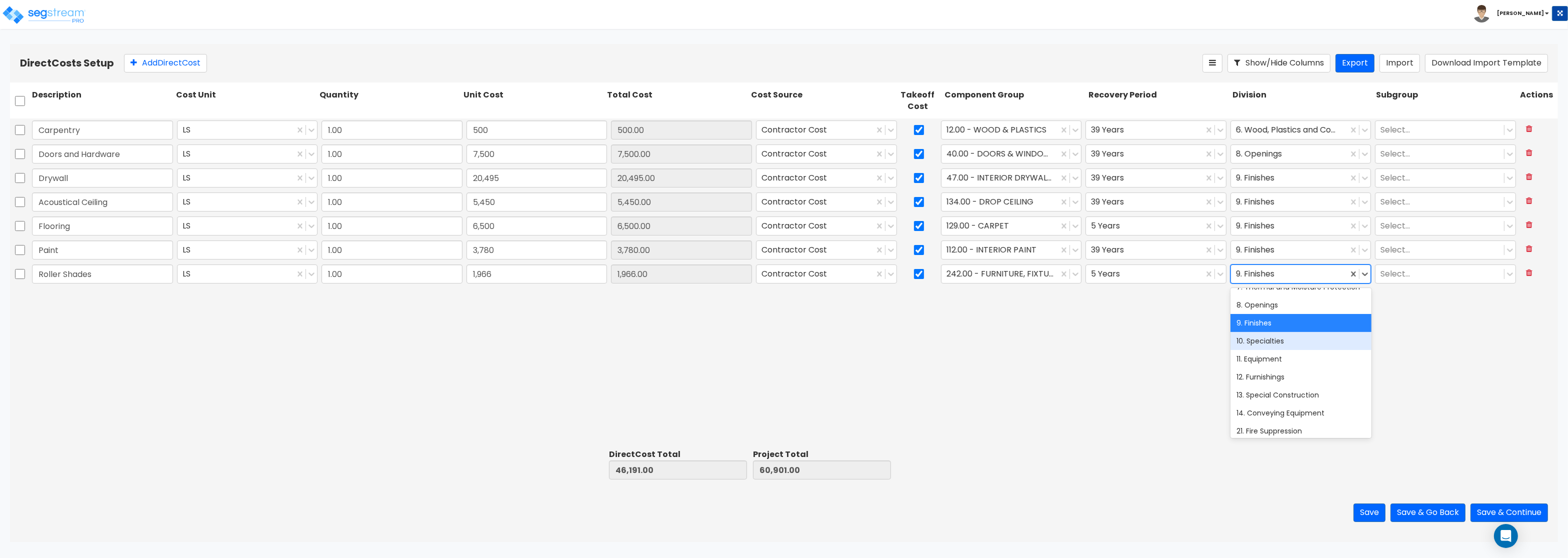
click at [1284, 341] on div "10. Specialties" at bounding box center [1300, 341] width 141 height 18
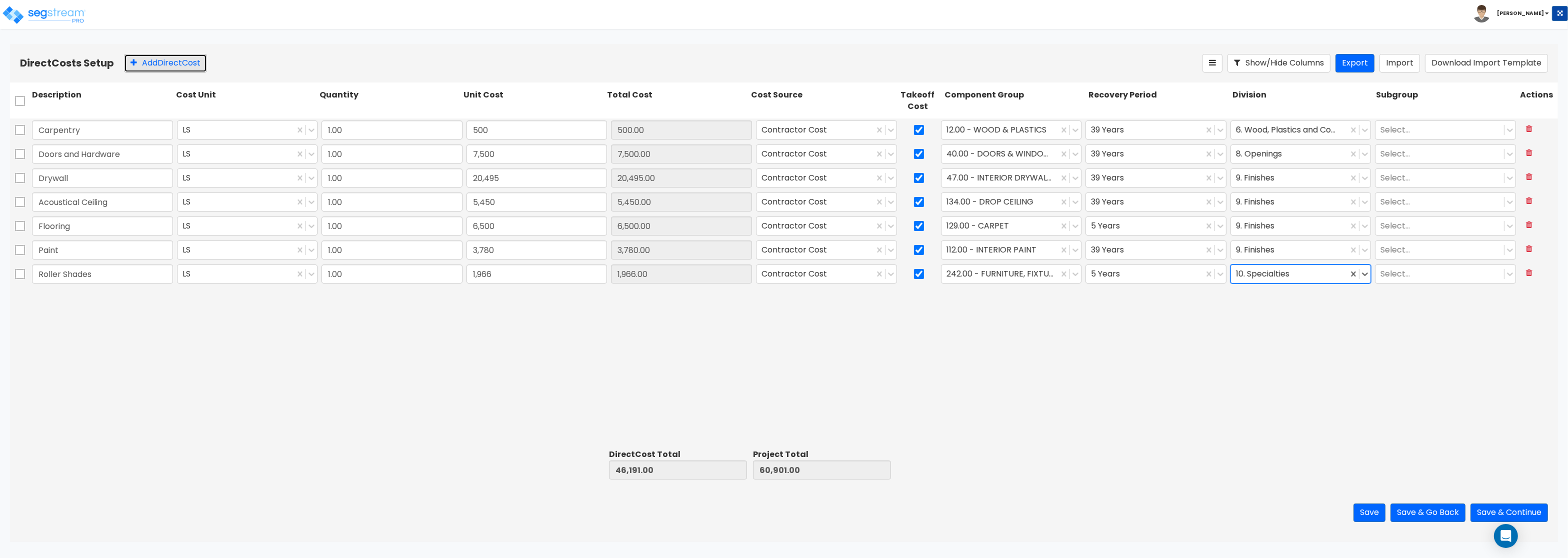
click at [175, 63] on button "Add Direct Cost" at bounding box center [166, 63] width 83 height 18
click at [77, 300] on input "text" at bounding box center [102, 298] width 141 height 19
type input "Fire Protection"
type input "4,195"
type input "50,386.00"
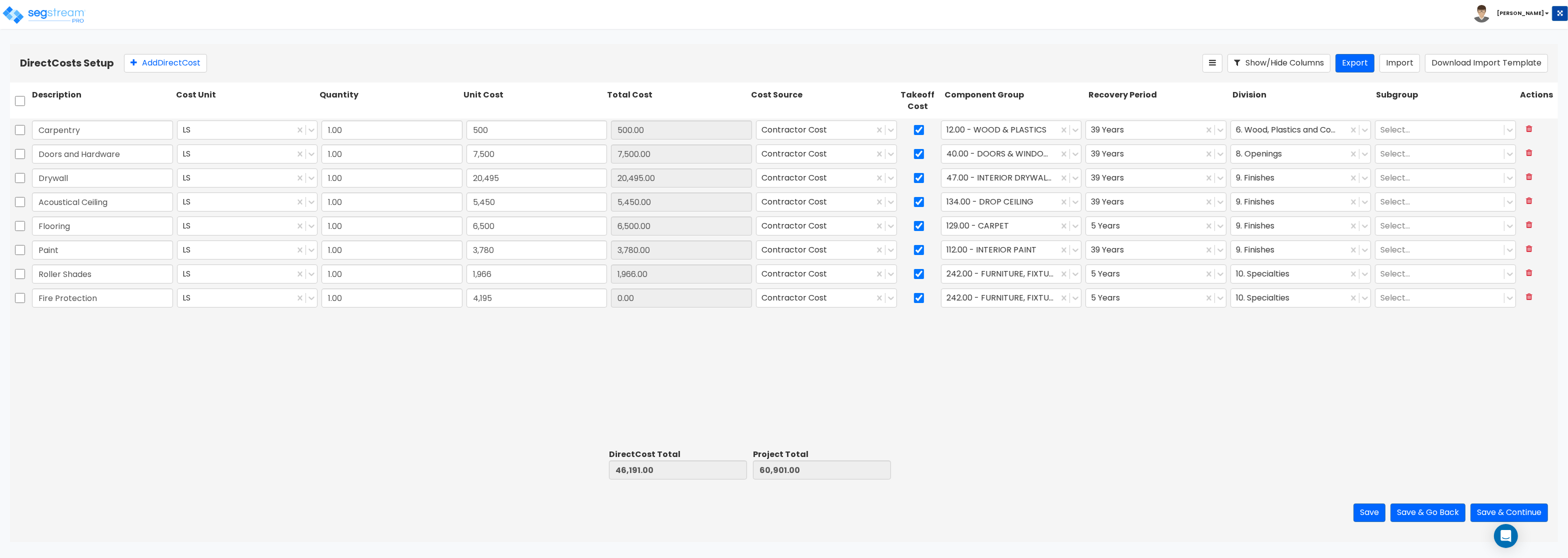
type input "65,096.00"
type input "4,195.00"
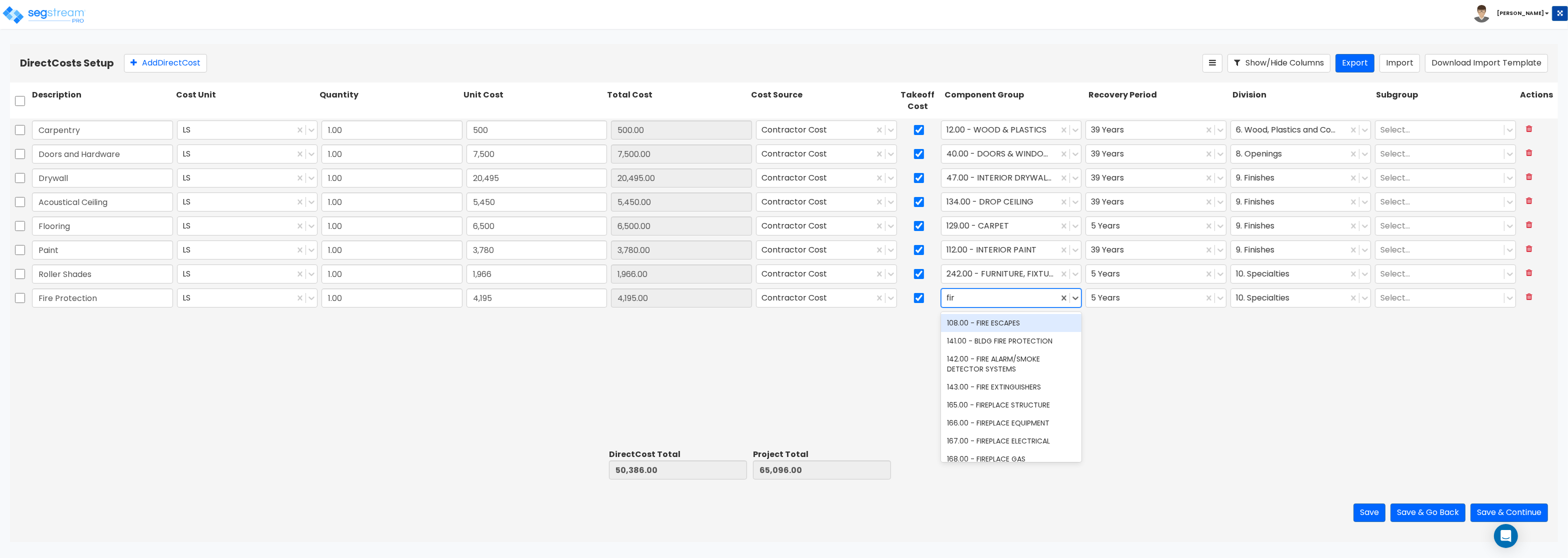
type input "fire"
click at [1014, 336] on div "141.00 - BLDG FIRE PROTECTION" at bounding box center [1011, 341] width 141 height 18
click at [1122, 301] on div at bounding box center [1144, 298] width 107 height 14
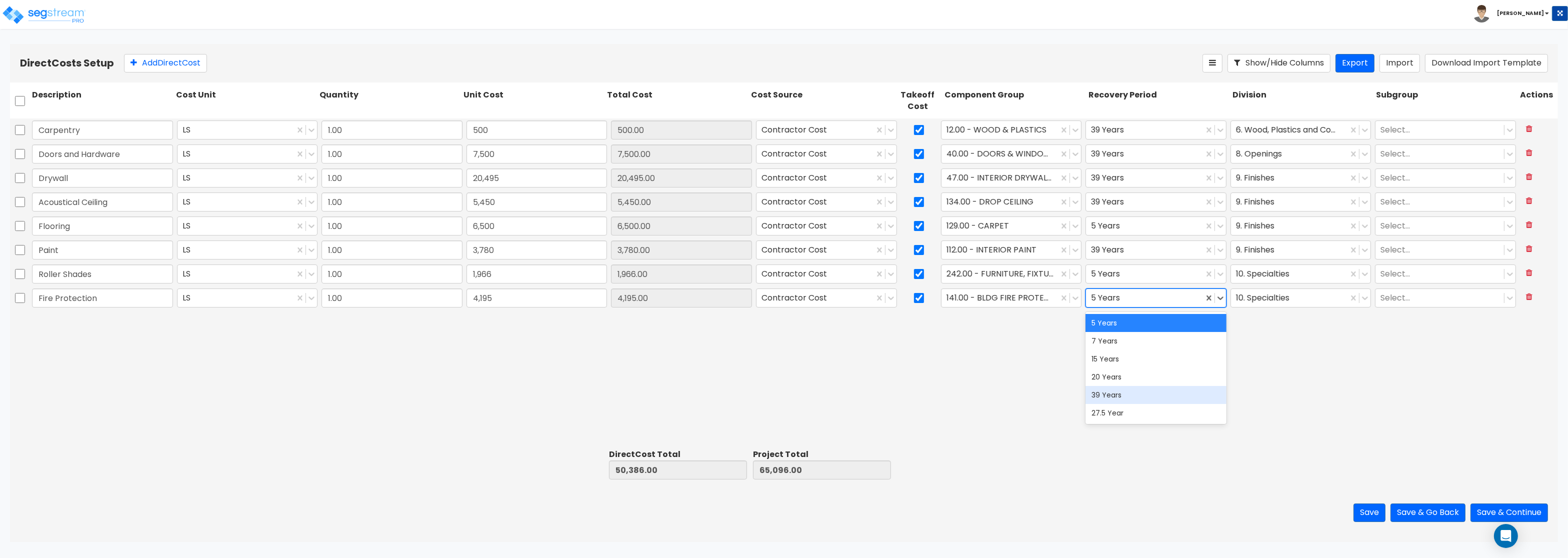
click at [1115, 393] on div "39 Years" at bounding box center [1155, 395] width 141 height 18
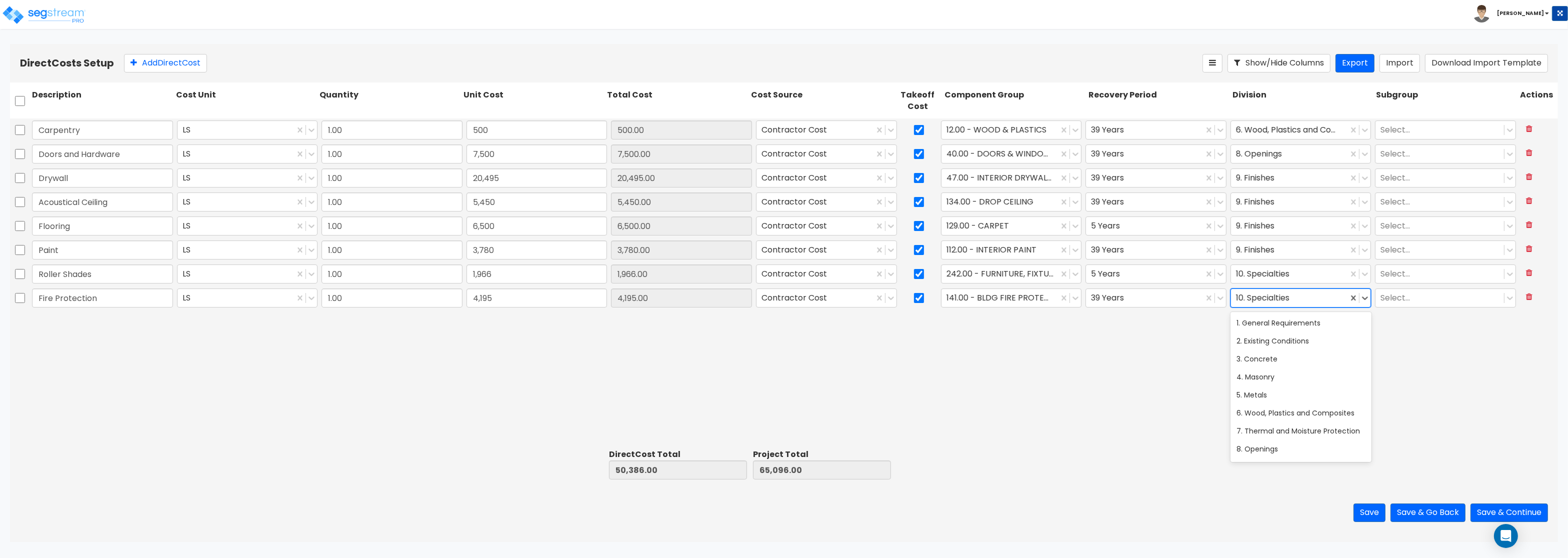
click at [1264, 304] on div at bounding box center [1289, 298] width 107 height 14
click at [1263, 394] on div "21. Fire Suppression" at bounding box center [1300, 395] width 141 height 18
click at [200, 55] on button "Add Direct Cost" at bounding box center [166, 63] width 83 height 18
click at [70, 323] on input "text" at bounding box center [102, 322] width 141 height 19
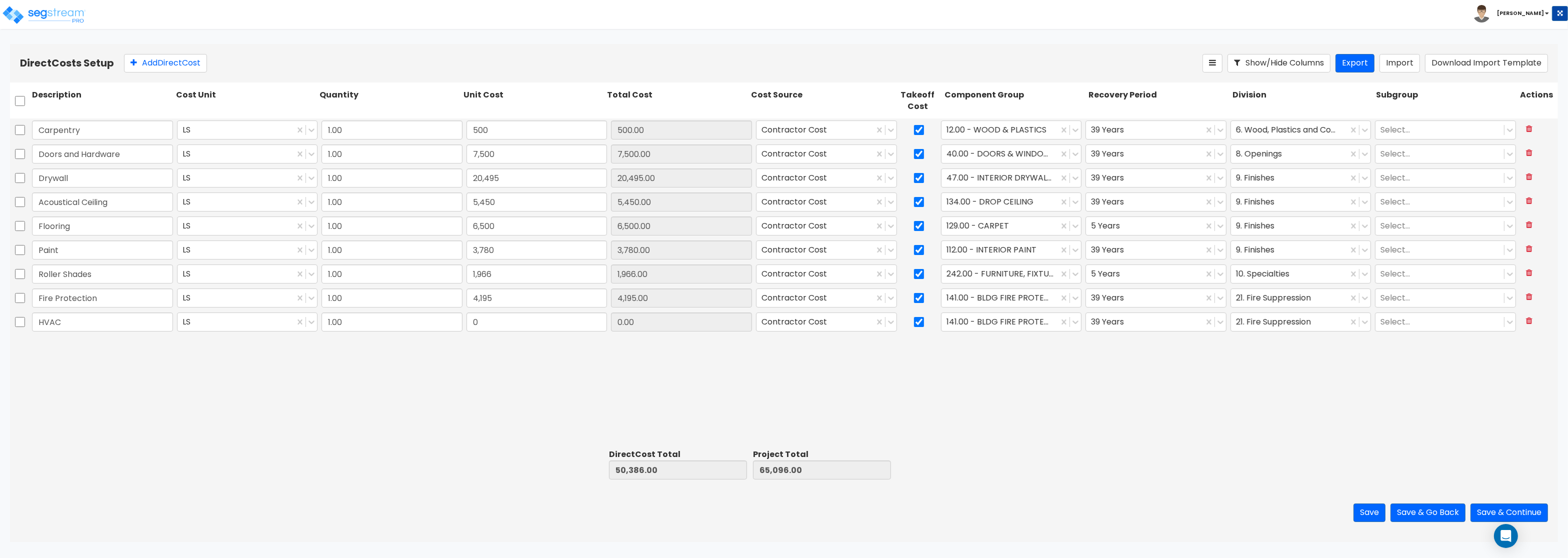
type input "HVAC"
type input "25,500"
type input "75,886.00"
type input "90,596.00"
type input "25,500.00"
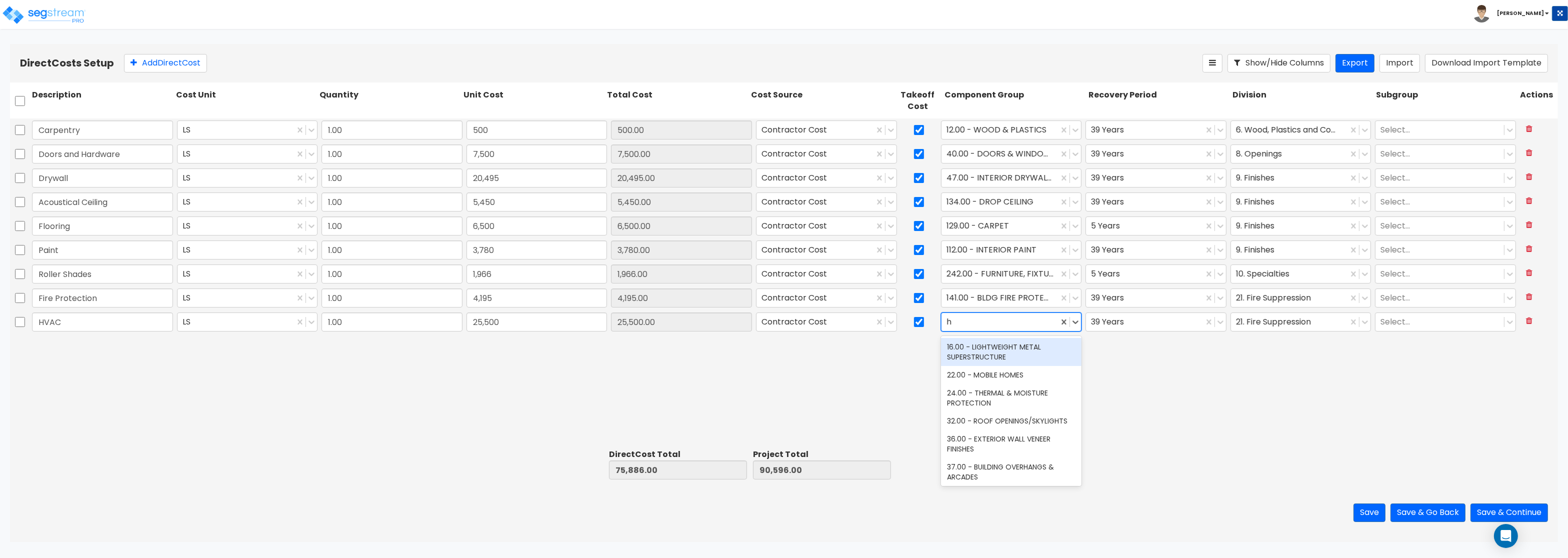
type input "hv"
click at [972, 351] on div "147.00 - GENERAL HVAC EQUIPMENT/DUCTWORK" at bounding box center [1011, 352] width 141 height 28
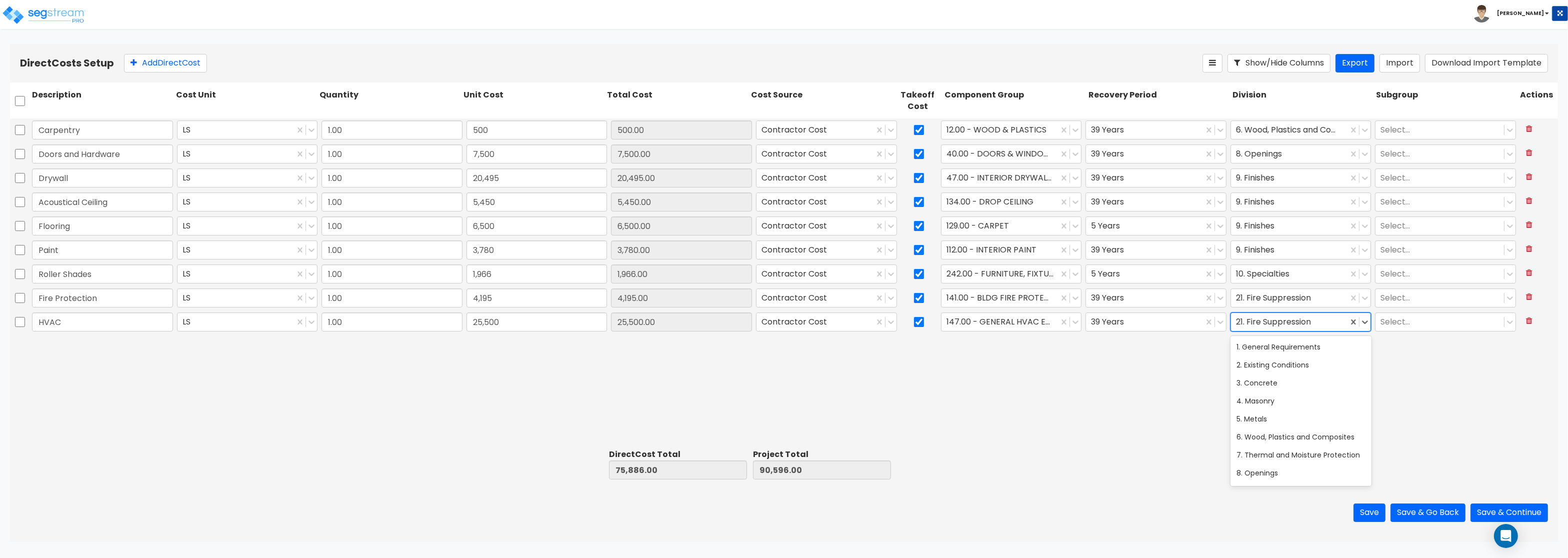
click at [1321, 322] on div at bounding box center [1289, 322] width 107 height 14
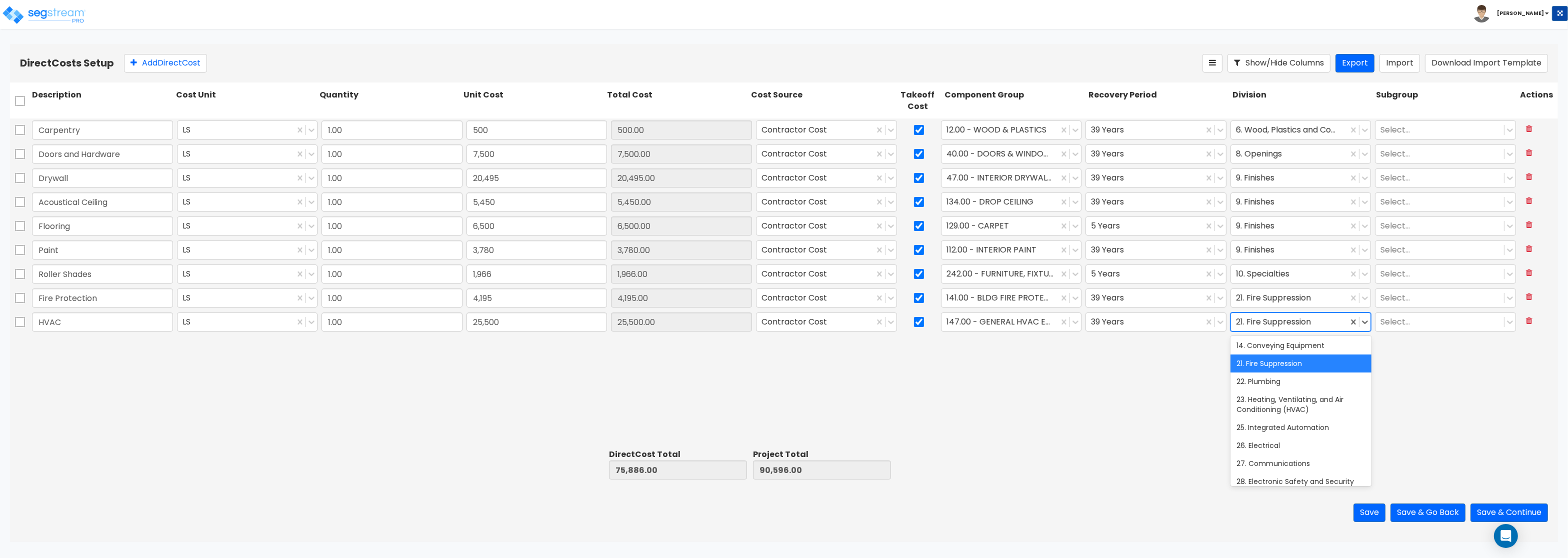
scroll to position [240, 0]
click at [1284, 399] on div "23. Heating, Ventilating, and Air Conditioning (HVAC)" at bounding box center [1300, 400] width 141 height 28
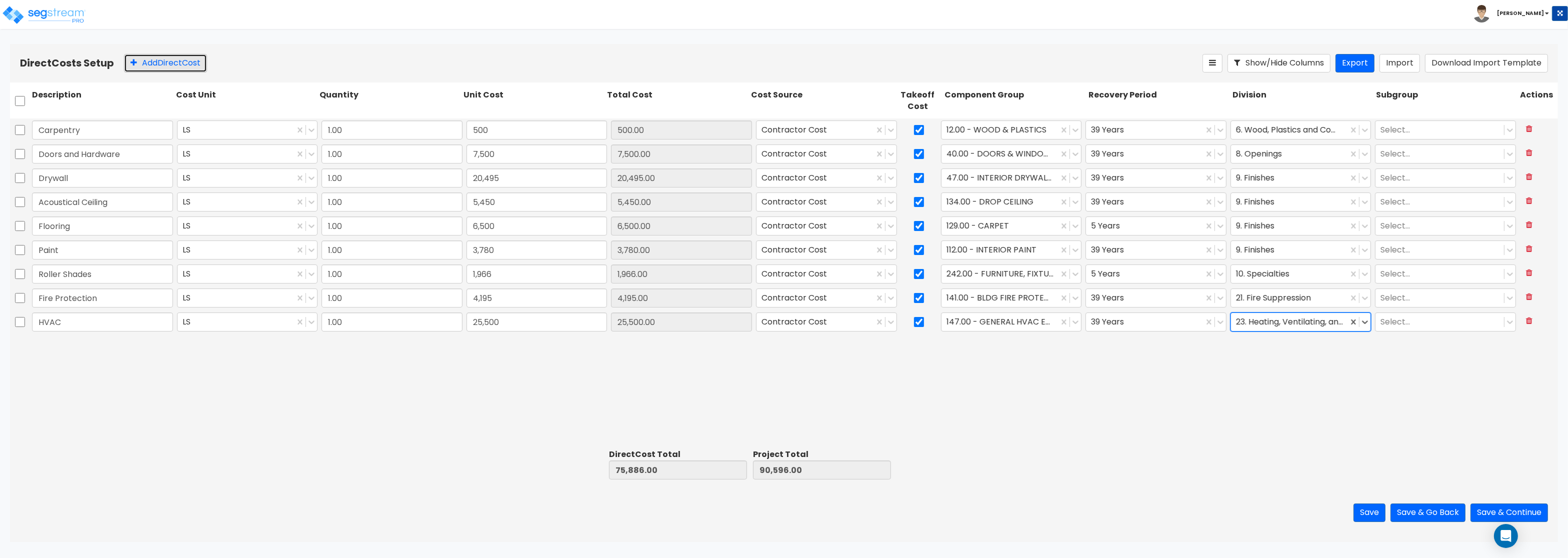
click at [159, 66] on button "Add Direct Cost" at bounding box center [166, 63] width 83 height 18
type input "Electrical"
type input "15,766"
type input "91,652.00"
type input "106,362.00"
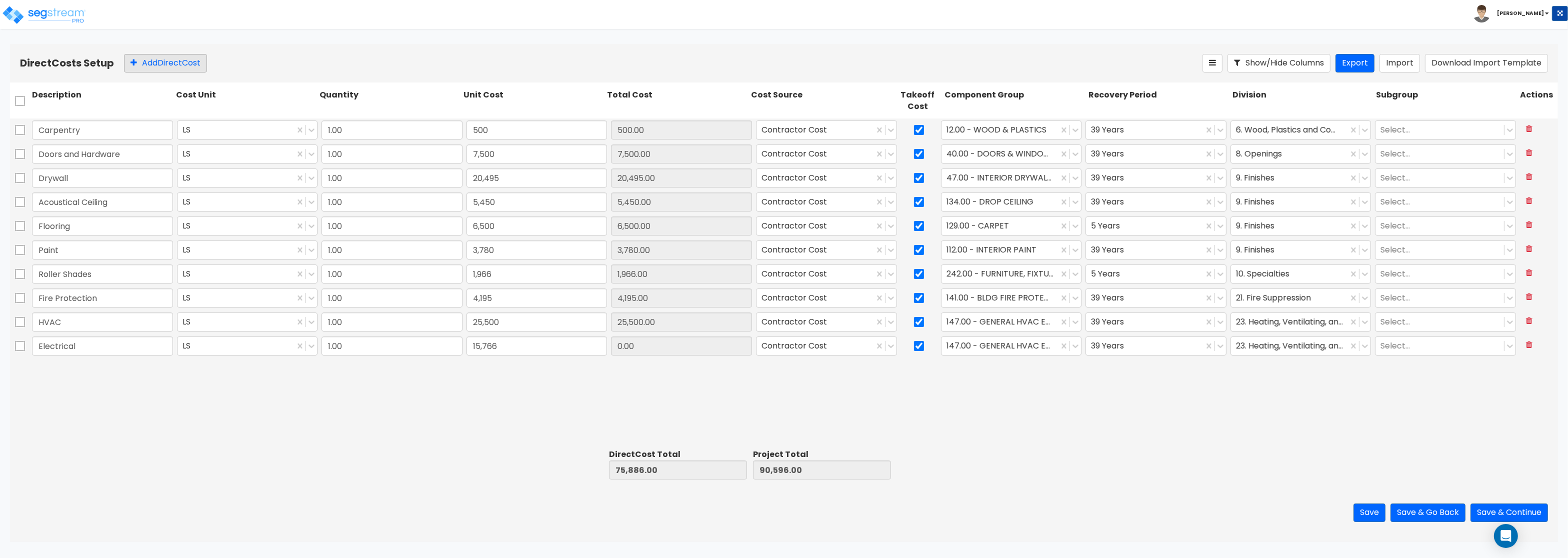
type input "15,766.00"
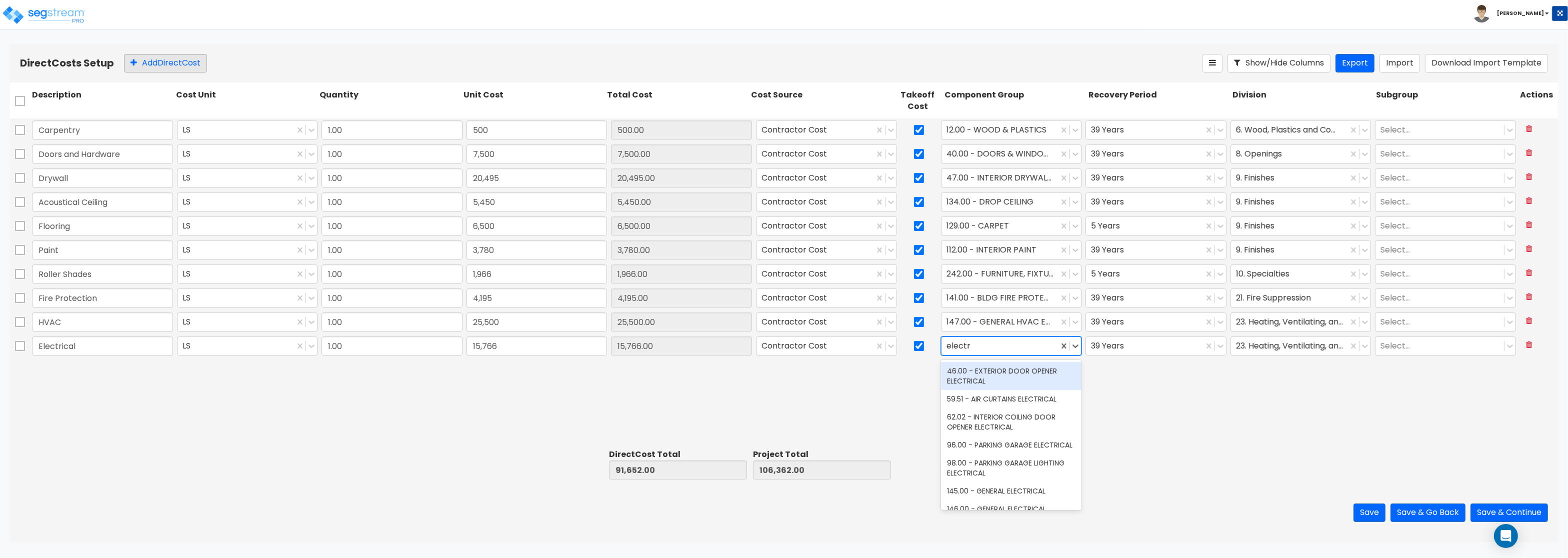
type input "electri"
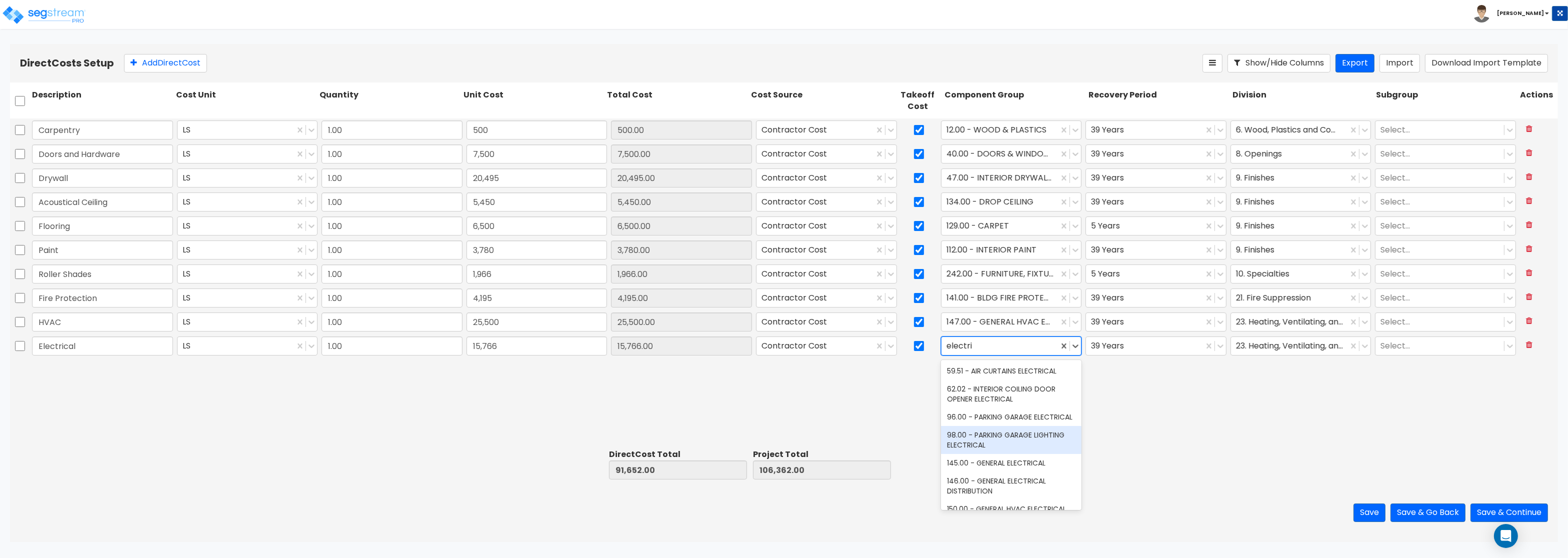
scroll to position [60, 0]
click at [1025, 433] on div "145.00 - GENERAL ELECTRICAL" at bounding box center [1011, 431] width 141 height 18
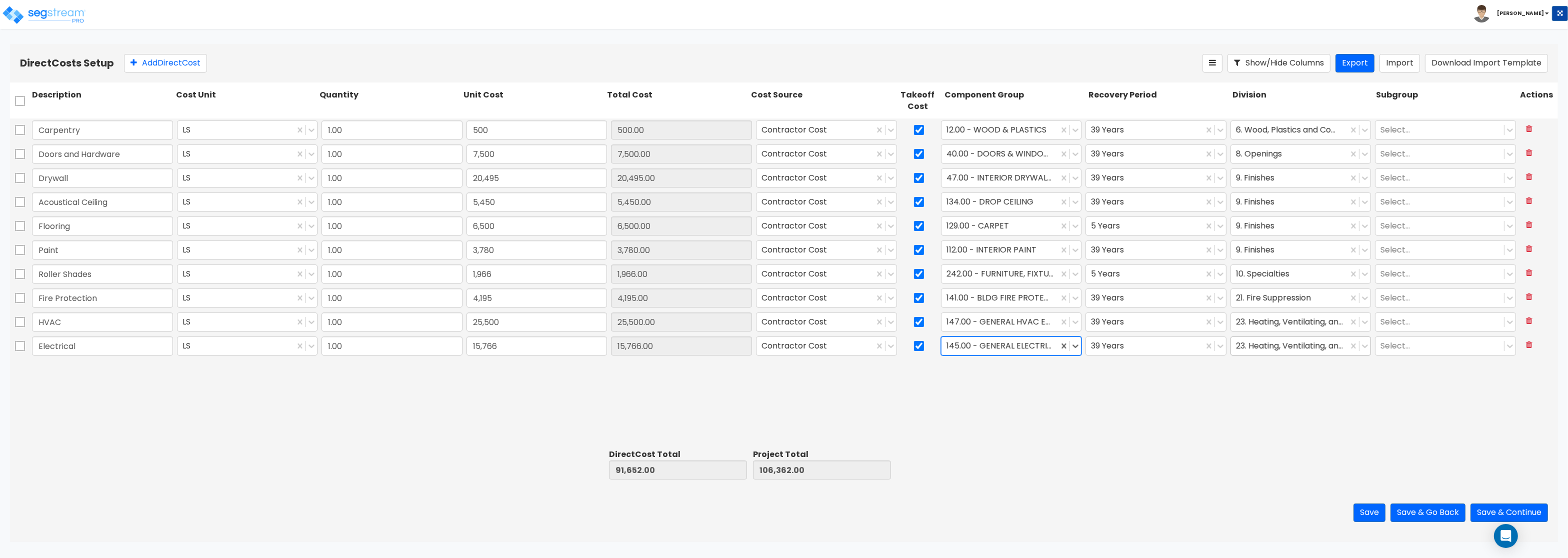
click at [1276, 346] on div at bounding box center [1289, 346] width 107 height 14
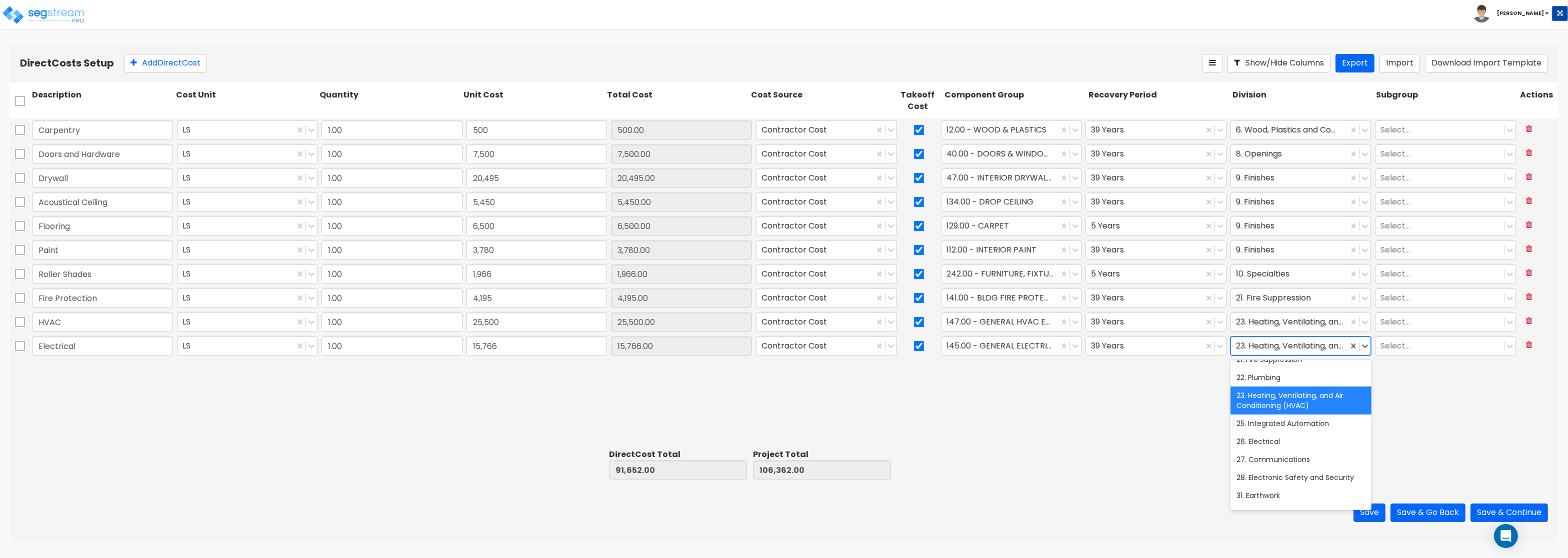
scroll to position [300, 0]
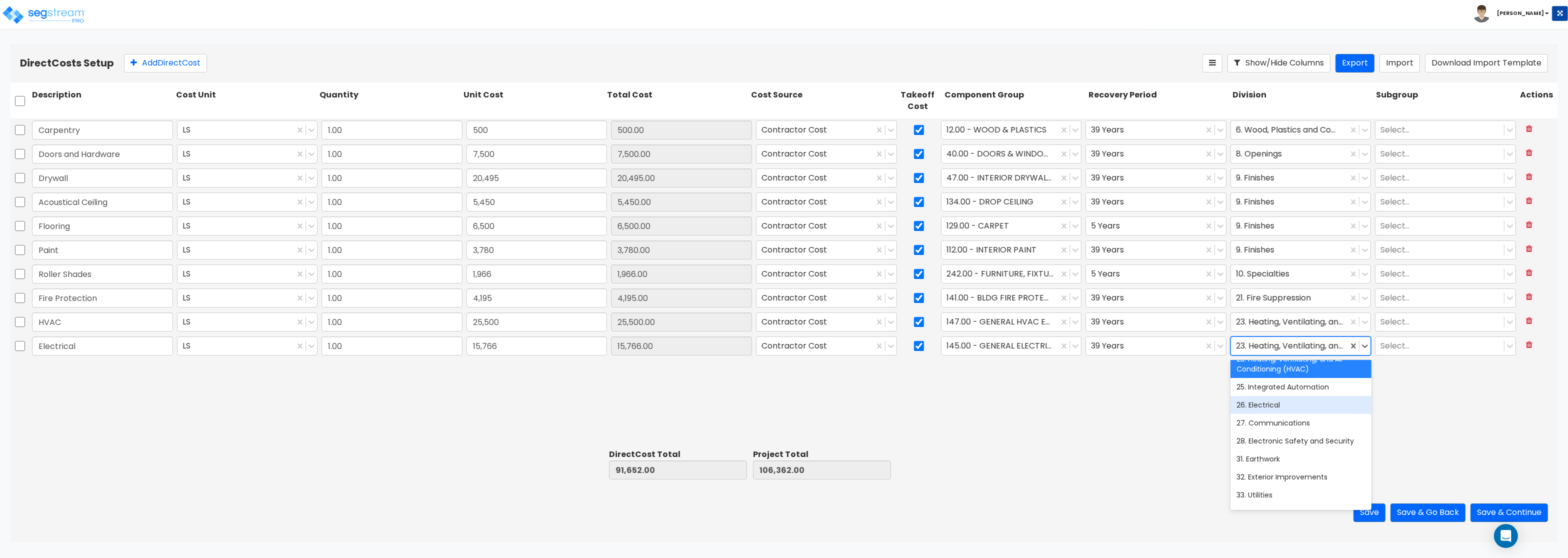
click at [1279, 405] on div "26. Electrical" at bounding box center [1300, 405] width 141 height 18
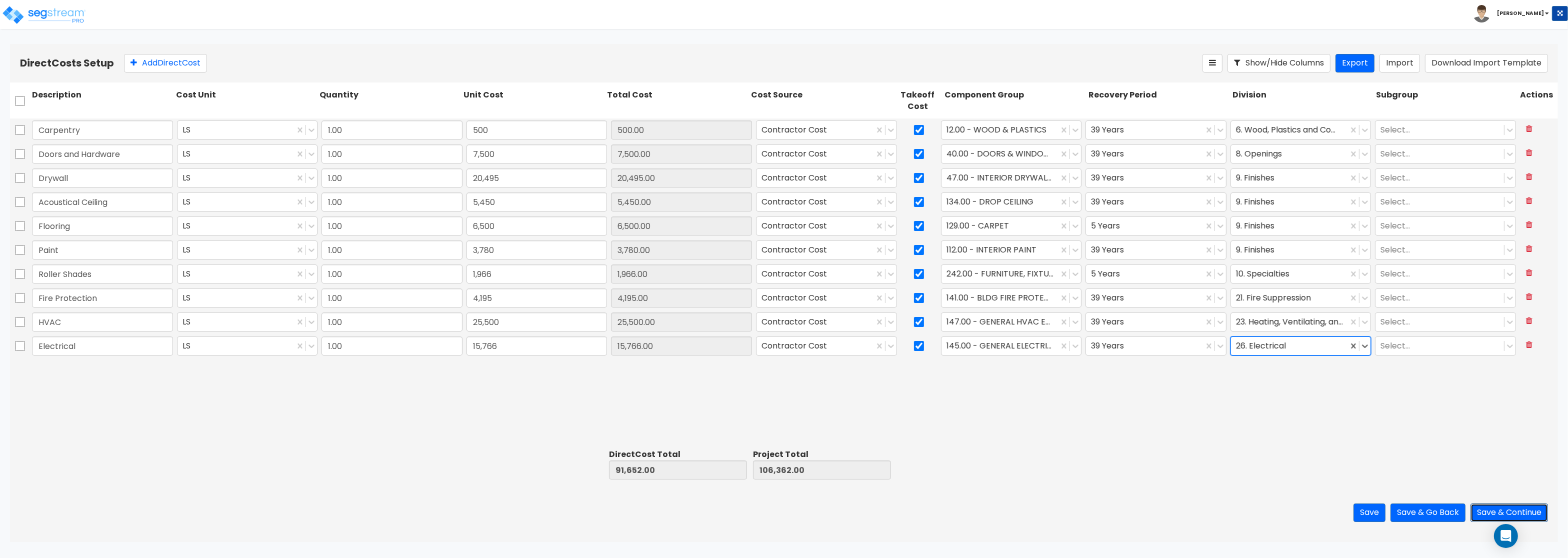
click at [1490, 511] on button "Save & Continue" at bounding box center [1509, 512] width 77 height 18
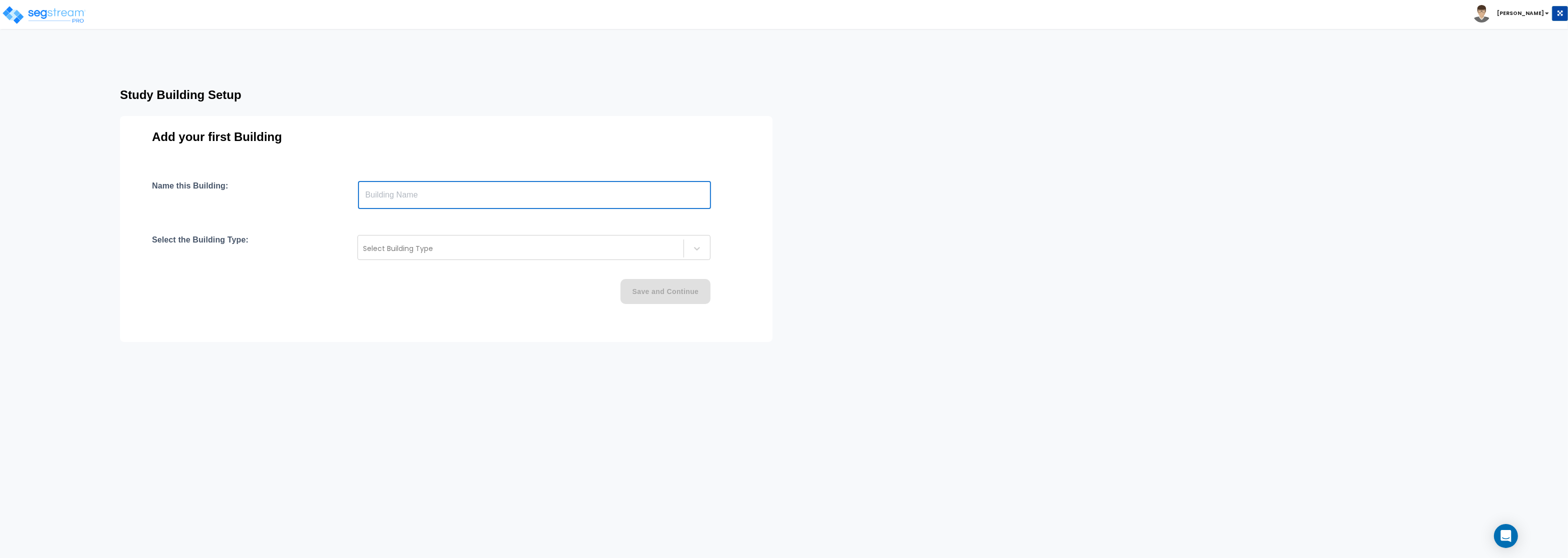
click at [405, 190] on input "text" at bounding box center [535, 195] width 353 height 28
click at [382, 198] on input "text" at bounding box center [535, 195] width 353 height 28
paste input "text"
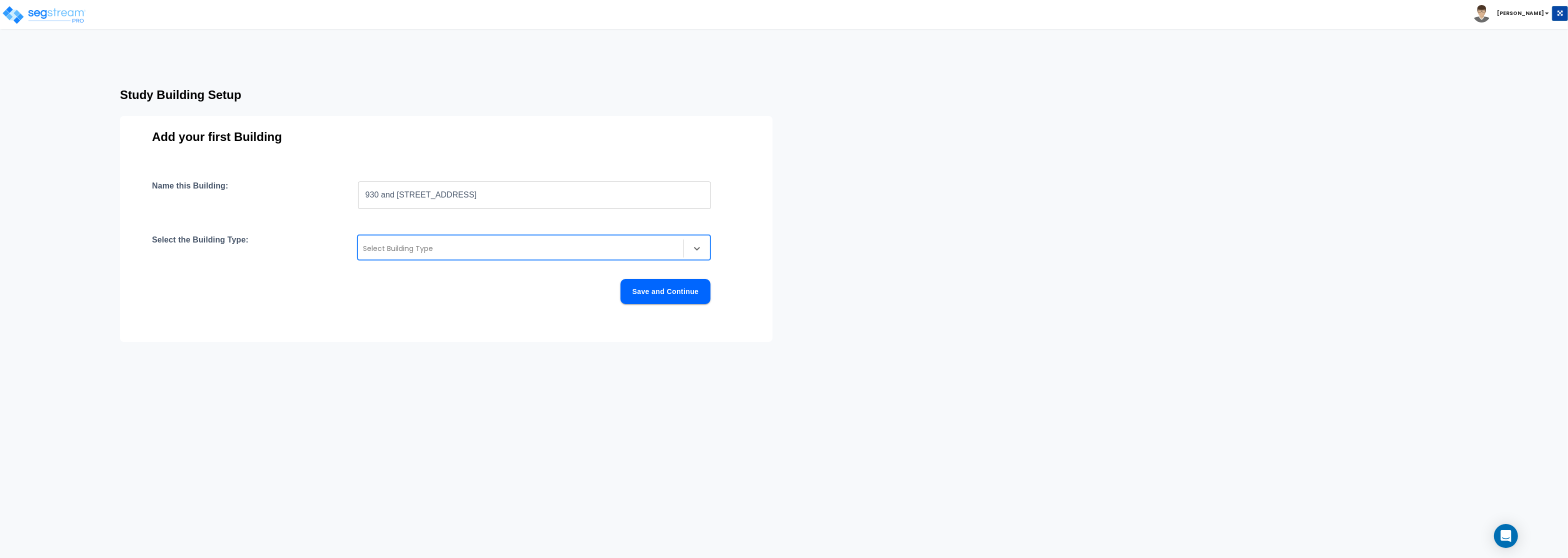
click at [419, 247] on div at bounding box center [521, 248] width 316 height 12
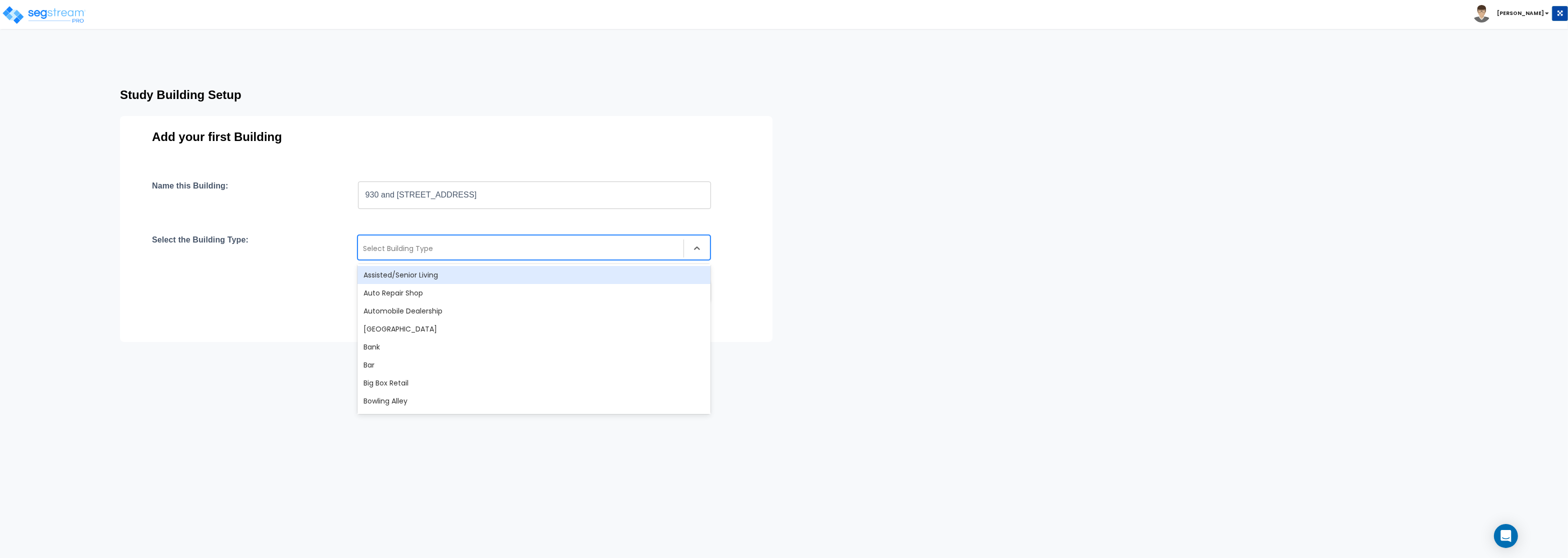
click at [419, 247] on div at bounding box center [521, 248] width 316 height 12
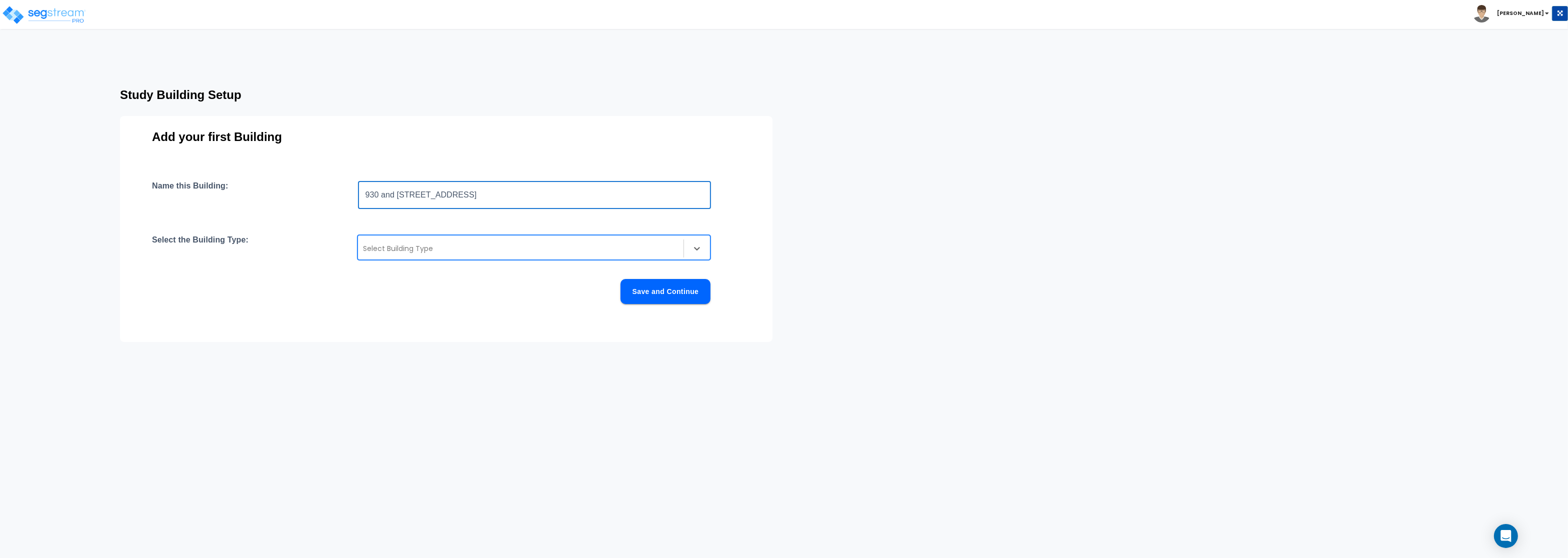
click at [465, 196] on input "930 and 950 Wayzata Blvd" at bounding box center [535, 195] width 353 height 28
drag, startPoint x: 409, startPoint y: 195, endPoint x: 295, endPoint y: 190, distance: 114.1
click at [358, 190] on input "930 and 950 Wayzata Blvd" at bounding box center [535, 195] width 353 height 28
click at [470, 198] on input "900 Wayzata Blvd" at bounding box center [535, 195] width 353 height 28
type input "900 Wayzata Blvd Perry Law TI"
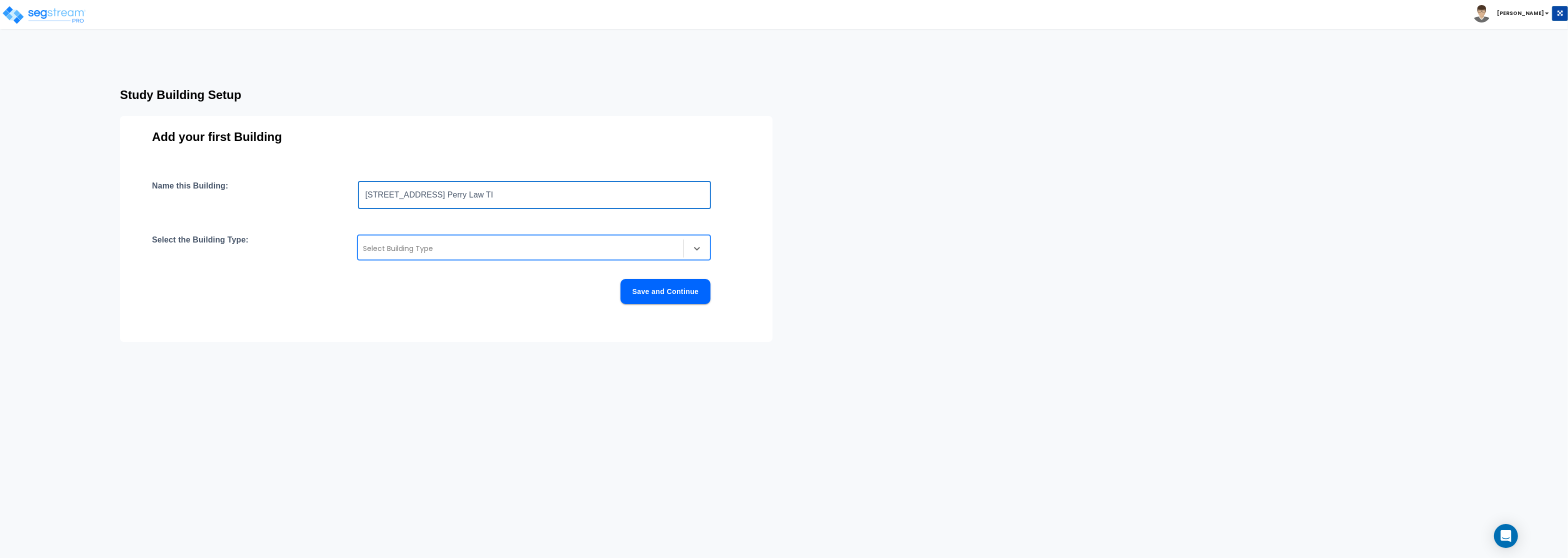
click at [698, 285] on button "Save and Continue" at bounding box center [665, 291] width 90 height 25
click at [460, 243] on div at bounding box center [520, 249] width 314 height 12
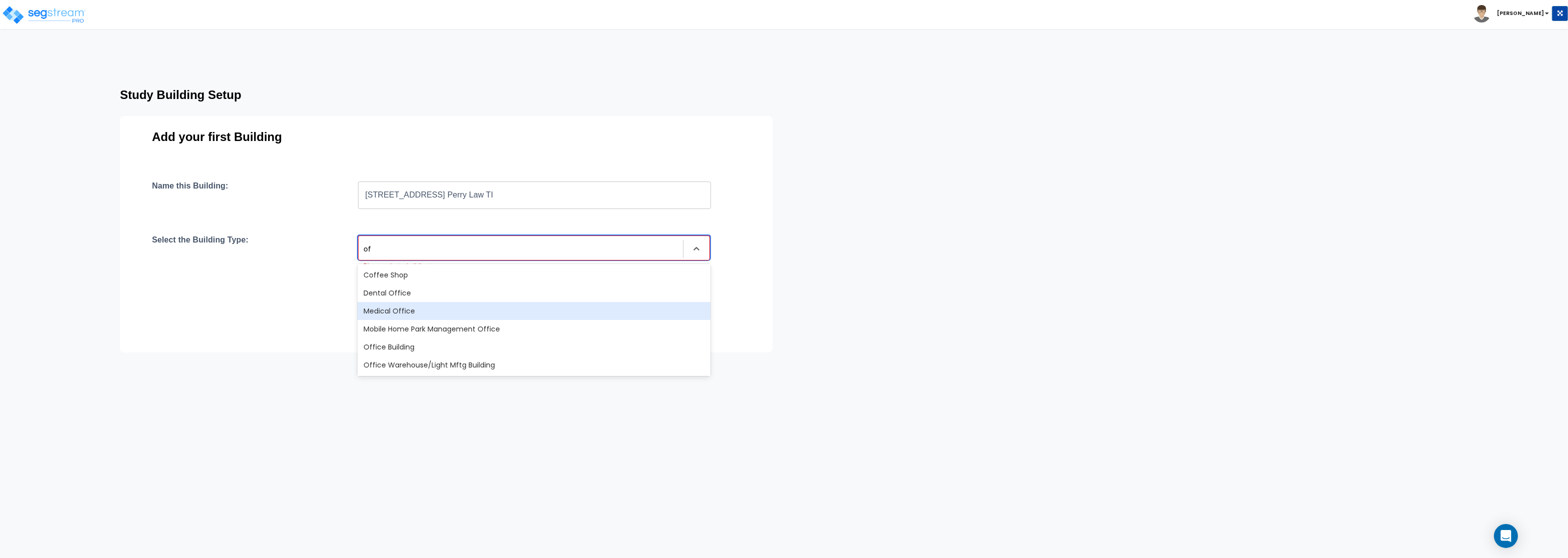
type input "off"
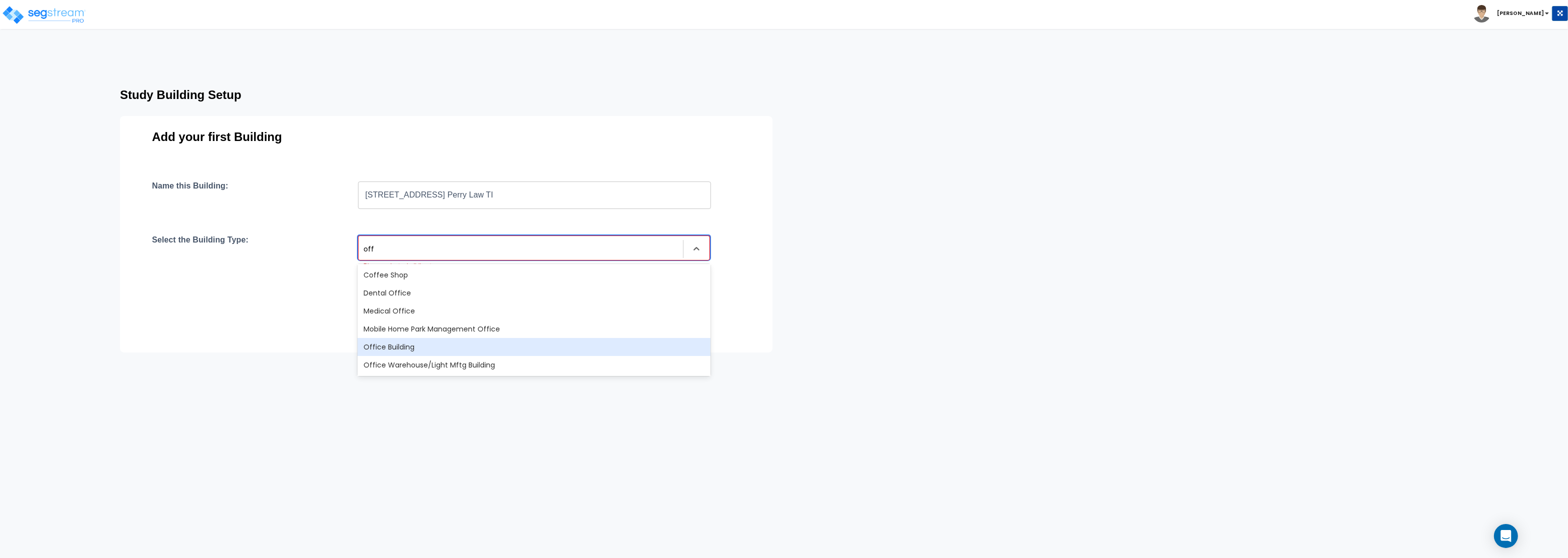
click at [460, 346] on div "Office Building" at bounding box center [534, 346] width 353 height 18
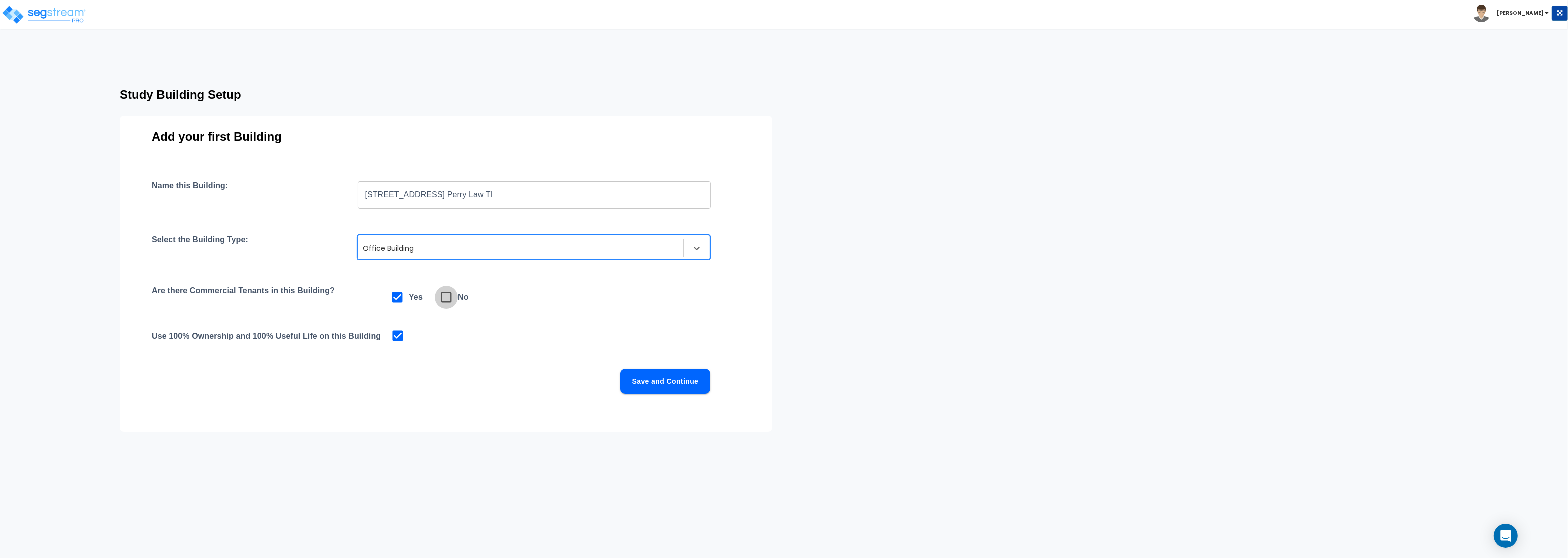
click at [443, 297] on icon at bounding box center [446, 297] width 14 height 14
checkbox input "false"
checkbox input "true"
click at [667, 375] on button "Save and Continue" at bounding box center [665, 381] width 90 height 25
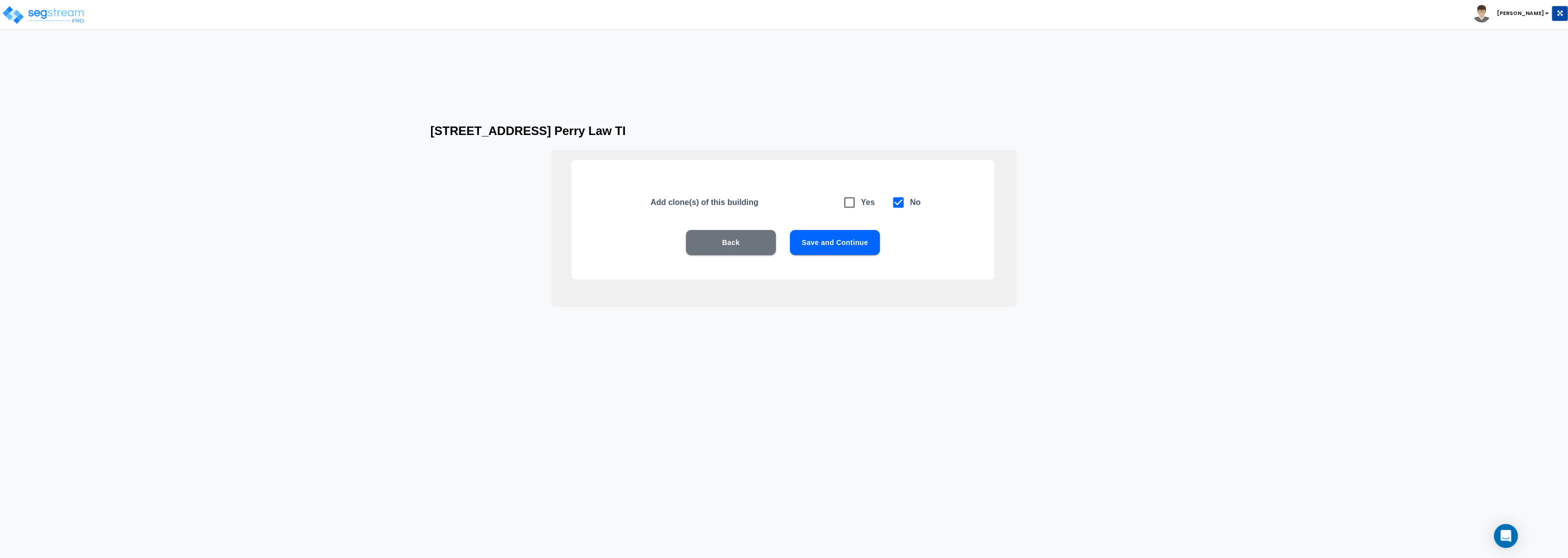
click at [867, 247] on button "Save and Continue" at bounding box center [834, 242] width 90 height 25
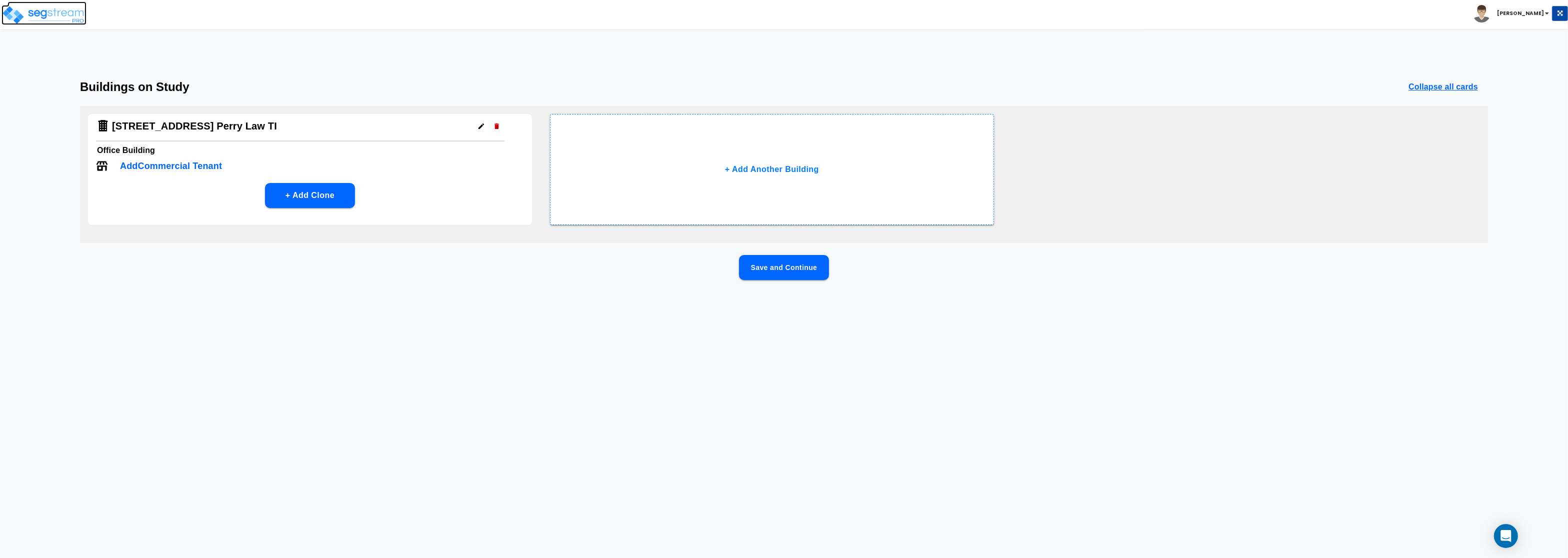
click at [22, 12] on img at bounding box center [44, 15] width 85 height 20
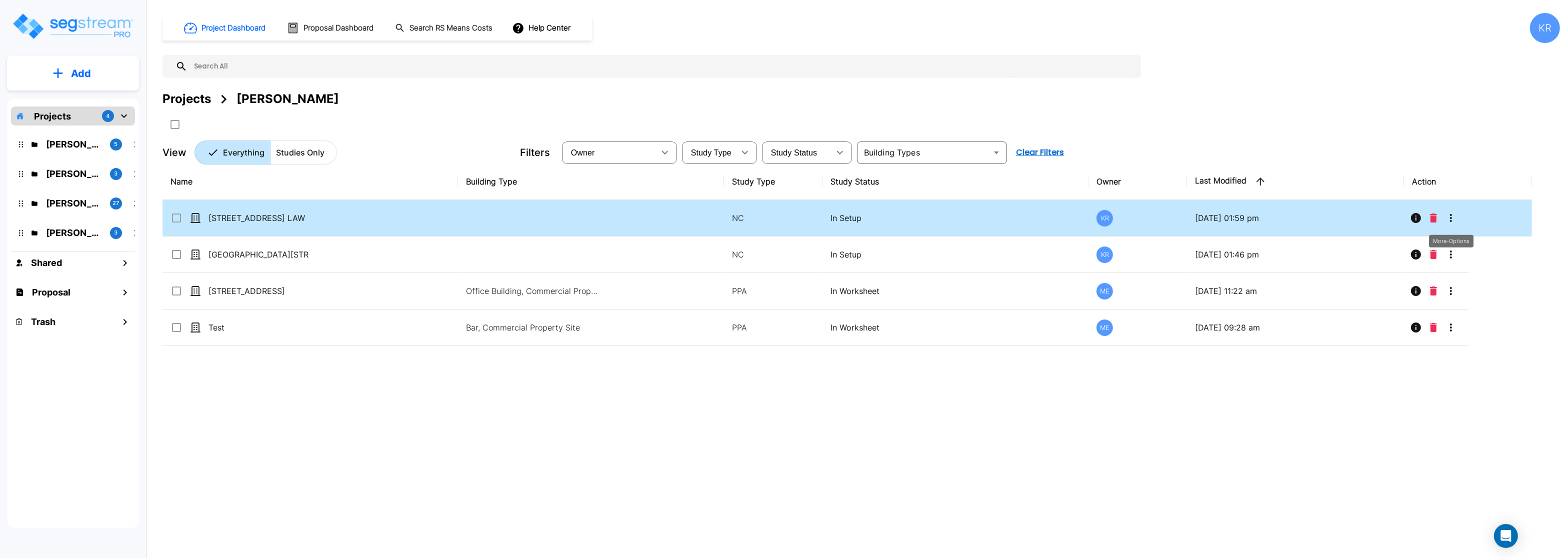
click at [1449, 222] on icon "More-Options" at bounding box center [1451, 218] width 12 height 12
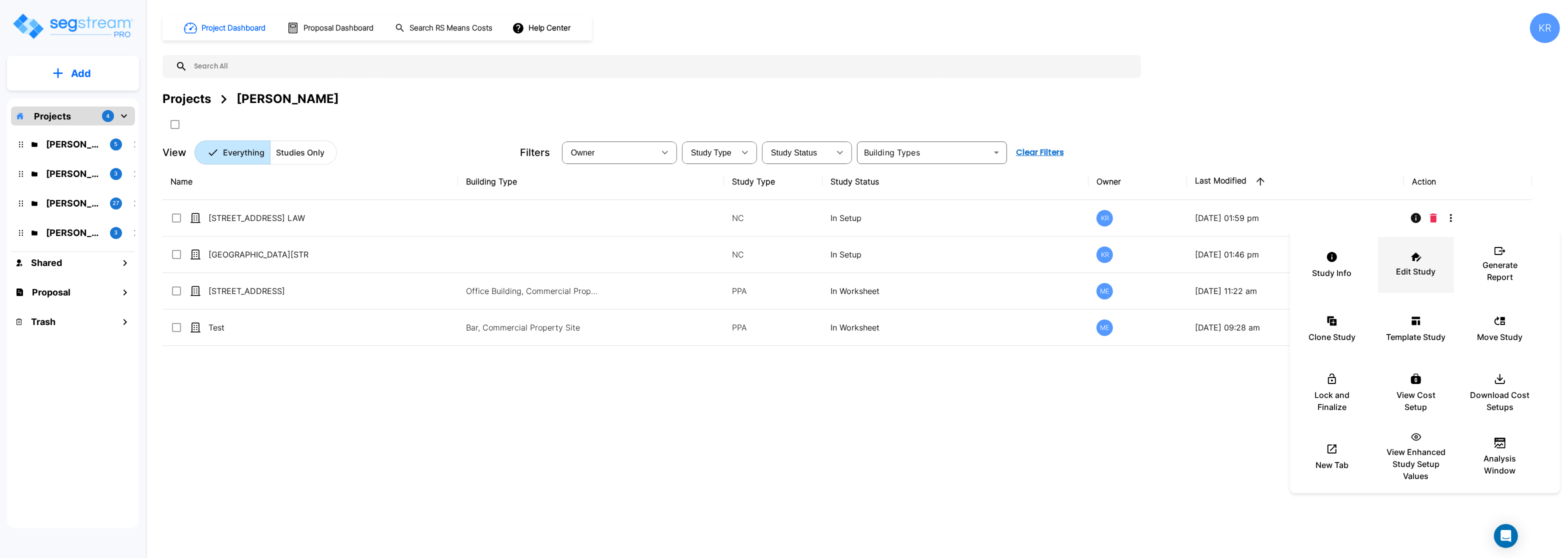
click at [1410, 260] on div "Edit Study" at bounding box center [1416, 265] width 60 height 50
click at [58, 144] on div at bounding box center [784, 279] width 1568 height 558
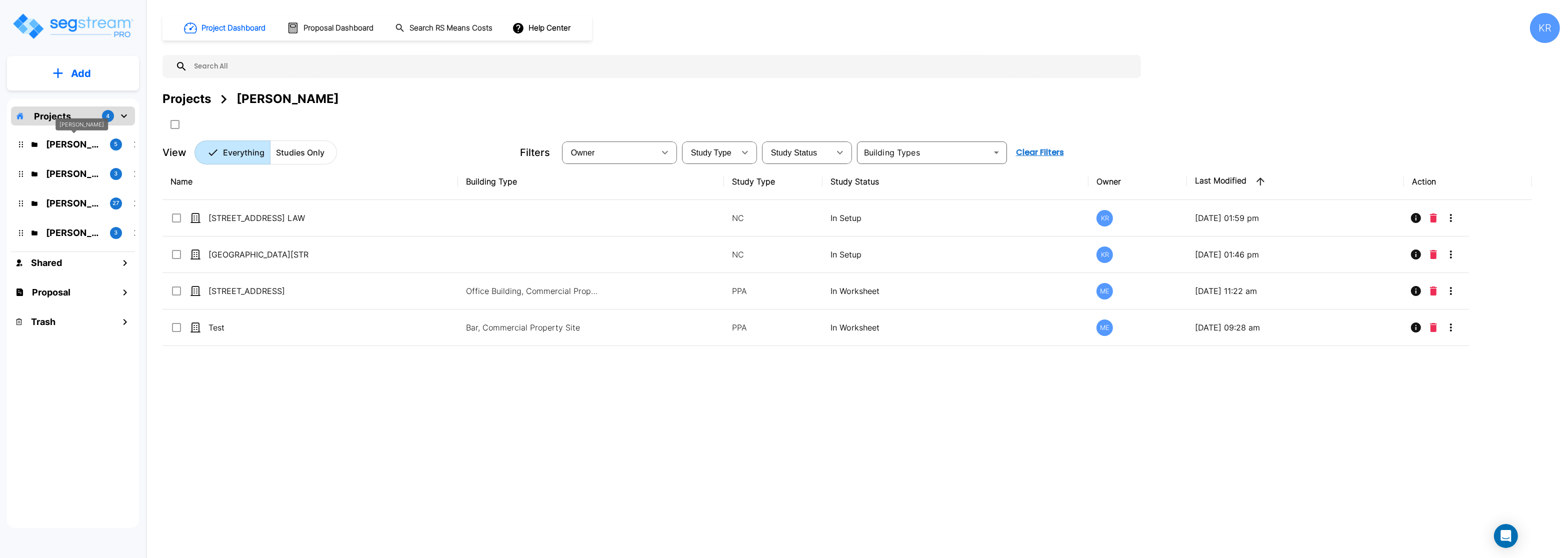
click at [63, 142] on p "[PERSON_NAME]" at bounding box center [74, 144] width 56 height 14
click at [47, 113] on p "Projects" at bounding box center [53, 116] width 37 height 14
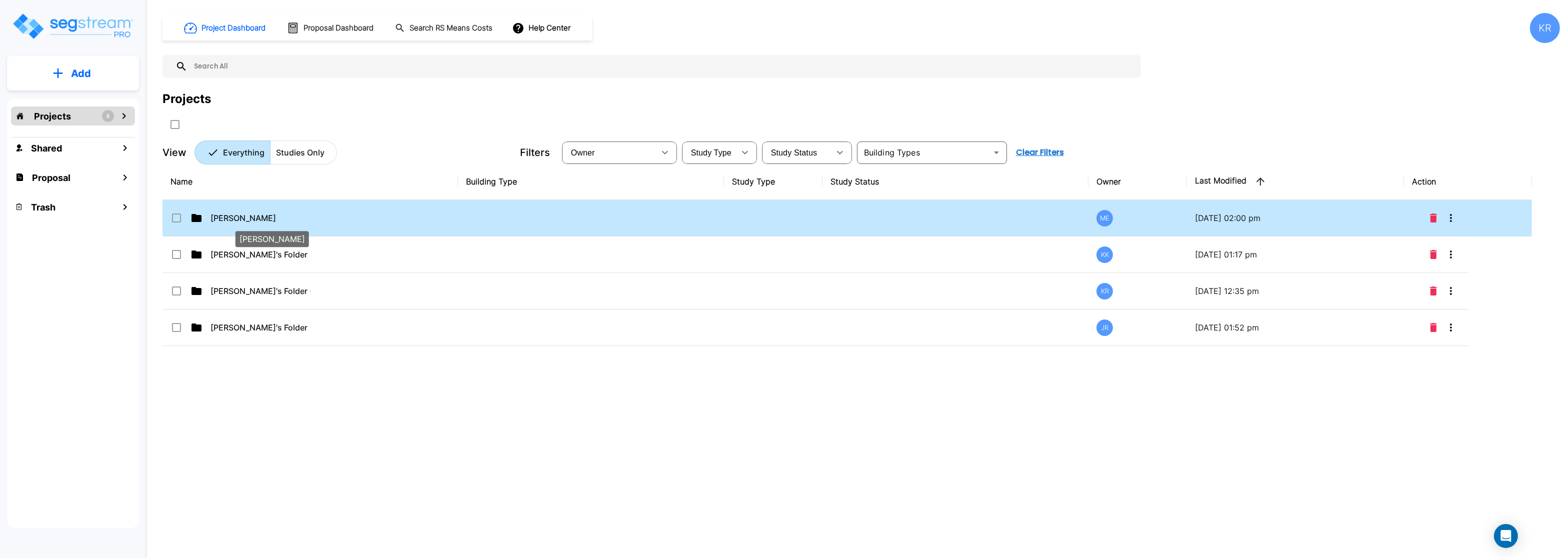
click at [231, 215] on p "[PERSON_NAME]" at bounding box center [260, 218] width 100 height 12
click at [231, 215] on p "M.E. Folder" at bounding box center [260, 218] width 100 height 12
checkbox input "false"
click at [231, 215] on p "M.E. Folder" at bounding box center [260, 218] width 100 height 12
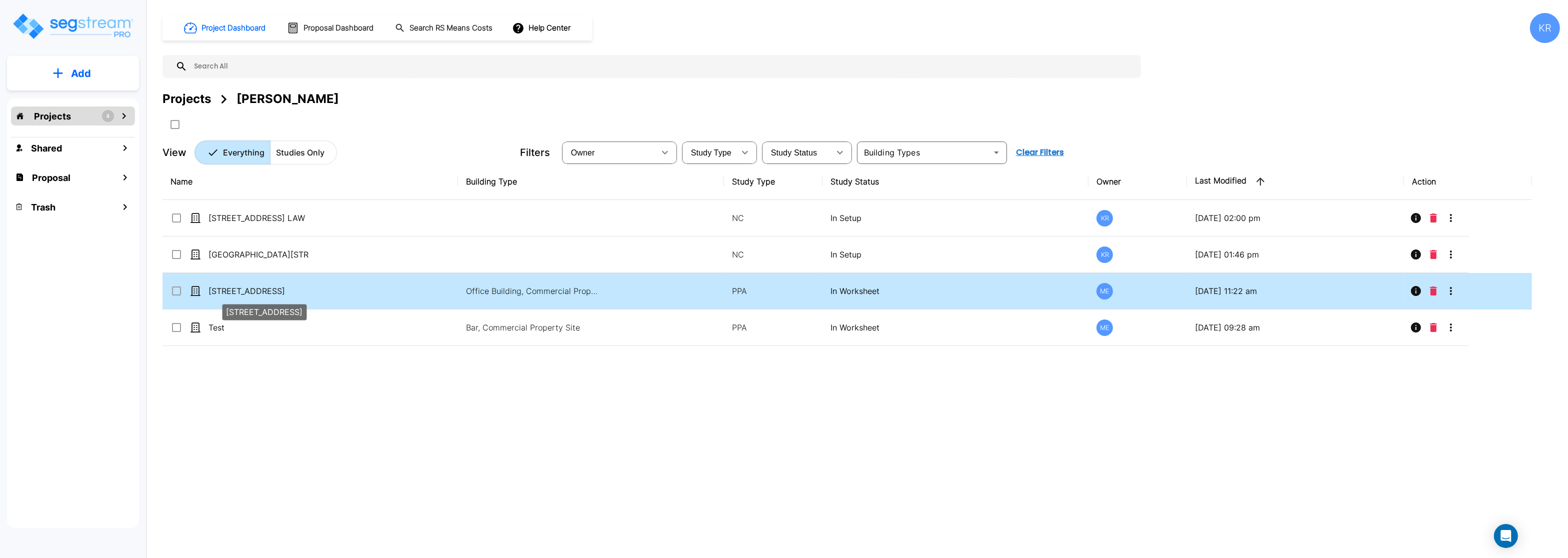
click at [238, 287] on p "25 Penncraft Ave" at bounding box center [258, 291] width 100 height 12
checkbox input "false"
click at [238, 287] on p "25 Penncraft Ave" at bounding box center [258, 291] width 100 height 12
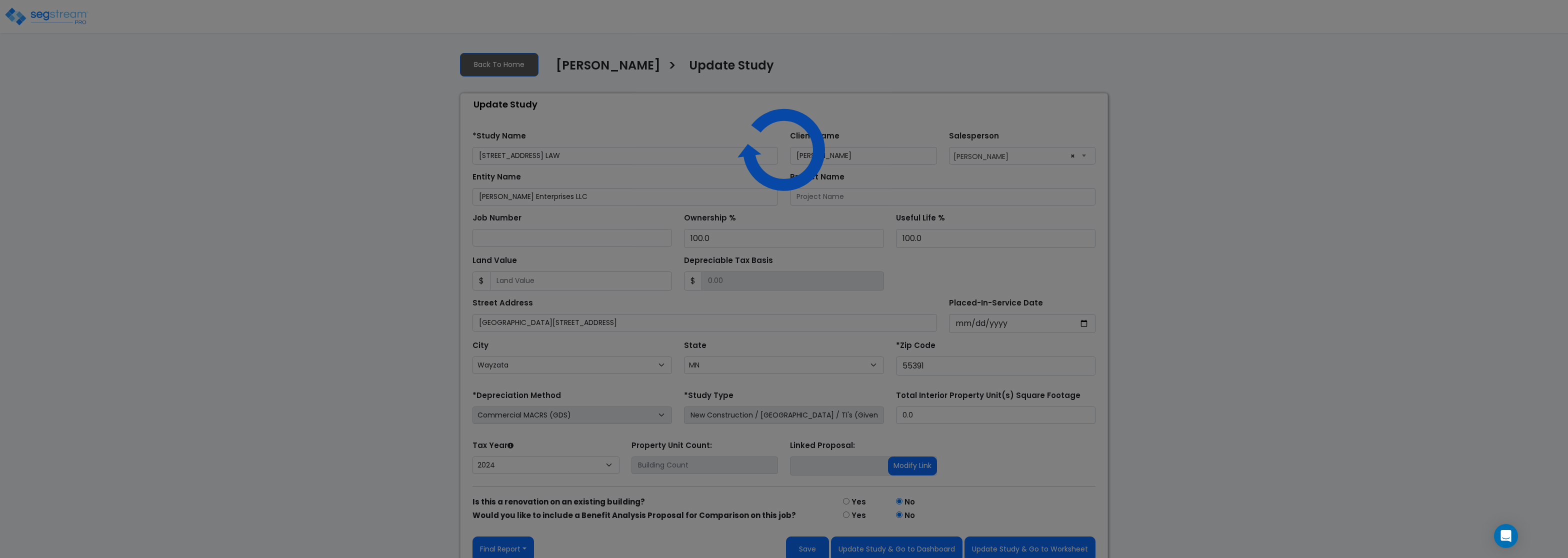
select select "MN"
select select "2024"
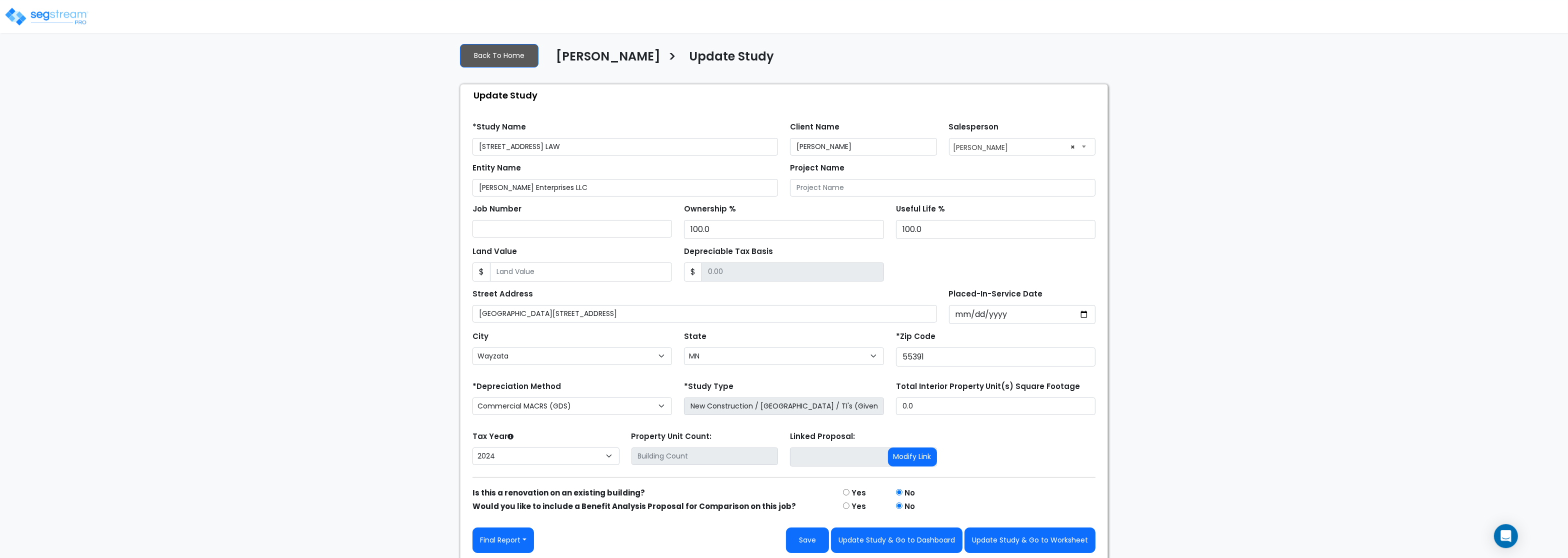
scroll to position [16, 0]
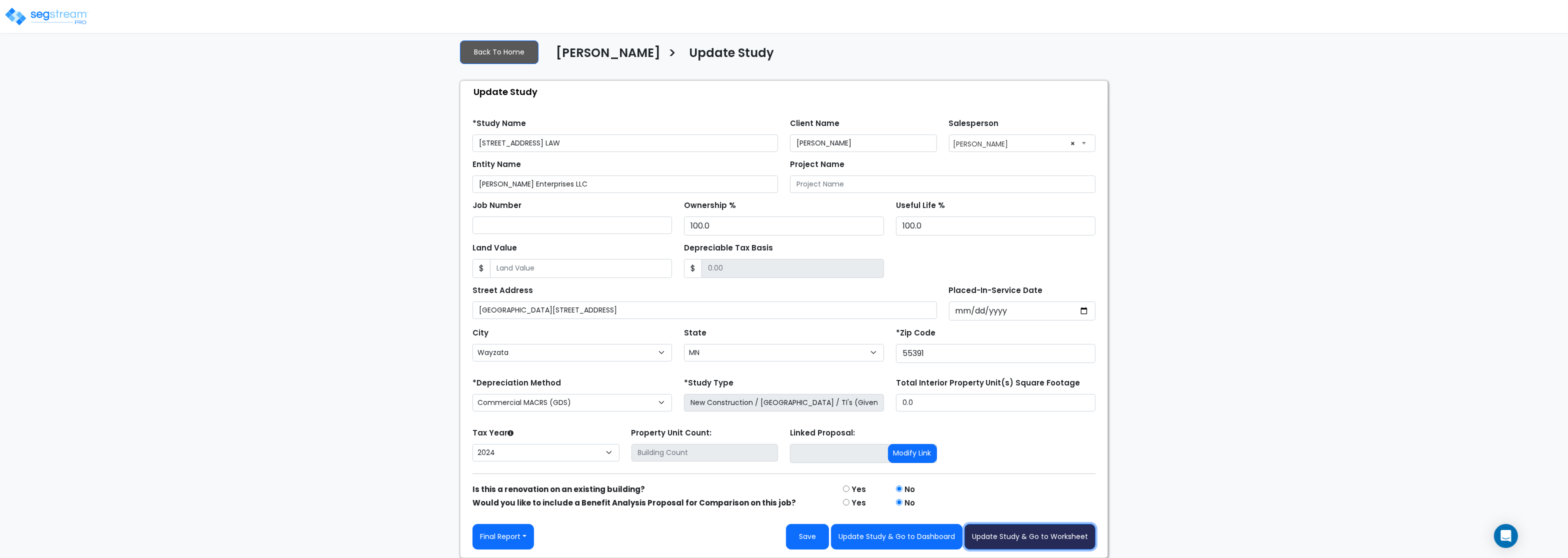
click at [1007, 535] on button "Update Study & Go to Worksheet" at bounding box center [1030, 536] width 131 height 26
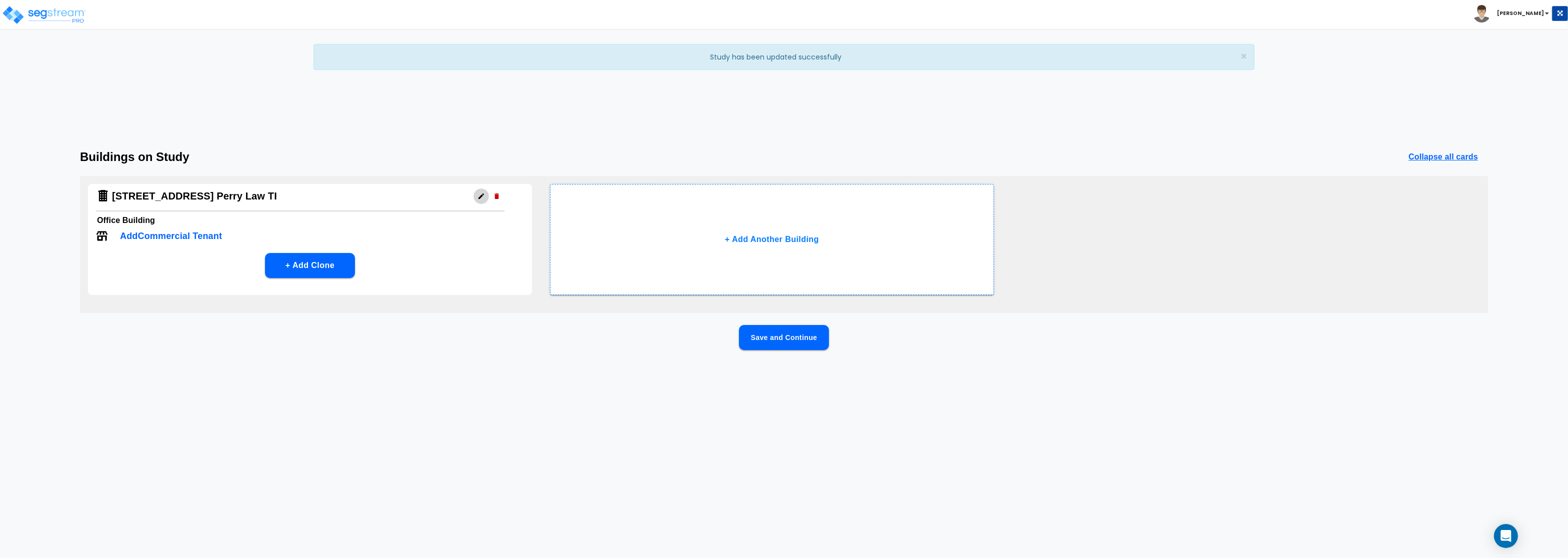
click at [482, 198] on icon "button" at bounding box center [481, 196] width 7 height 7
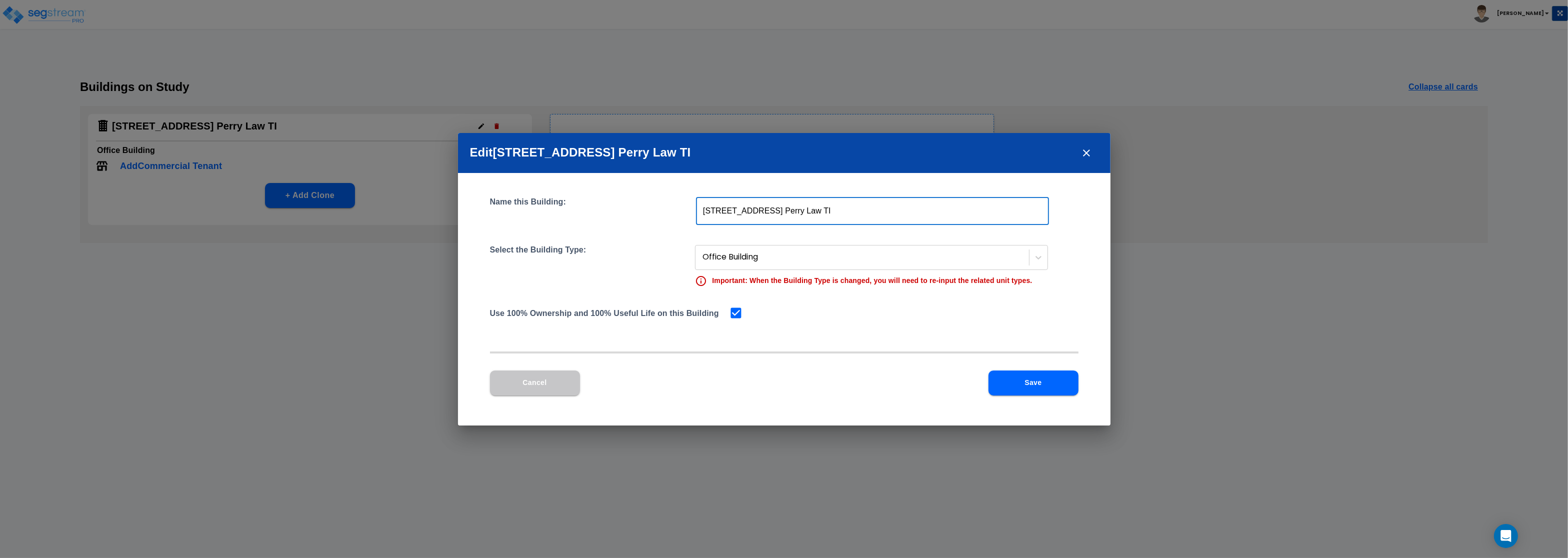
drag, startPoint x: 772, startPoint y: 212, endPoint x: 543, endPoint y: 209, distance: 229.0
click at [696, 209] on input "900 Wayzata Blvd Perry Law TI" at bounding box center [872, 211] width 353 height 28
click at [754, 211] on input "Perry Law TI" at bounding box center [872, 211] width 353 height 28
type input "Perry Law TI 900 Wayzata"
click at [1042, 378] on button "Save" at bounding box center [1033, 383] width 90 height 25
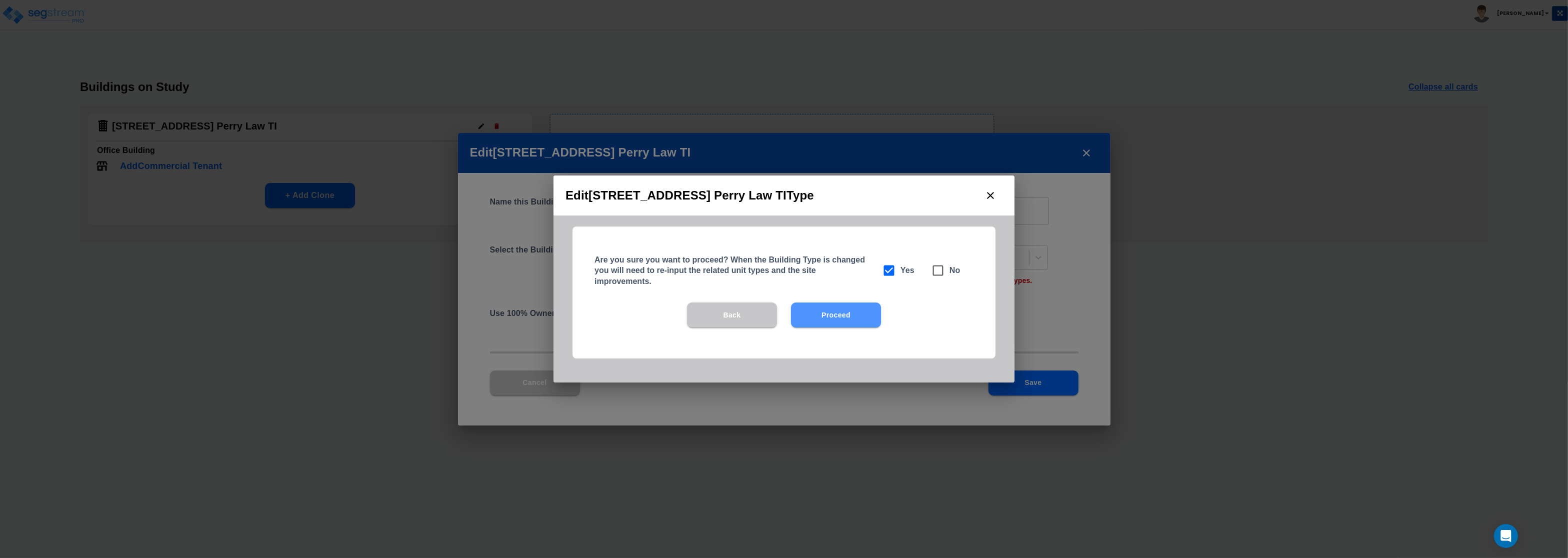
click at [816, 310] on button "Proceed" at bounding box center [835, 315] width 90 height 25
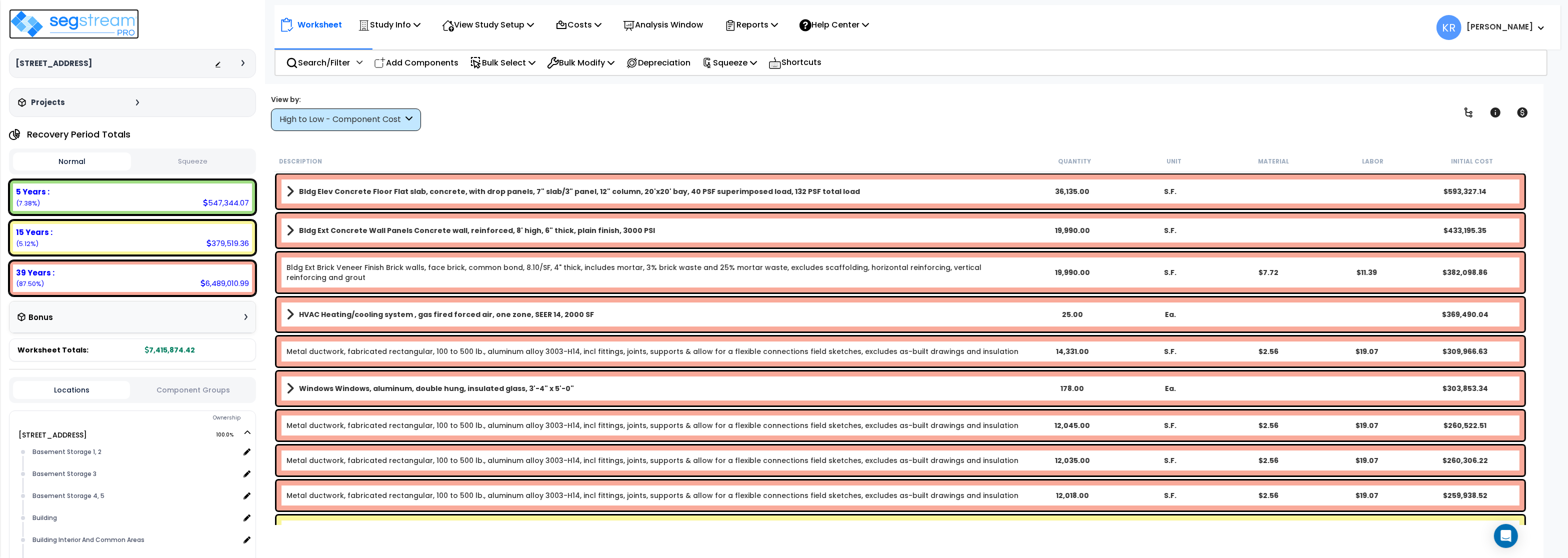
click at [63, 20] on img at bounding box center [74, 23] width 130 height 30
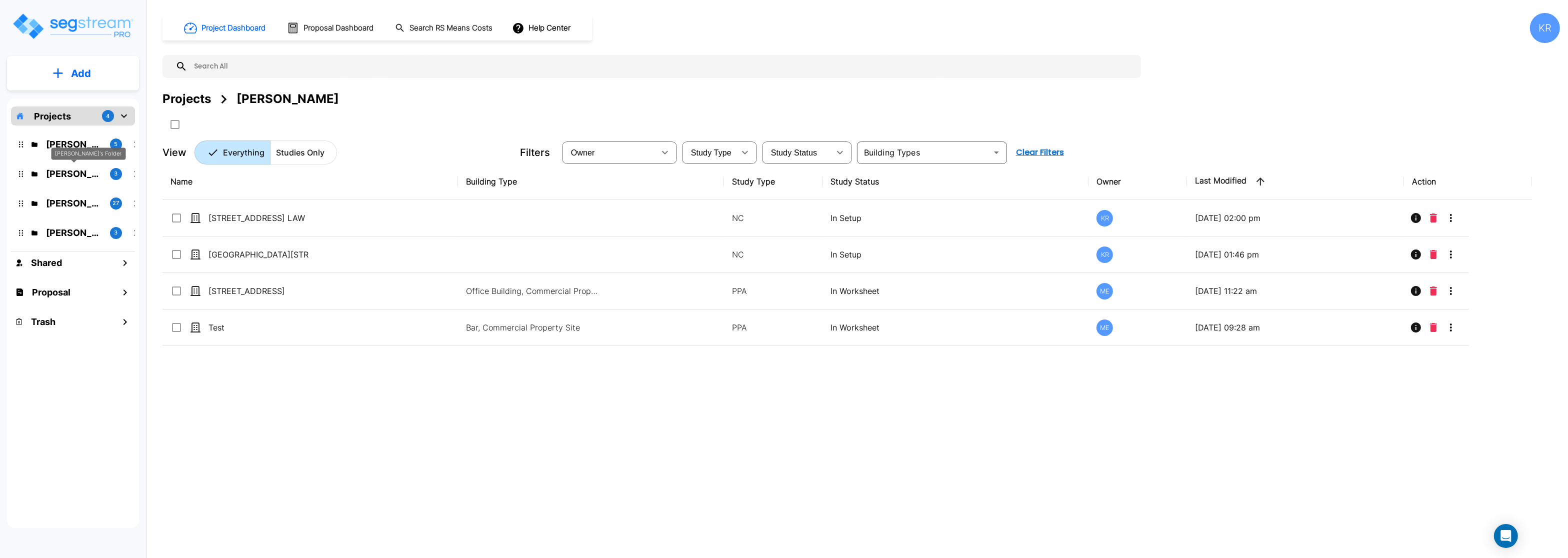
click at [66, 174] on p "[PERSON_NAME]'s Folder" at bounding box center [74, 174] width 56 height 14
